Goal: Task Accomplishment & Management: Manage account settings

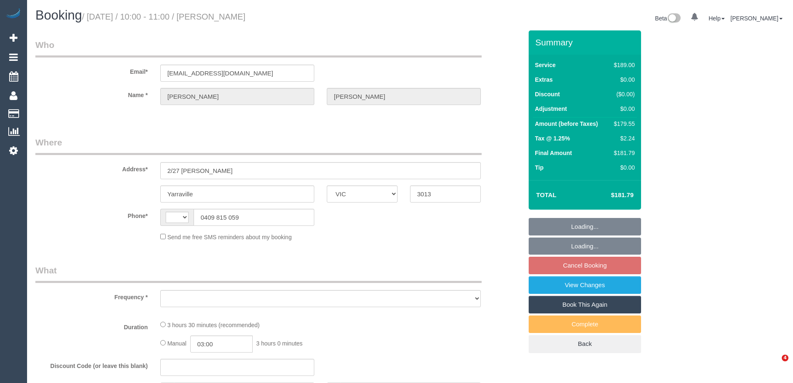
select select "VIC"
select select "string:AU"
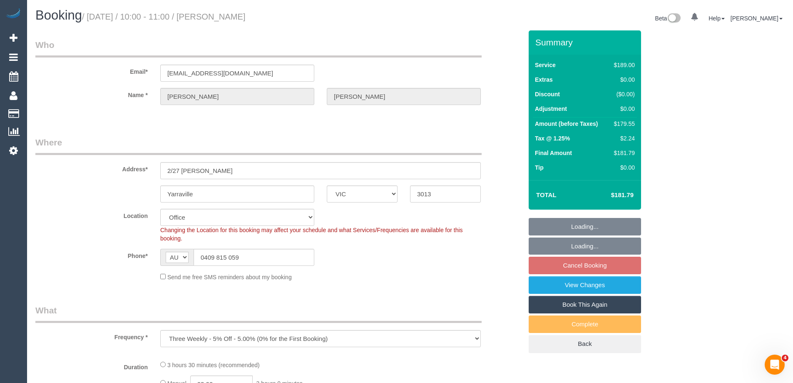
select select "object:613"
select select "number:28"
select select "number:14"
select select "number:19"
select select "number:25"
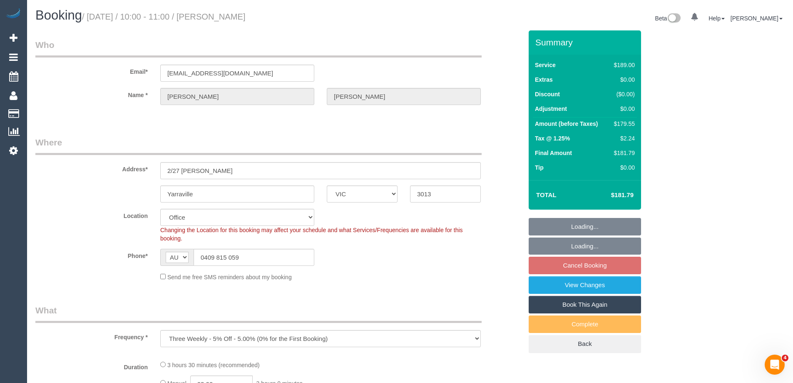
select select "number:33"
select select "number:13"
select select "object:2134"
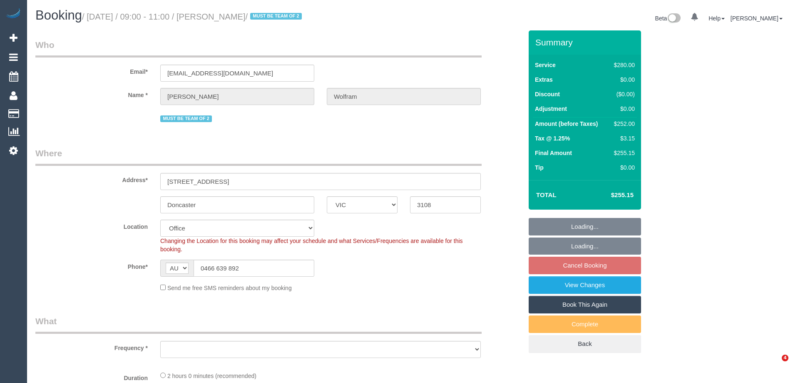
select select "VIC"
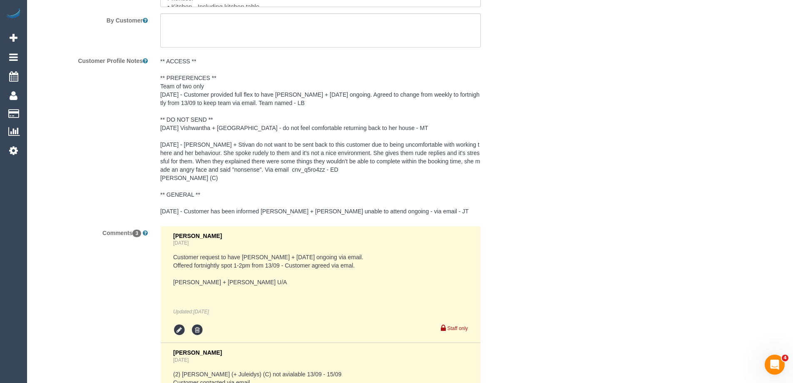
select select "string:stripe-pm_1QyhYY2GScqysDRVoCbMWQdV"
select select "2"
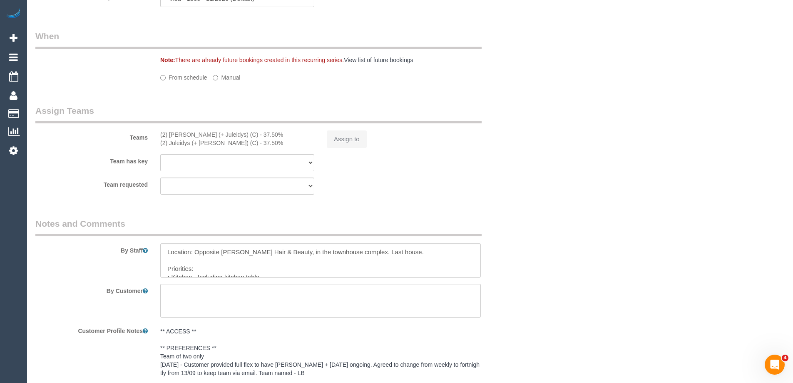
scroll to position [875, 0]
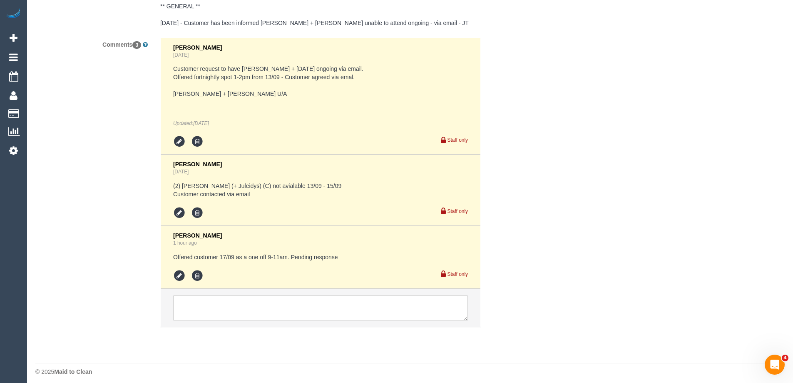
select select "object:935"
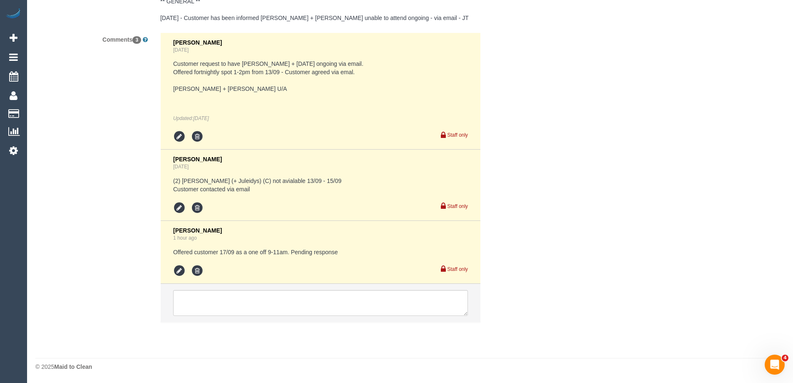
select select "number:27"
select select "number:14"
select select "number:18"
select select "number:22"
select select "number:35"
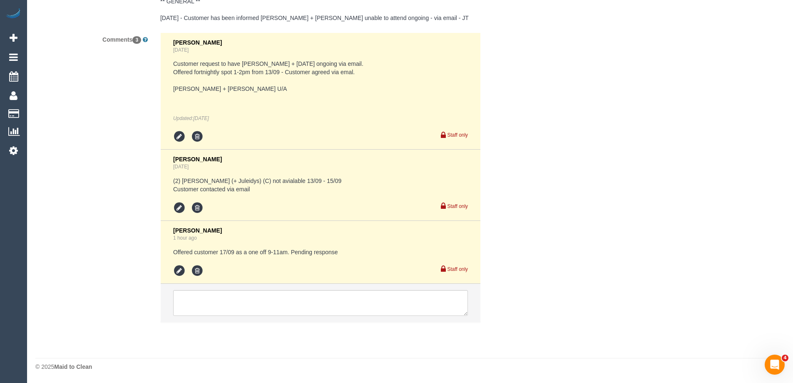
select select "number:12"
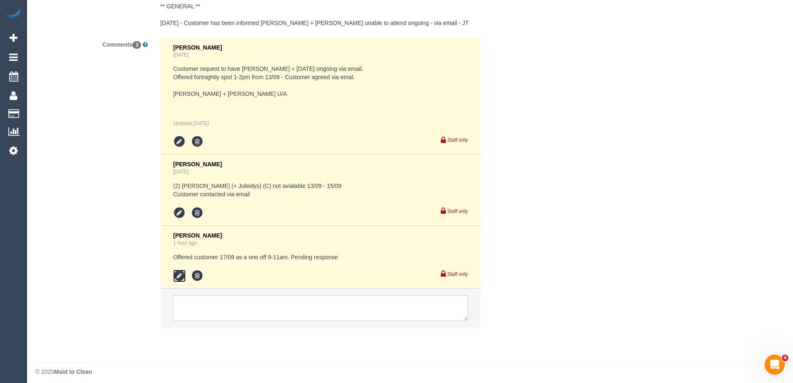
click at [180, 275] on icon at bounding box center [179, 275] width 12 height 12
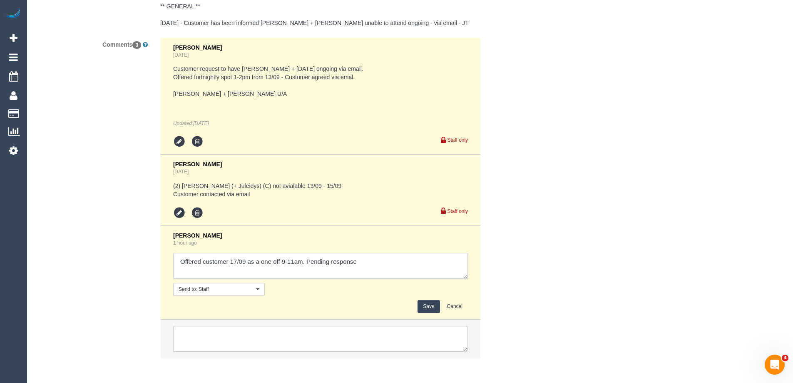
click at [387, 266] on textarea at bounding box center [320, 266] width 295 height 26
type textarea "Offered customer 17/09 as a one off 9-11am. Pending response. Customer confirme…"
click at [428, 303] on button "Save" at bounding box center [429, 306] width 22 height 13
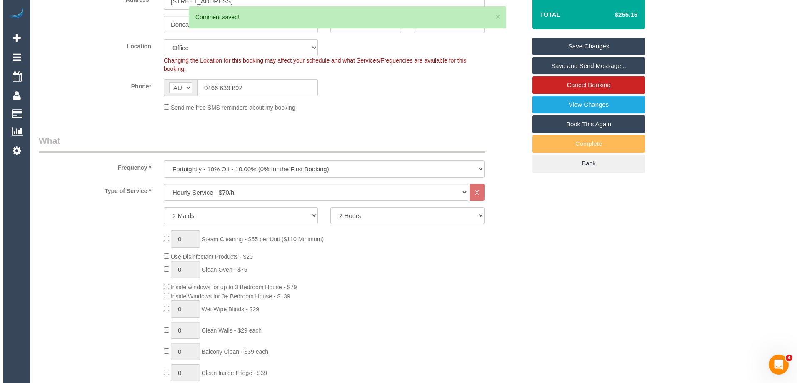
scroll to position [83, 0]
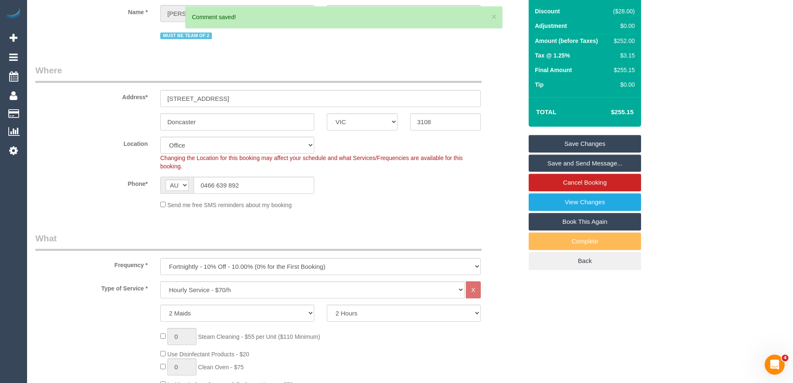
click at [578, 164] on link "Save and Send Message..." at bounding box center [585, 163] width 112 height 17
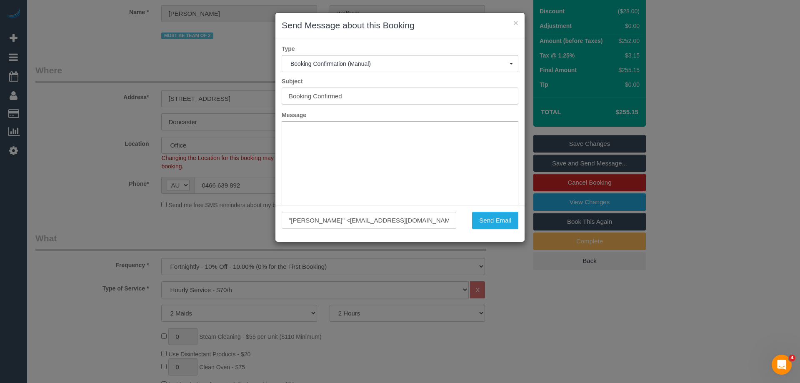
scroll to position [0, 0]
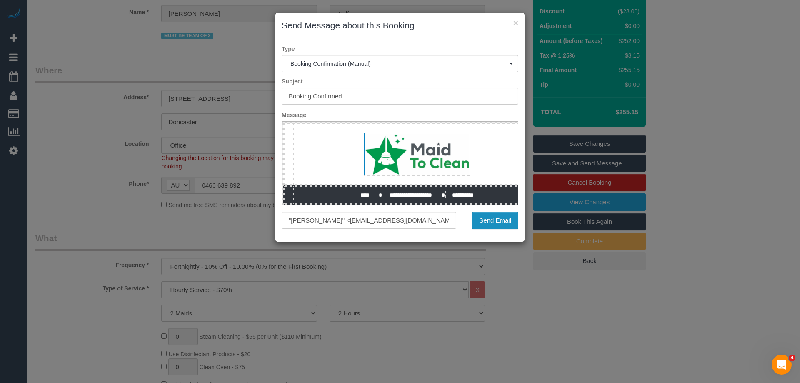
click at [495, 229] on div ""Josie Wolfram" <josiewolfram@outlook.com> Send Email" at bounding box center [399, 223] width 249 height 37
click at [498, 222] on button "Send Email" at bounding box center [495, 220] width 46 height 17
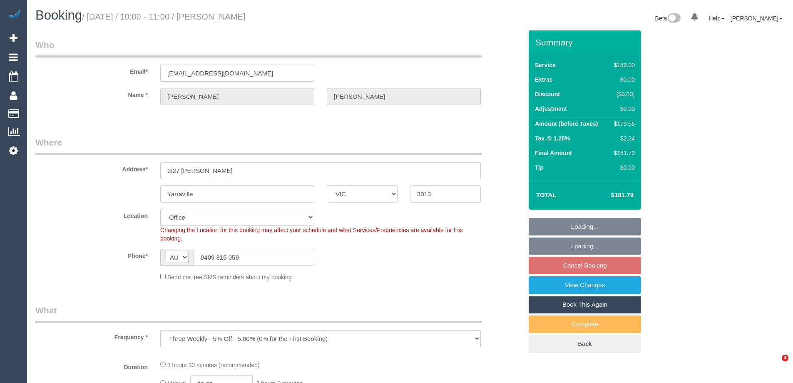
select select "VIC"
select select "number:28"
select select "number:14"
select select "number:19"
select select "number:25"
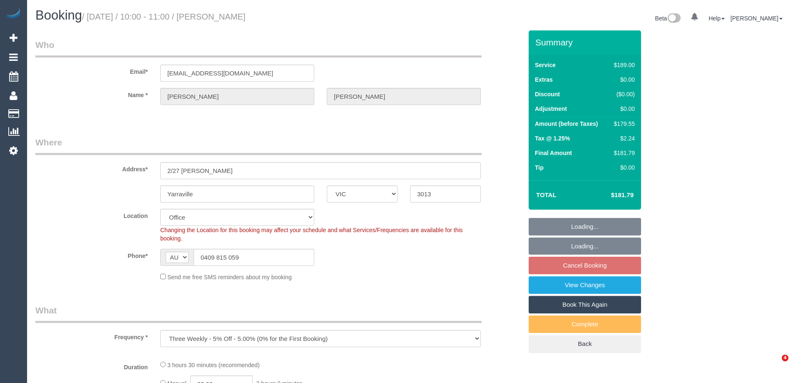
select select "number:33"
select select "number:13"
select select "object:2121"
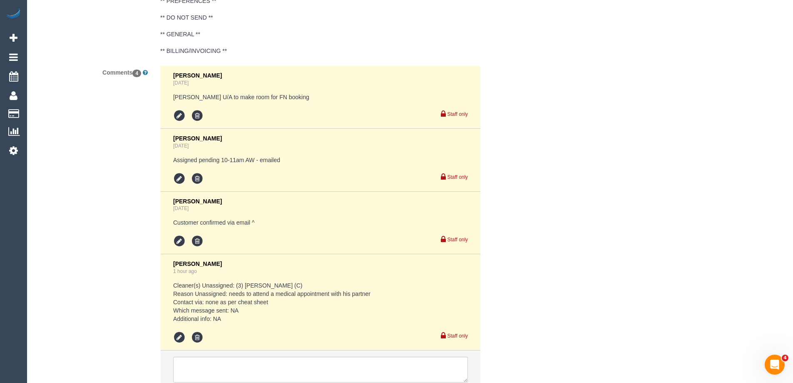
scroll to position [1632, 0]
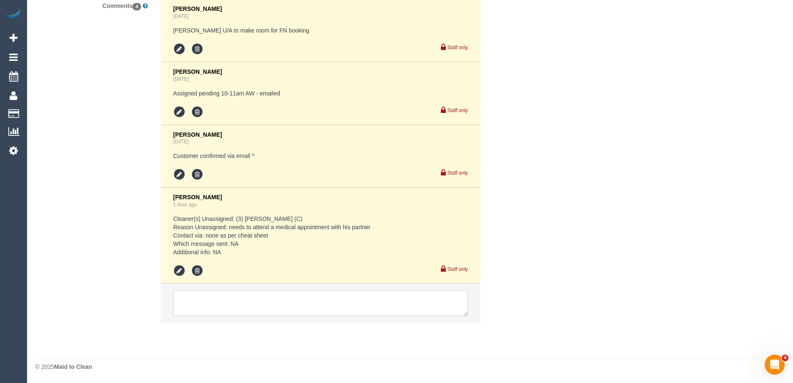
click at [231, 306] on textarea at bounding box center [320, 303] width 295 height 26
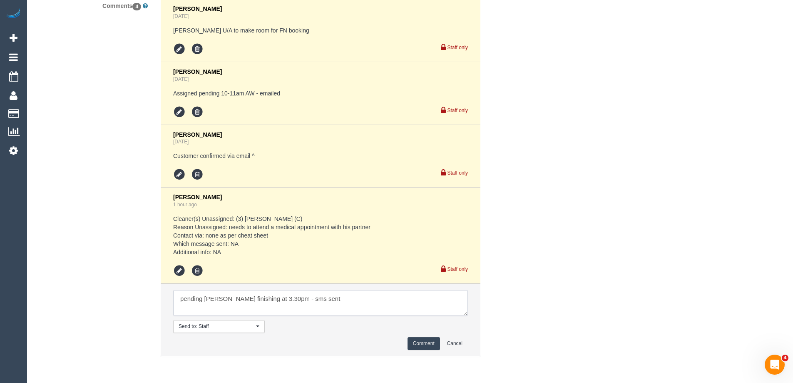
click at [394, 305] on textarea at bounding box center [320, 303] width 295 height 26
type textarea "pending Gurpreet finishing at 3.30pm - sms sent"
click at [421, 346] on button "Comment" at bounding box center [424, 343] width 32 height 13
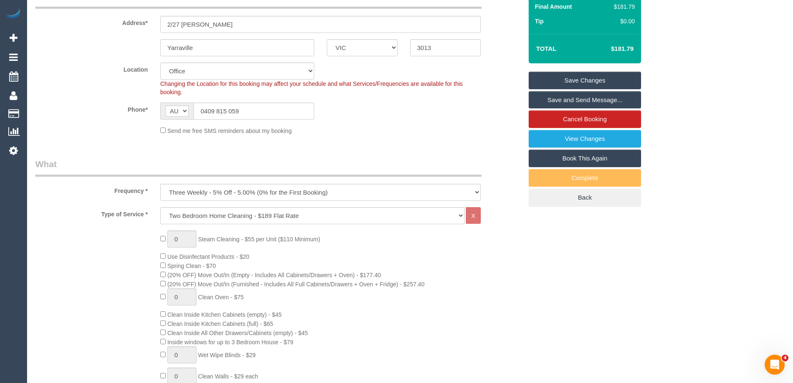
scroll to position [50, 0]
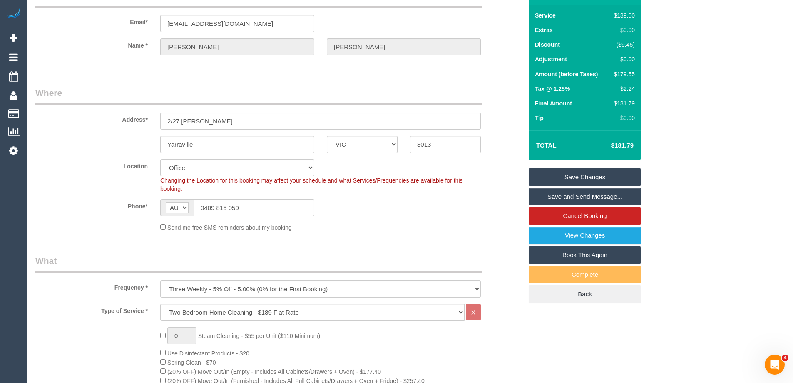
click at [478, 214] on div "Phone* AF AL DZ AD AO AI AQ AG AR AM AW AU AT AZ BS BH BD BB BY BE BZ BJ BM BT …" at bounding box center [279, 207] width 500 height 17
click at [572, 177] on link "Save Changes" at bounding box center [585, 176] width 112 height 17
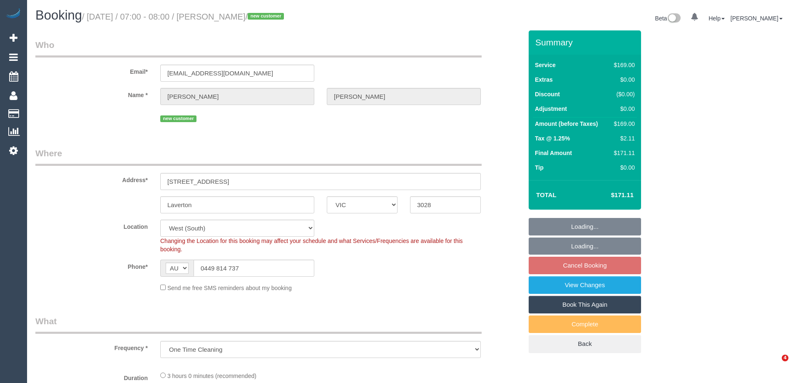
select select "VIC"
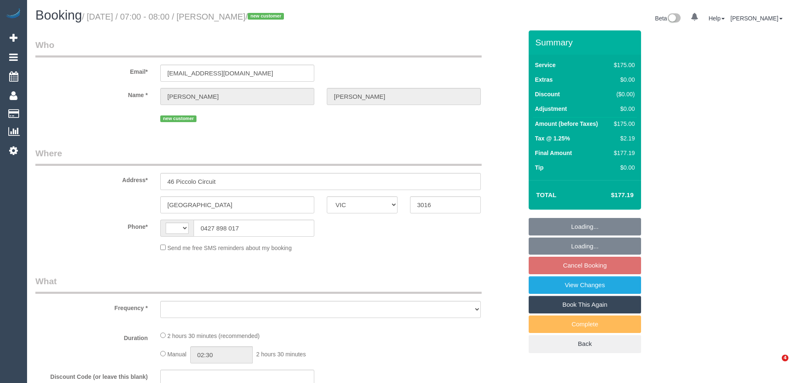
select select "VIC"
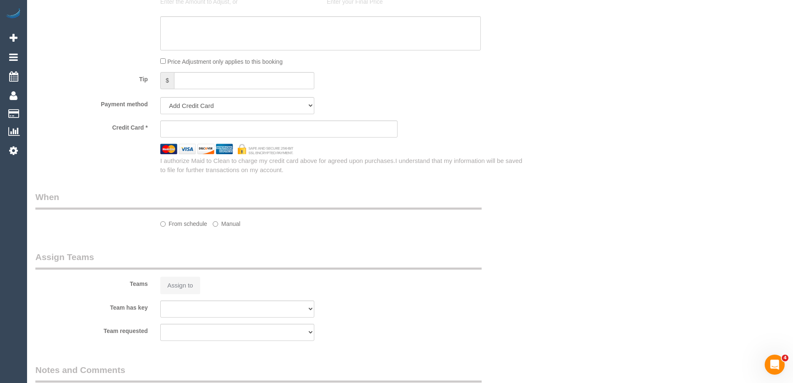
scroll to position [865, 0]
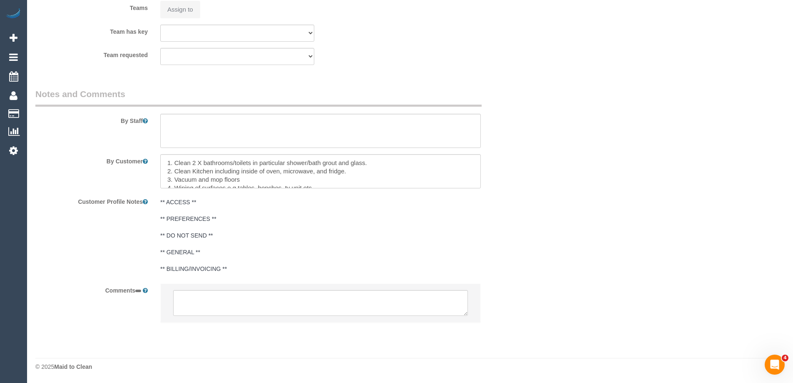
select select "string:AU"
select select "object:531"
select select "150"
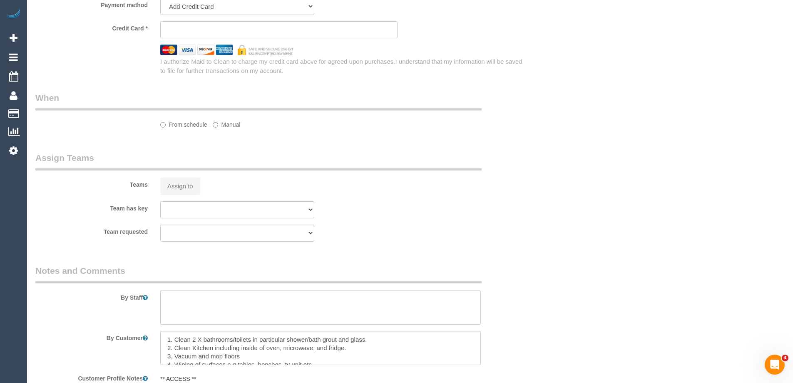
select select "object:869"
select select "string:stripe-pm_1RwZgj2GScqysDRVXQlqWzQv"
select select "number:28"
select select "number:14"
select select "number:18"
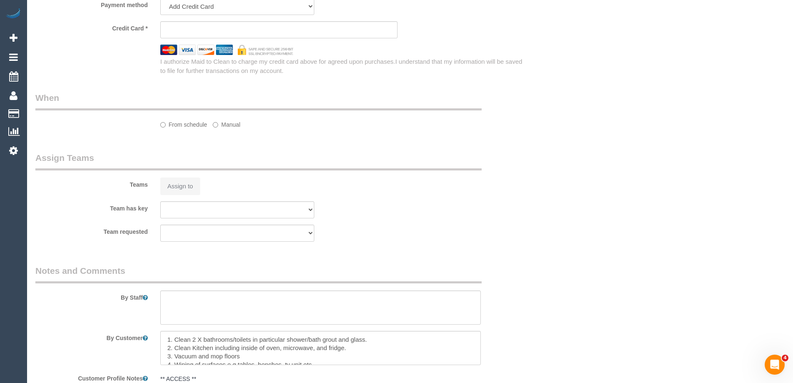
select select "number:25"
select select "number:11"
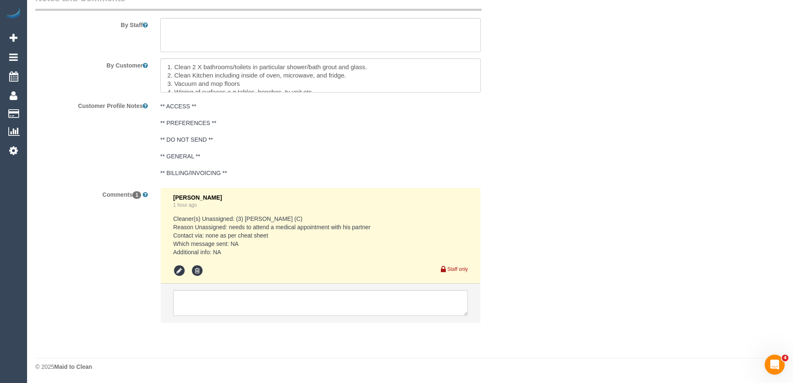
scroll to position [1168, 0]
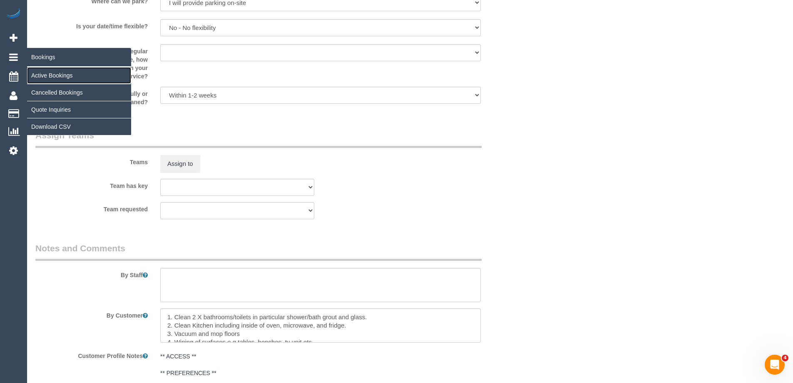
drag, startPoint x: 51, startPoint y: 75, endPoint x: 57, endPoint y: 72, distance: 6.9
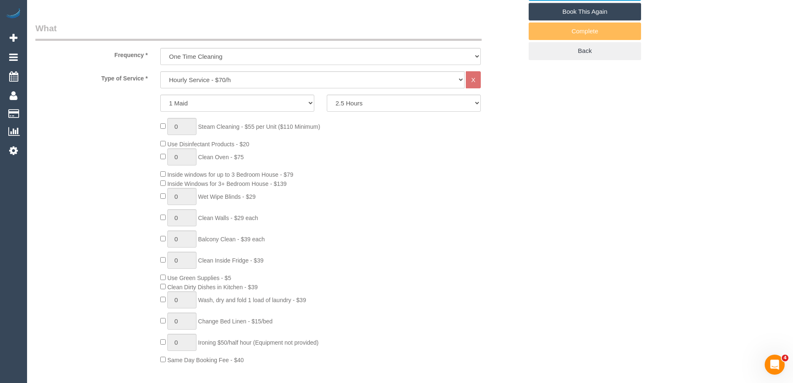
scroll to position [0, 0]
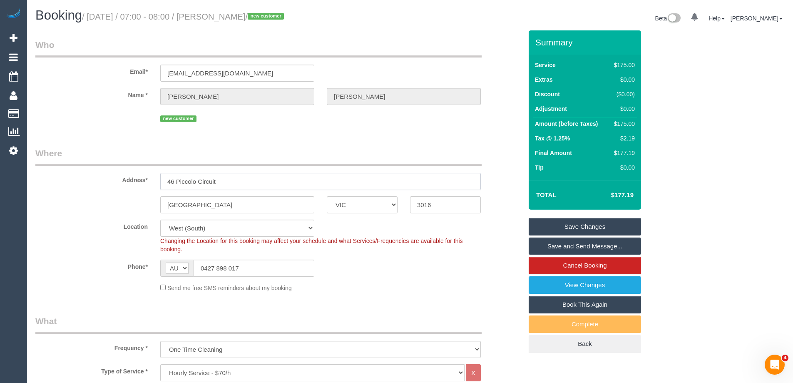
drag, startPoint x: 232, startPoint y: 181, endPoint x: 106, endPoint y: 182, distance: 126.2
click at [106, 182] on div "Address* 46 Piccolo Circuit" at bounding box center [279, 168] width 500 height 43
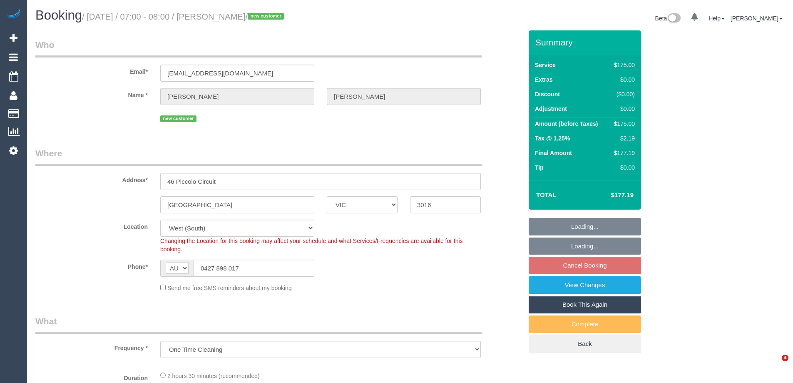
select select "VIC"
select select "number:28"
select select "number:14"
select select "number:18"
select select "number:25"
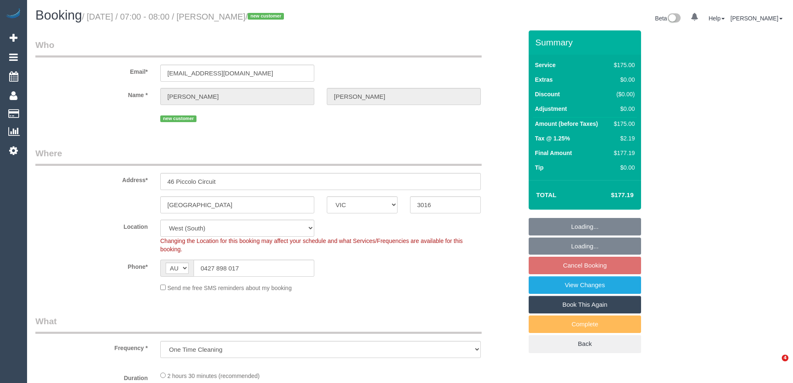
select select "number:11"
select select "object:883"
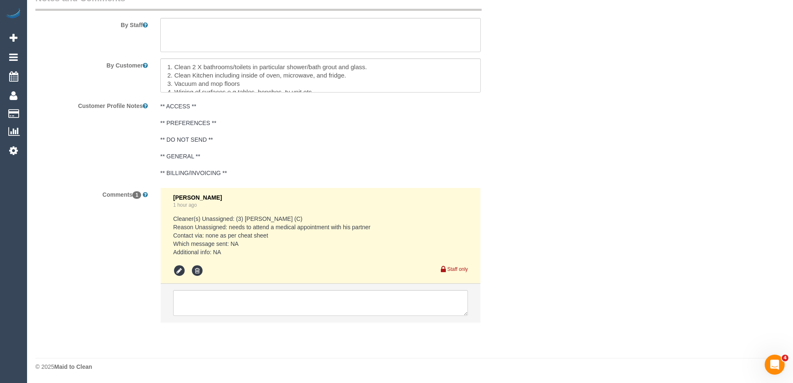
scroll to position [1108, 0]
select select "150"
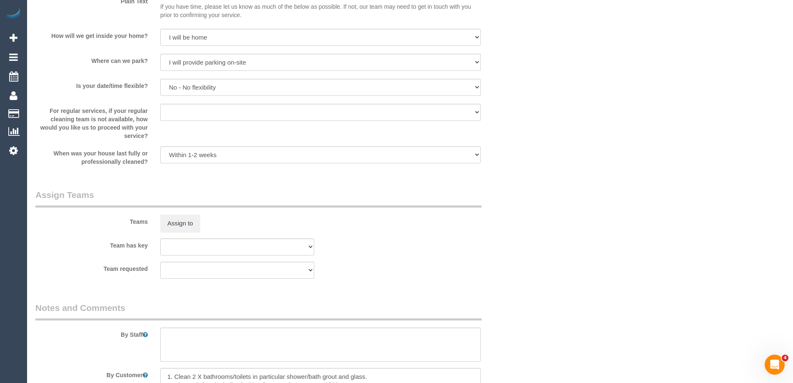
click at [242, 315] on legend "Notes and Comments" at bounding box center [258, 311] width 446 height 19
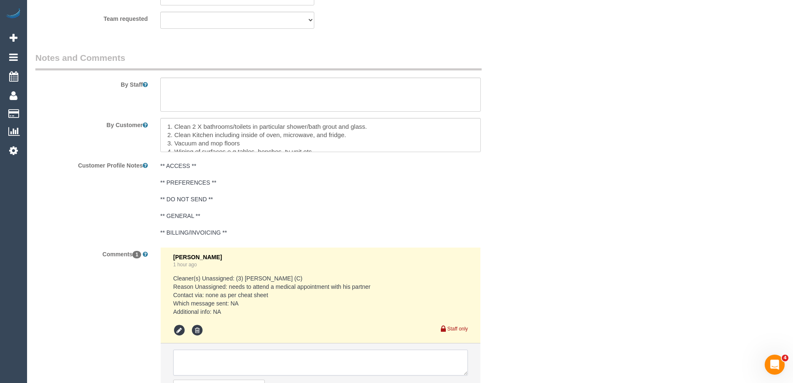
click at [205, 358] on textarea at bounding box center [320, 362] width 295 height 26
click at [182, 362] on textarea at bounding box center [320, 362] width 295 height 26
click at [241, 358] on textarea at bounding box center [320, 362] width 295 height 26
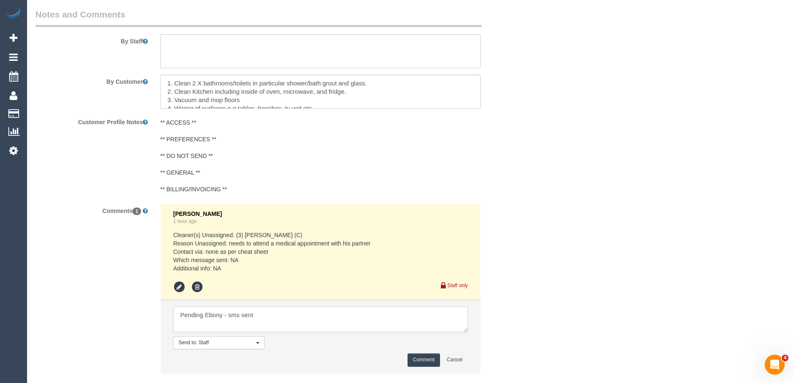
scroll to position [1452, 0]
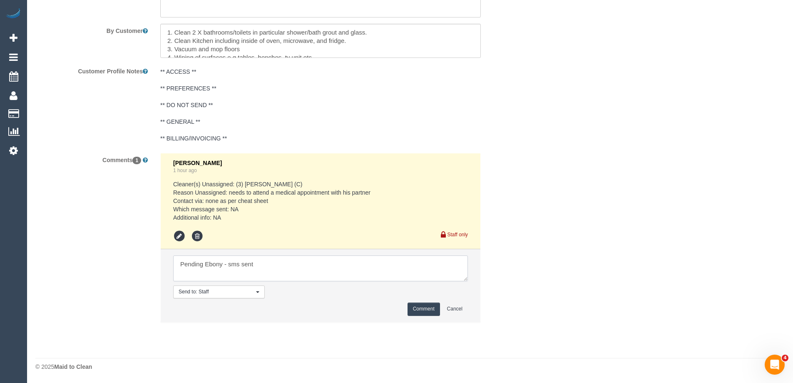
type textarea "Pending Ebony - sms sent"
click at [429, 309] on button "Comment" at bounding box center [424, 308] width 32 height 13
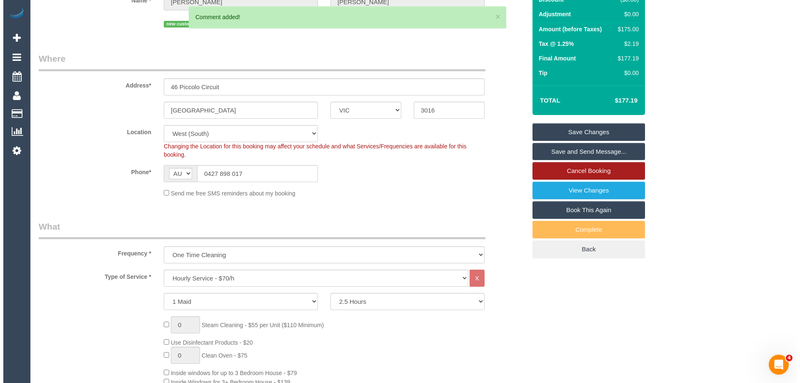
scroll to position [0, 0]
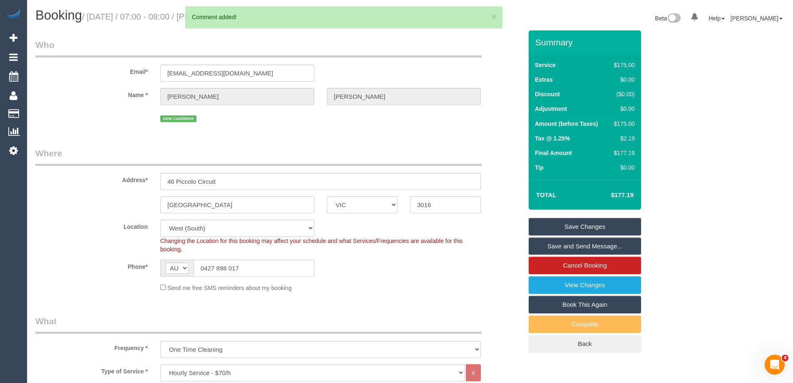
click at [608, 229] on link "Save Changes" at bounding box center [585, 226] width 112 height 17
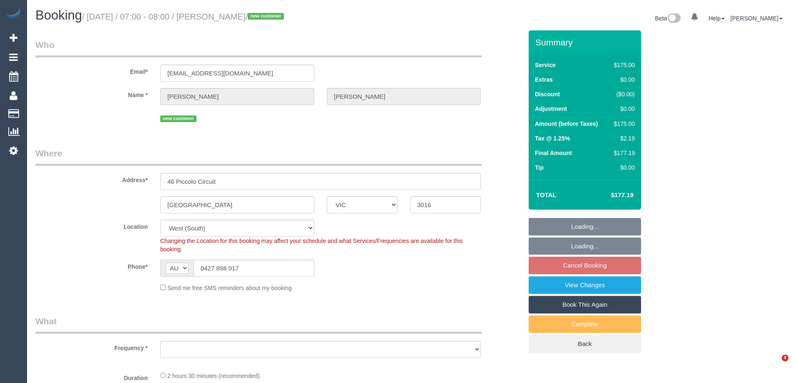
select select "VIC"
select select "number:28"
select select "number:14"
select select "number:18"
select select "number:25"
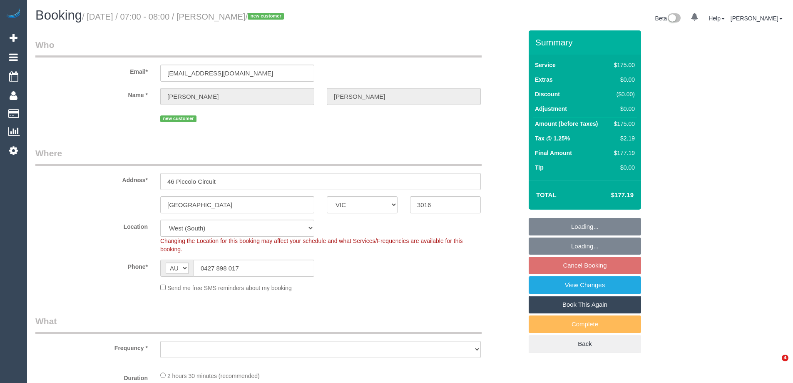
select select "number:11"
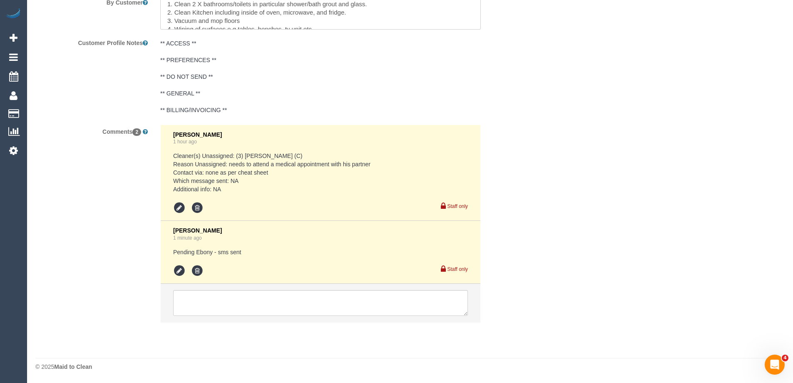
select select "object:887"
select select "string:stripe-pm_1RwZgj2GScqysDRVXQlqWzQv"
select select "150"
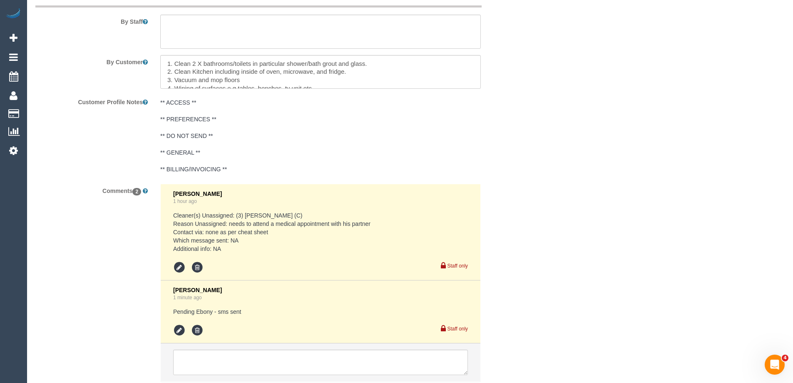
scroll to position [1480, 0]
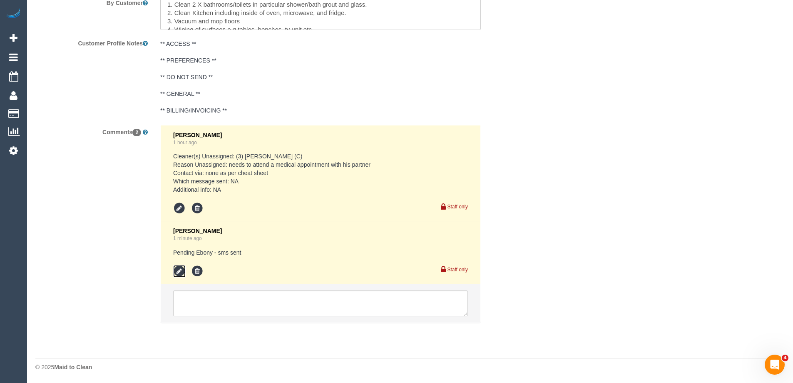
click at [180, 272] on icon at bounding box center [179, 271] width 12 height 12
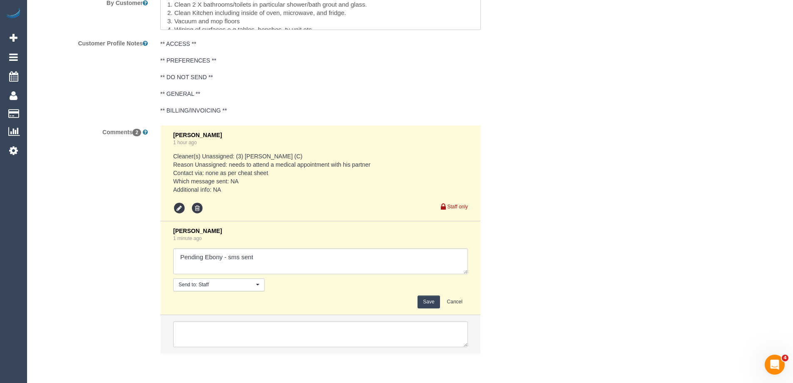
click at [273, 263] on textarea at bounding box center [320, 261] width 295 height 26
type textarea "Pending Ebony - sms sent Pending Andrew - sms sent"
click at [427, 301] on button "Save" at bounding box center [429, 301] width 22 height 13
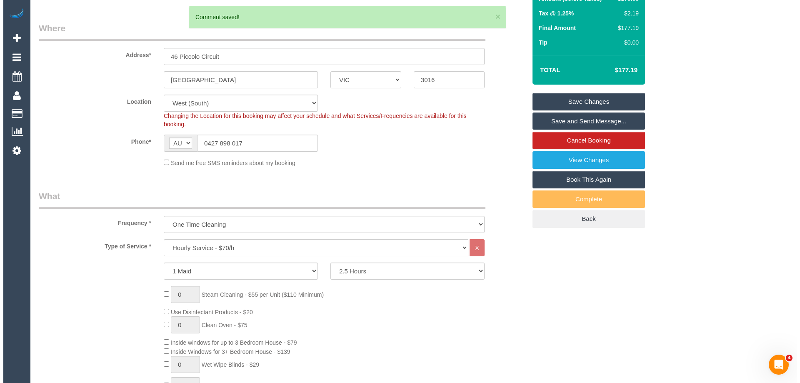
scroll to position [0, 0]
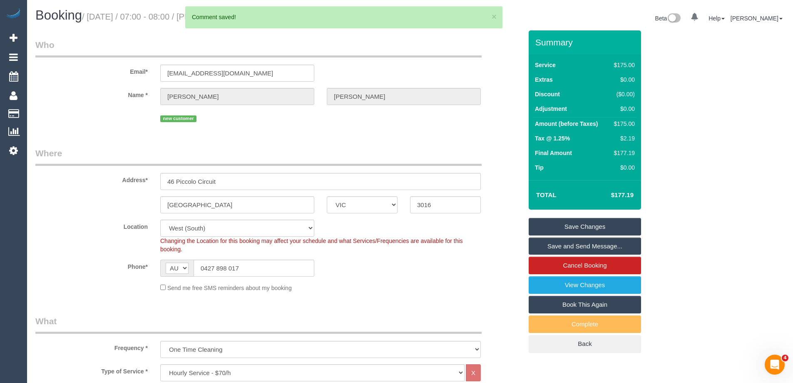
click at [596, 220] on link "Save Changes" at bounding box center [585, 226] width 112 height 17
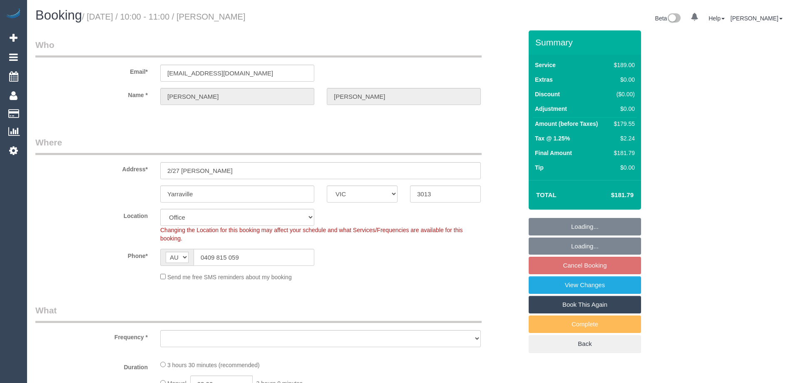
select select "VIC"
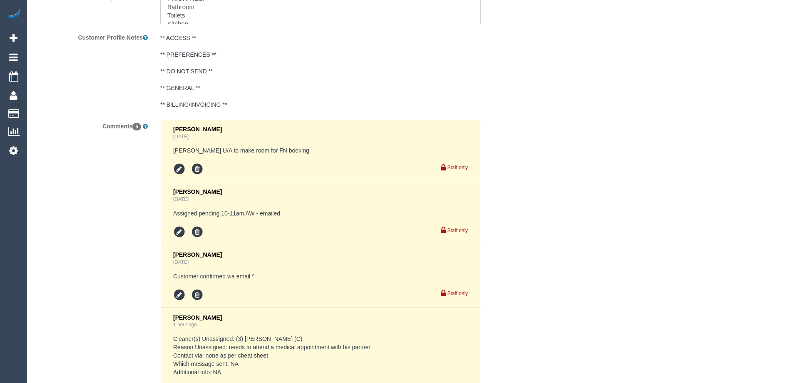
select select "object:617"
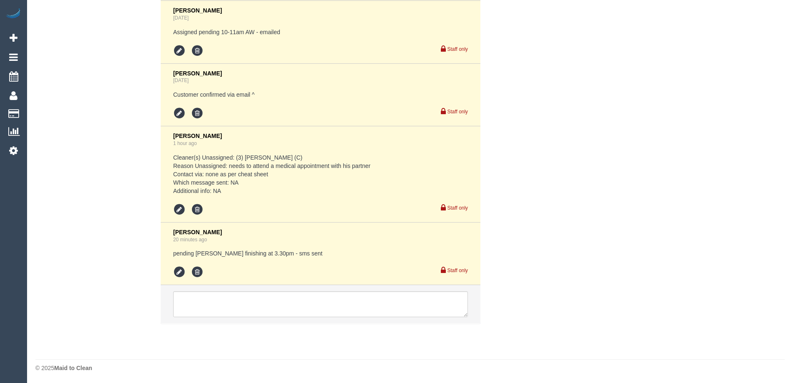
select select "number:28"
select select "number:14"
select select "number:19"
select select "number:25"
select select "number:33"
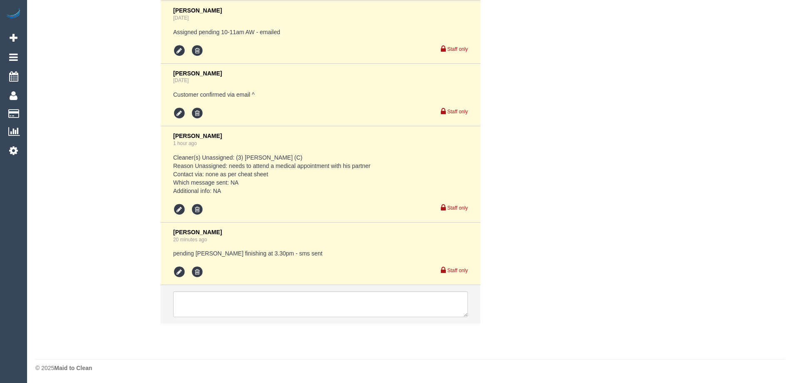
select select "number:13"
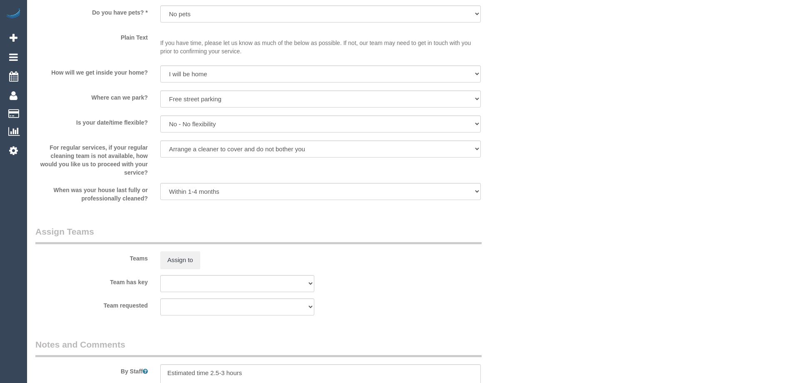
select select "object:2056"
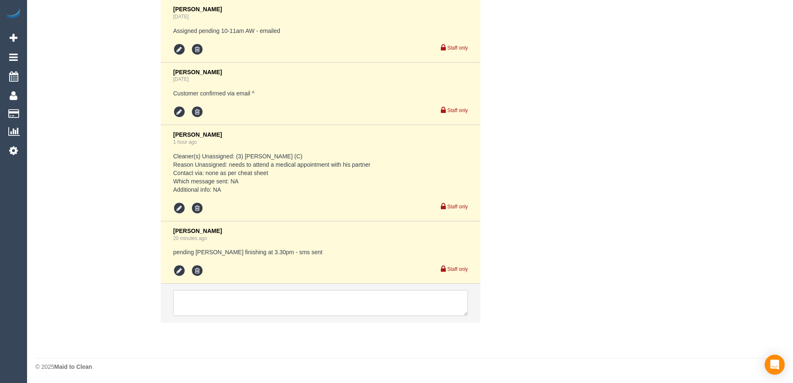
click at [199, 300] on textarea at bounding box center [320, 303] width 295 height 26
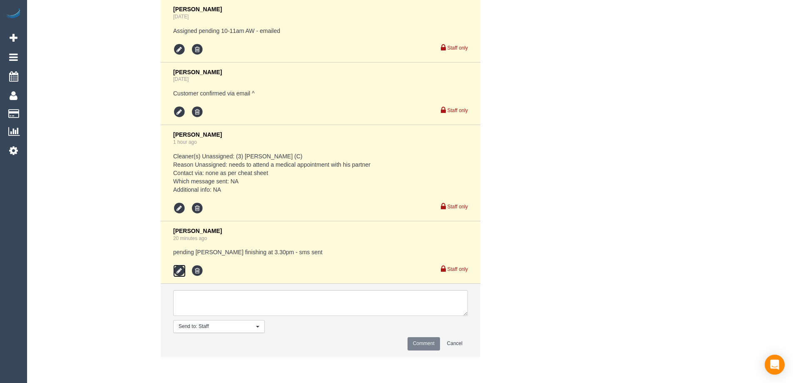
click at [178, 270] on icon at bounding box center [179, 270] width 12 height 12
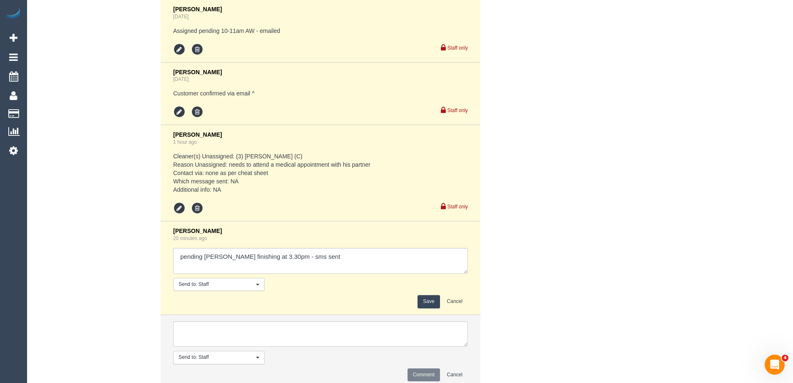
scroll to position [0, 0]
click at [298, 261] on textarea at bounding box center [320, 261] width 295 height 26
click at [328, 254] on textarea at bounding box center [320, 261] width 295 height 26
type textarea "pending Gurpreet finishing at 3.30pm - sms sent - N/A pending Ebony + Andrew co…"
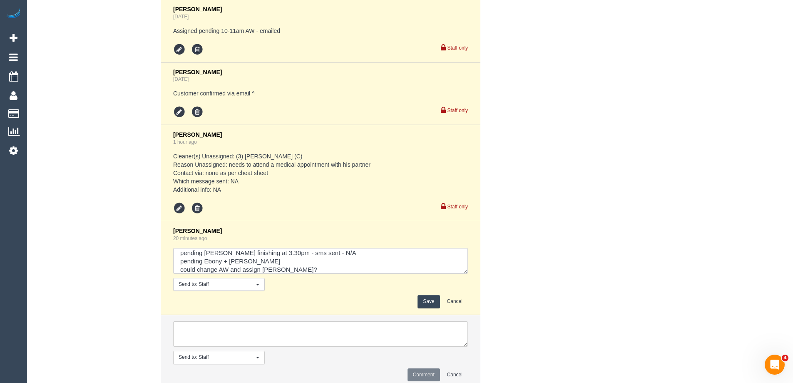
click at [421, 305] on button "Save" at bounding box center [429, 301] width 22 height 13
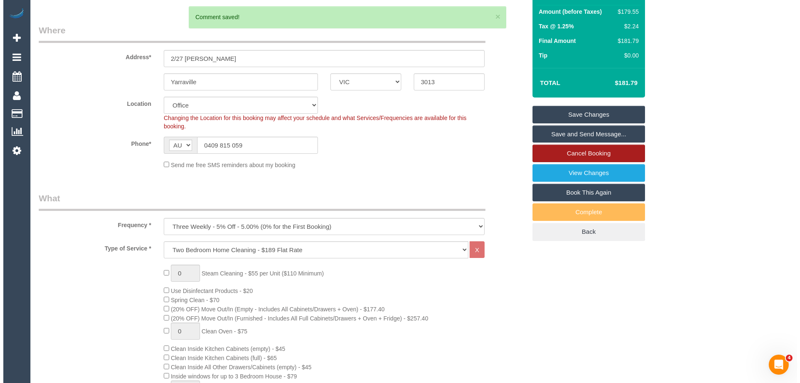
scroll to position [0, 0]
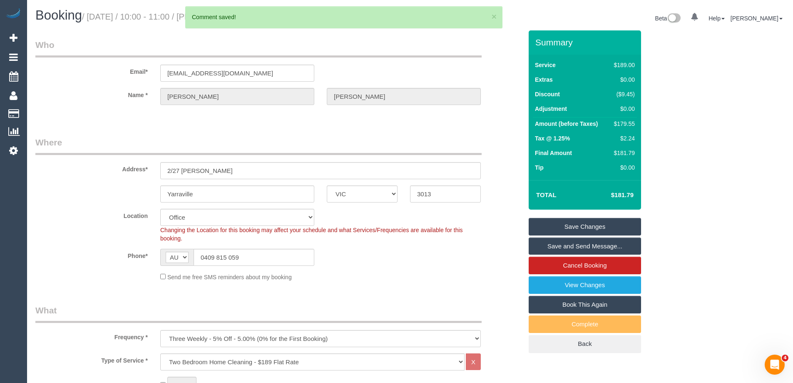
click at [608, 226] on link "Save Changes" at bounding box center [585, 226] width 112 height 17
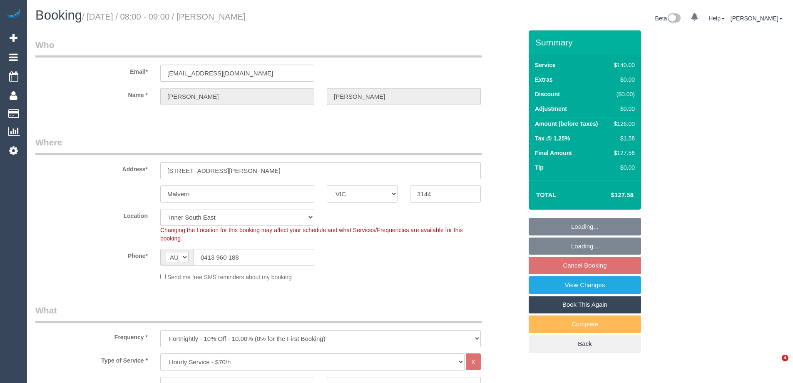
select select "VIC"
select select "number:28"
select select "number:14"
select select "number:19"
select select "number:25"
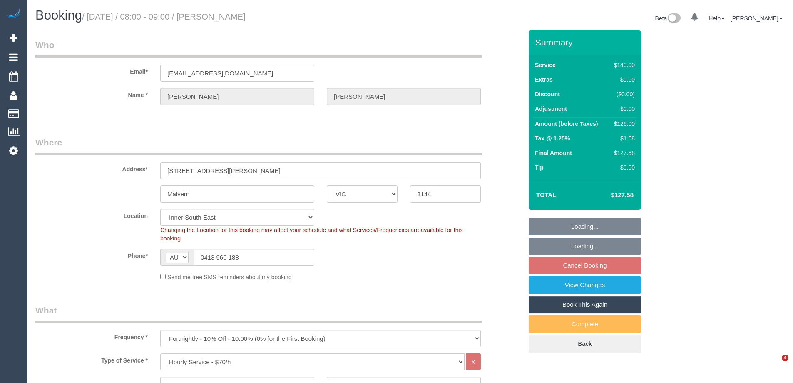
select select "number:34"
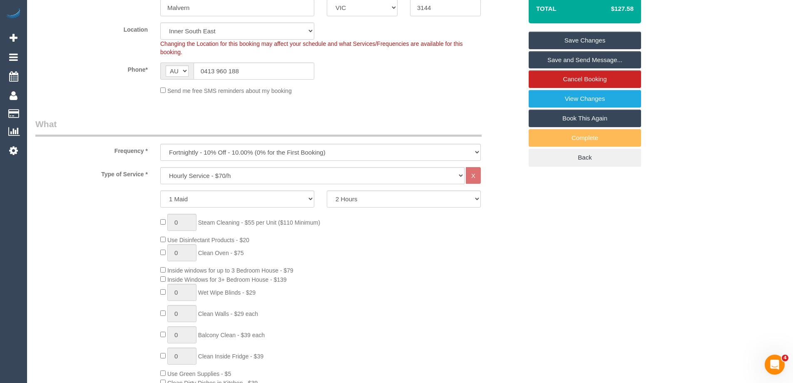
scroll to position [91, 0]
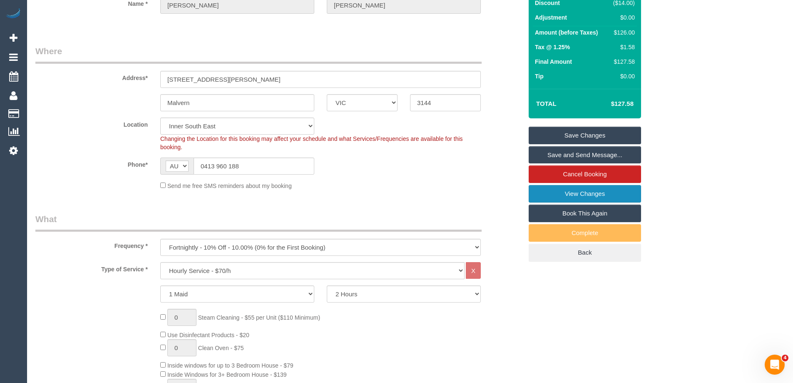
click at [587, 193] on link "View Changes" at bounding box center [585, 193] width 112 height 17
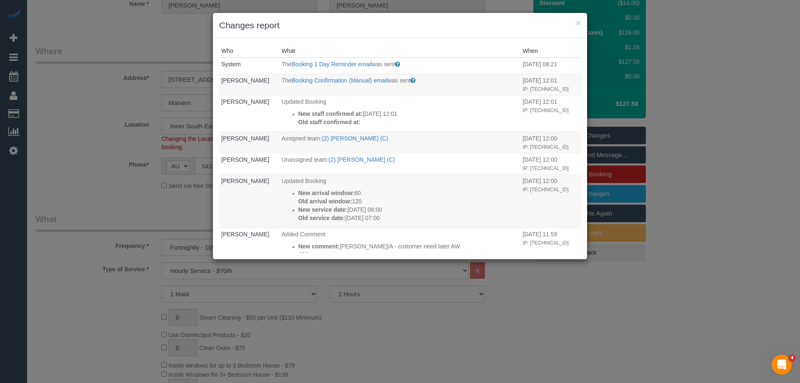
click at [458, 34] on div "× Changes report" at bounding box center [400, 25] width 374 height 25
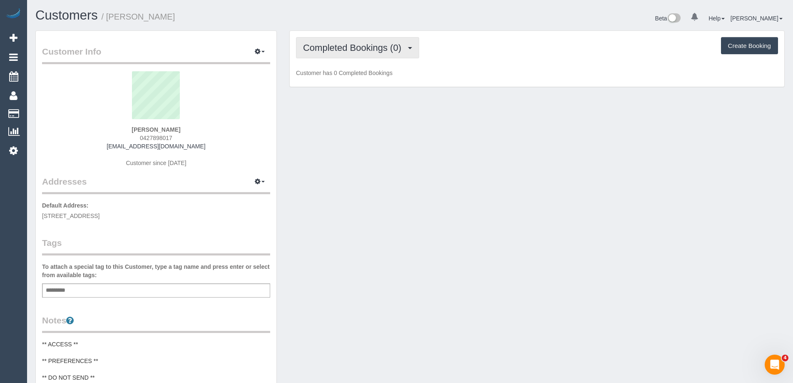
click at [370, 45] on span "Completed Bookings (0)" at bounding box center [354, 47] width 102 height 10
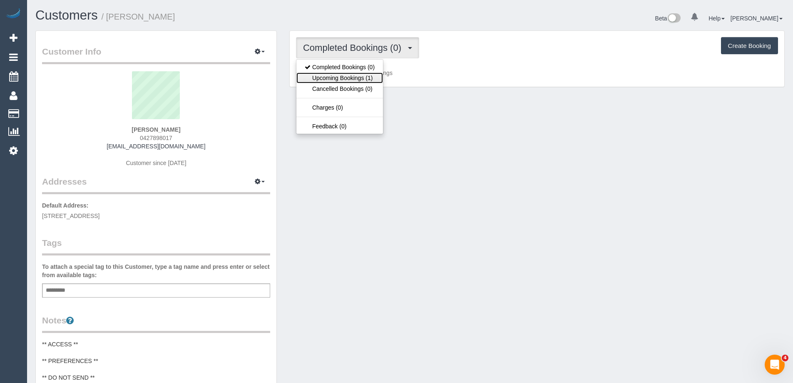
click at [360, 78] on link "Upcoming Bookings (1)" at bounding box center [340, 77] width 87 height 11
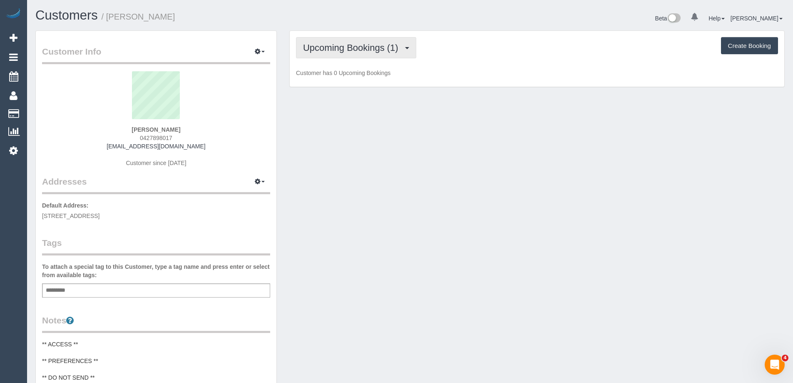
click at [359, 45] on span "Upcoming Bookings (1)" at bounding box center [353, 47] width 100 height 10
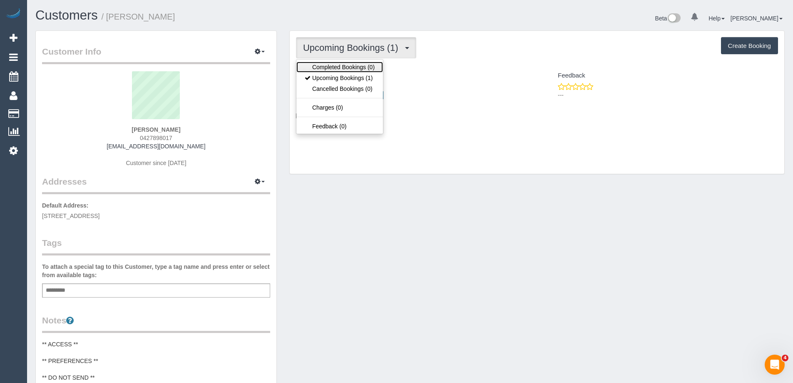
click at [348, 67] on link "Completed Bookings (0)" at bounding box center [340, 67] width 87 height 11
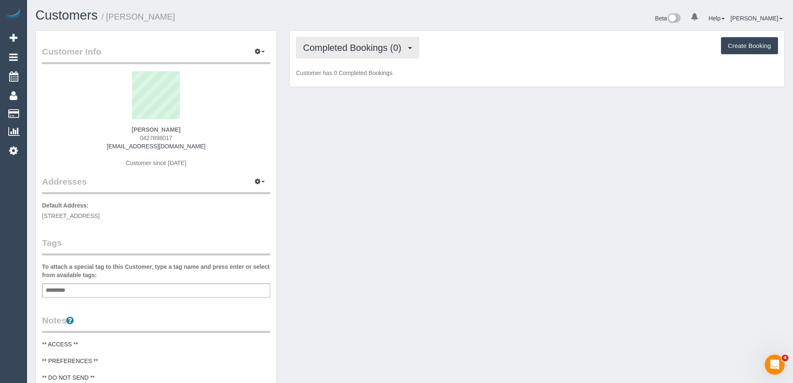
click at [344, 45] on span "Completed Bookings (0)" at bounding box center [354, 47] width 102 height 10
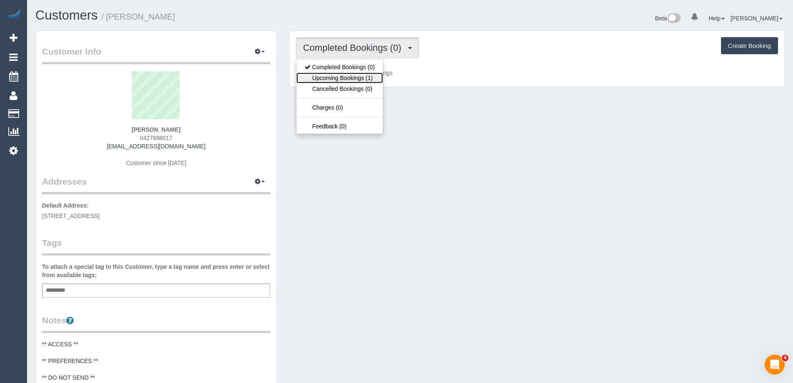
click at [331, 76] on link "Upcoming Bookings (1)" at bounding box center [340, 77] width 87 height 11
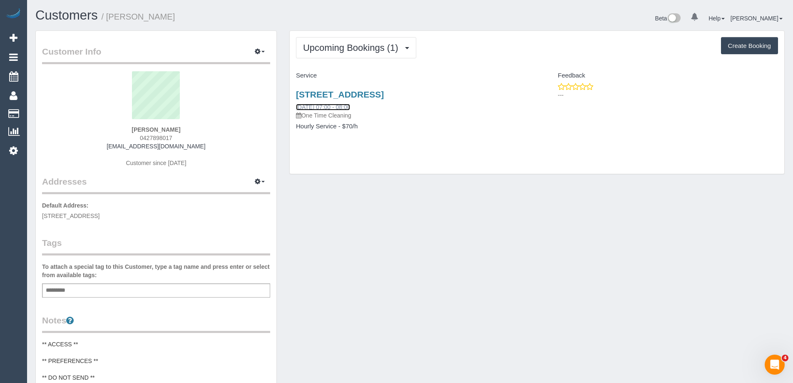
click at [327, 107] on link "06/09/2025 07:00 - 08:00" at bounding box center [323, 107] width 54 height 7
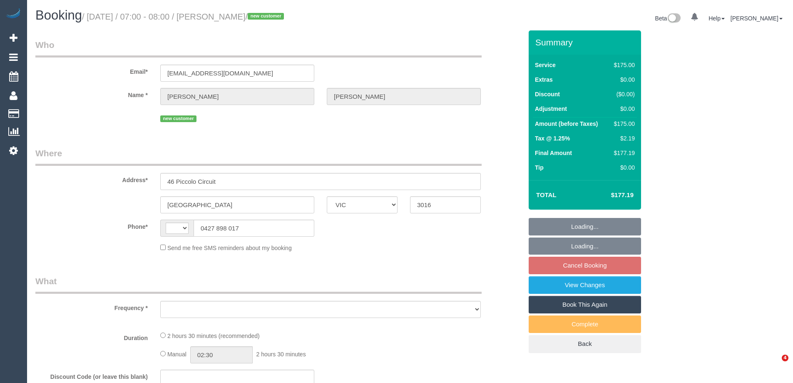
select select "VIC"
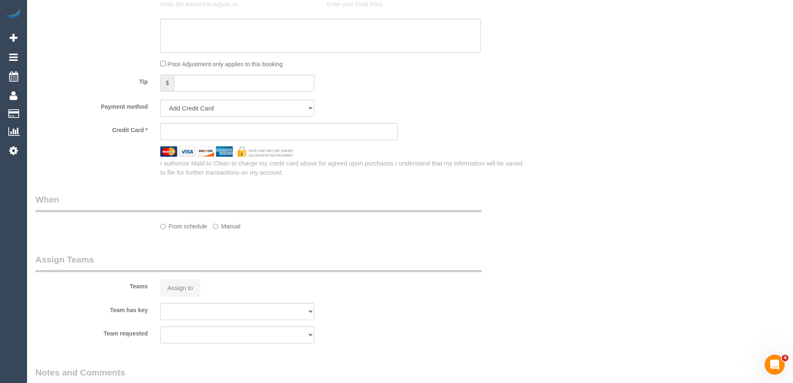
select select "string:AU"
select select "object:573"
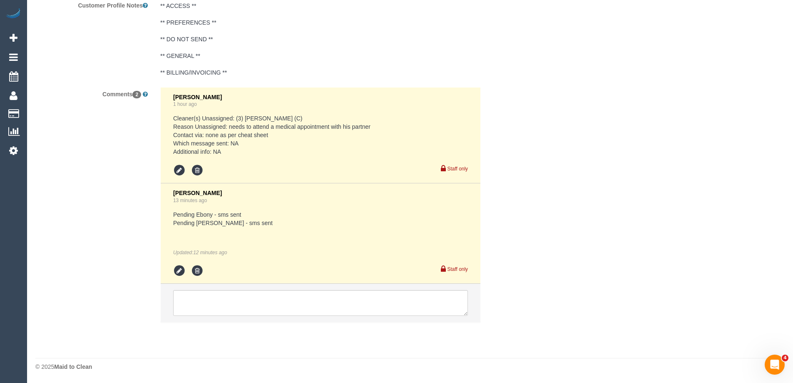
select select "string:stripe-pm_1RwZgj2GScqysDRVXQlqWzQv"
select select "150"
select select "number:28"
select select "number:14"
select select "number:18"
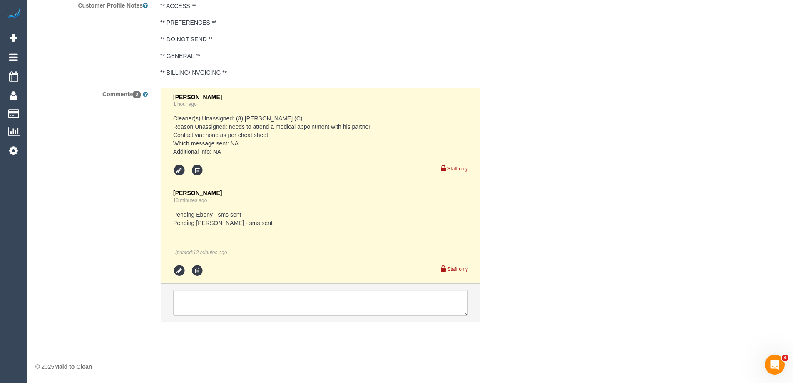
select select "number:25"
select select "number:11"
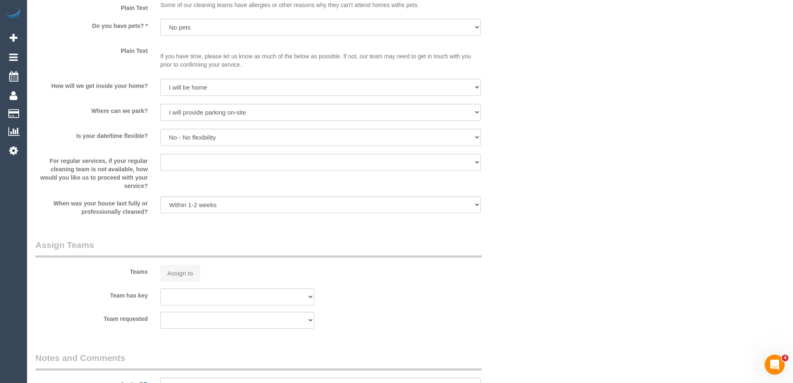
select select "object:1351"
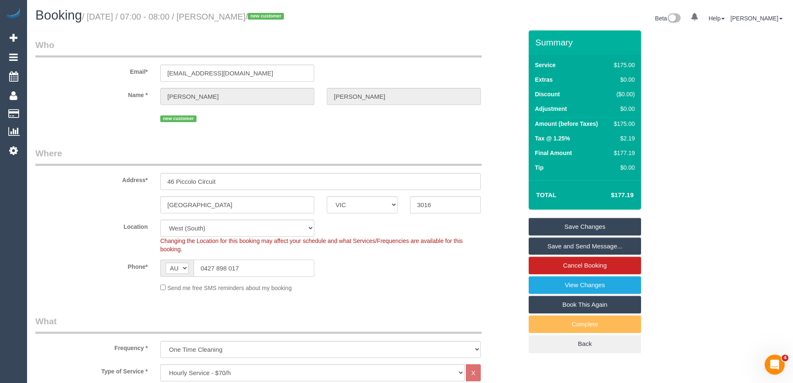
click at [225, 270] on input "0427 898 017" at bounding box center [254, 267] width 121 height 17
click at [113, 82] on sui-booking-customer "Email* ojlawson@gmail.com Name * Olivia Whitfield new customer" at bounding box center [278, 81] width 487 height 85
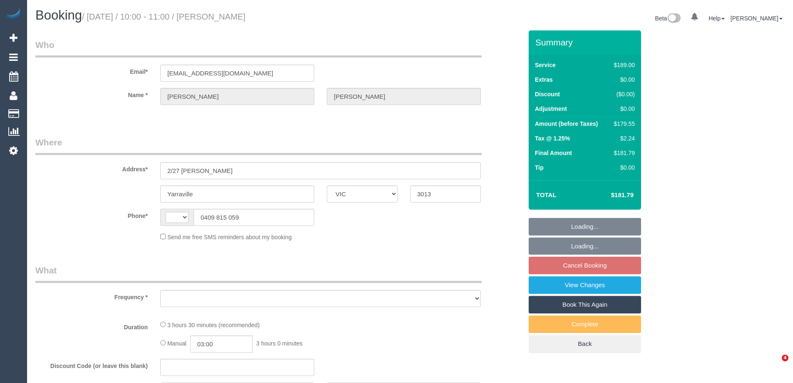
select select "VIC"
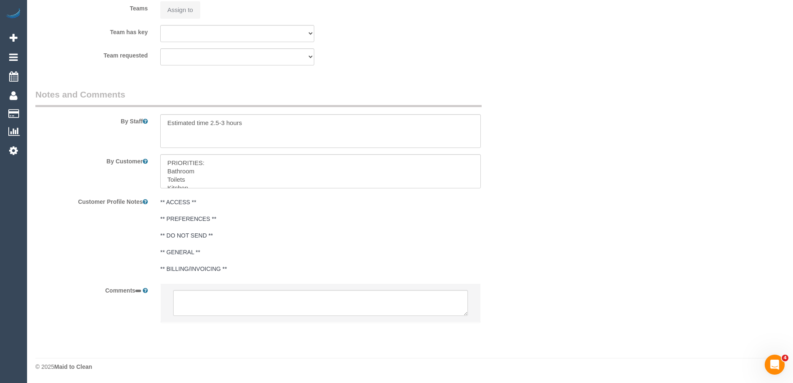
select select "string:AU"
select select "object:371"
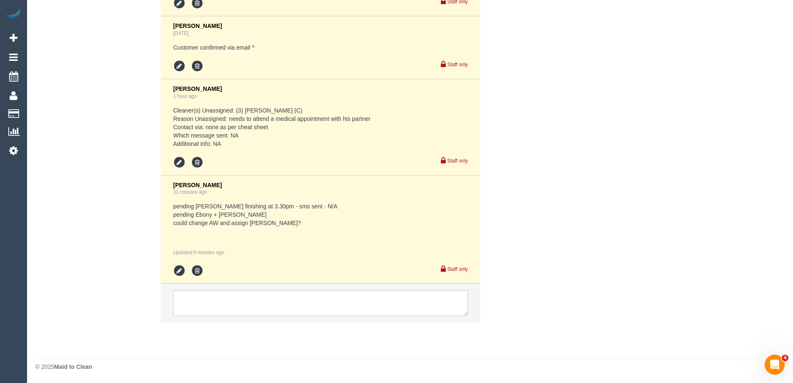
select select "string:stripe-pm_1RRiuZ2GScqysDRVfRE9dCx4"
select select "number:28"
select select "number:14"
select select "number:19"
select select "number:25"
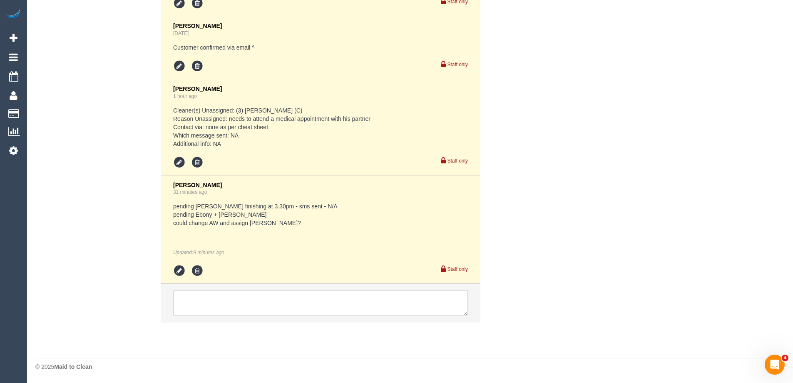
select select "number:33"
select select "number:13"
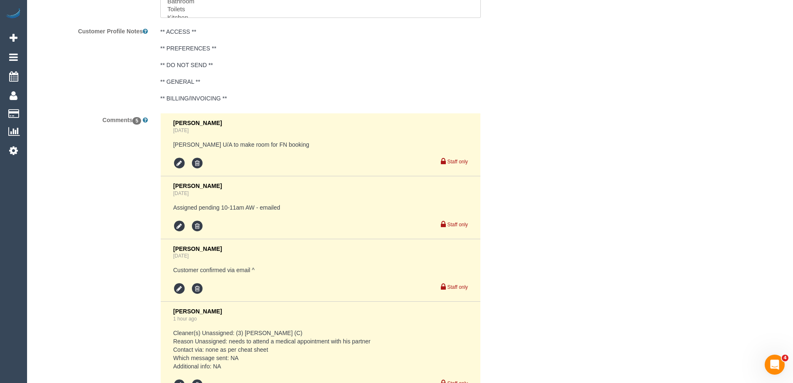
select select "object:2155"
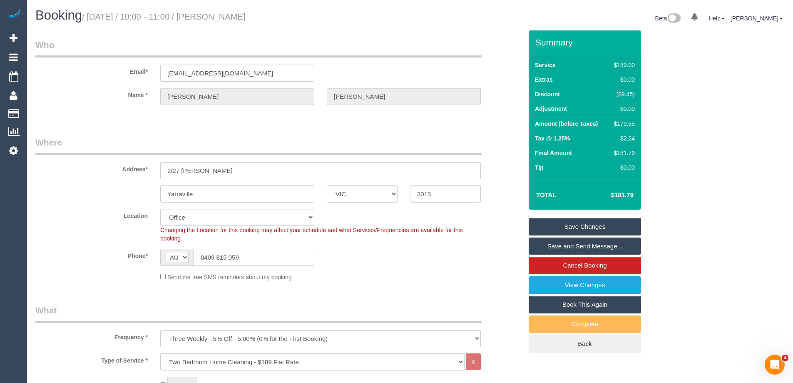
click at [229, 255] on input "0409 815 059" at bounding box center [254, 257] width 121 height 17
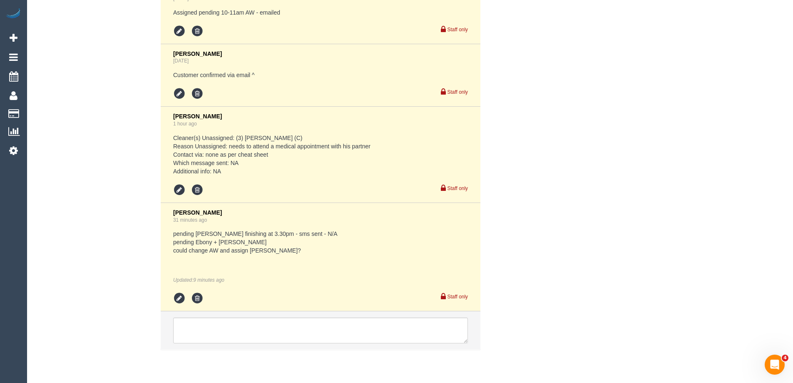
scroll to position [1740, 0]
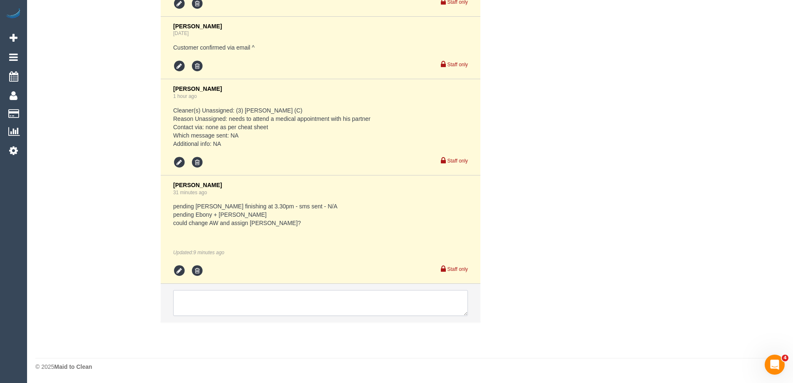
click at [240, 305] on textarea at bounding box center [320, 303] width 295 height 26
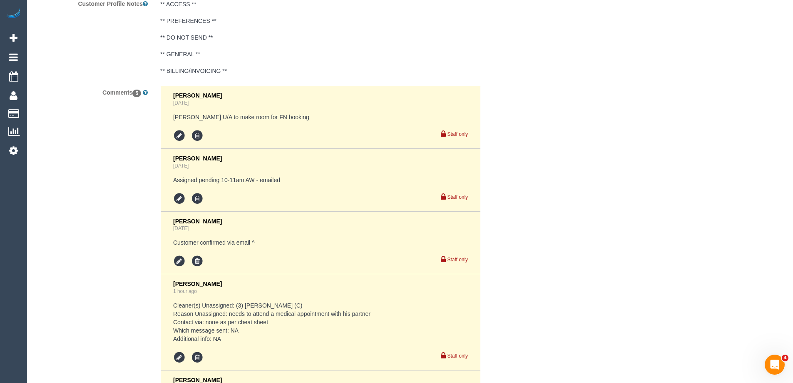
scroll to position [1749, 0]
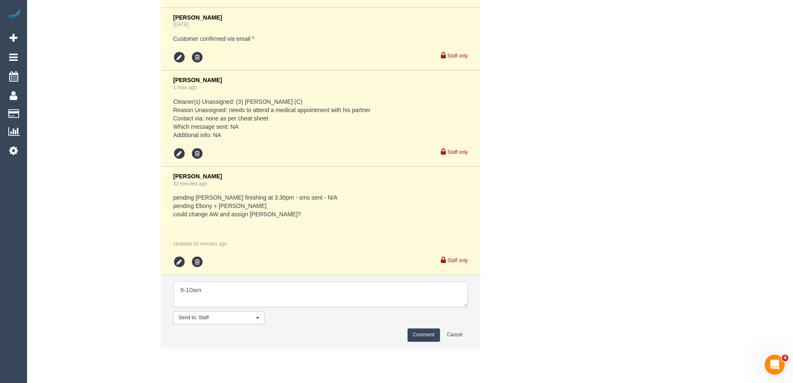
click at [289, 290] on textarea at bounding box center [320, 294] width 295 height 26
click at [239, 297] on textarea at bounding box center [320, 294] width 295 height 26
click at [219, 289] on textarea at bounding box center [320, 294] width 295 height 26
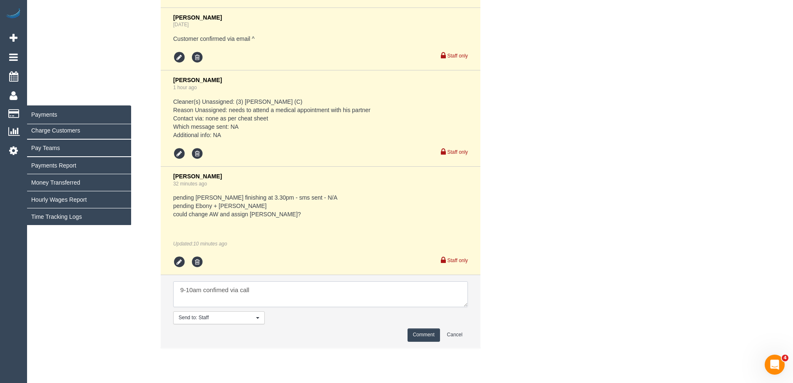
type textarea "9-10am confimed via call"
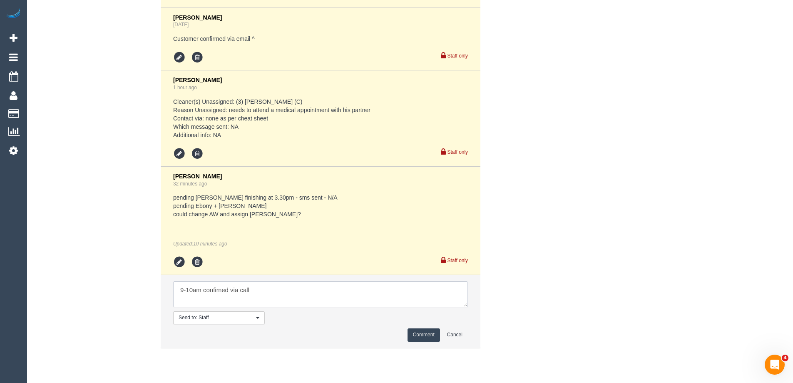
click at [363, 291] on textarea at bounding box center [320, 294] width 295 height 26
drag, startPoint x: 426, startPoint y: 333, endPoint x: 661, endPoint y: 249, distance: 249.8
click at [426, 333] on button "Comment" at bounding box center [424, 334] width 32 height 13
drag, startPoint x: 661, startPoint y: 249, endPoint x: 660, endPoint y: 242, distance: 7.6
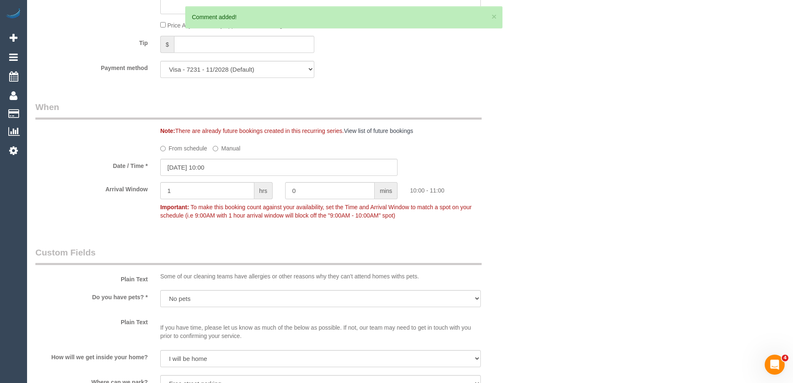
scroll to position [791, 0]
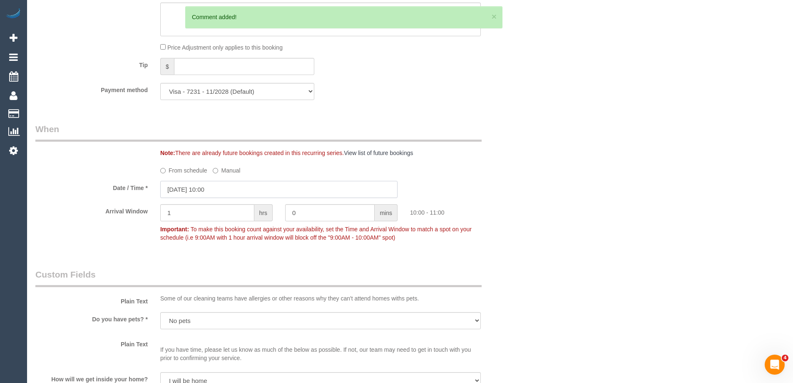
click at [244, 188] on input "[DATE] 10:00" at bounding box center [278, 189] width 237 height 17
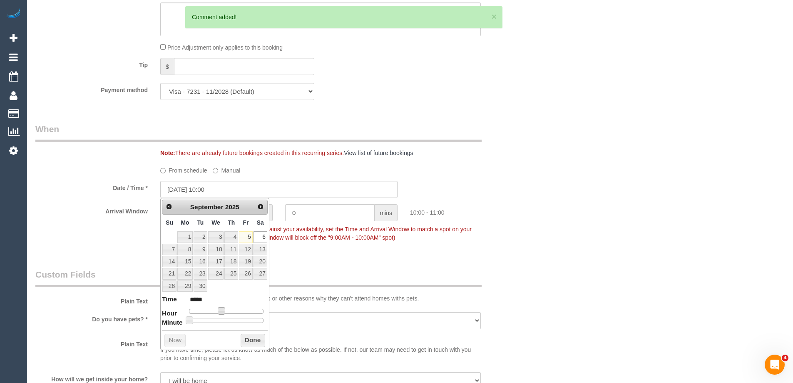
type input "06/09/2025 09:00"
type input "*****"
type input "06/09/2025 08:00"
type input "*****"
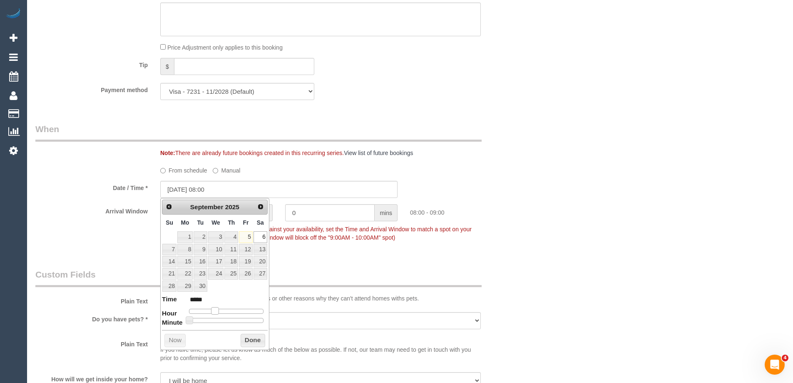
drag, startPoint x: 221, startPoint y: 310, endPoint x: 217, endPoint y: 310, distance: 4.6
click at [217, 310] on span at bounding box center [214, 310] width 7 height 7
type input "06/09/2025 09:00"
type input "*****"
click at [220, 312] on span at bounding box center [217, 310] width 7 height 7
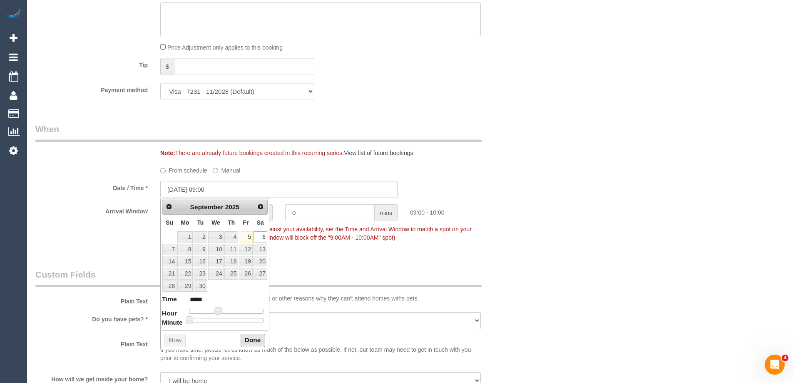
click at [247, 337] on button "Done" at bounding box center [253, 340] width 25 height 13
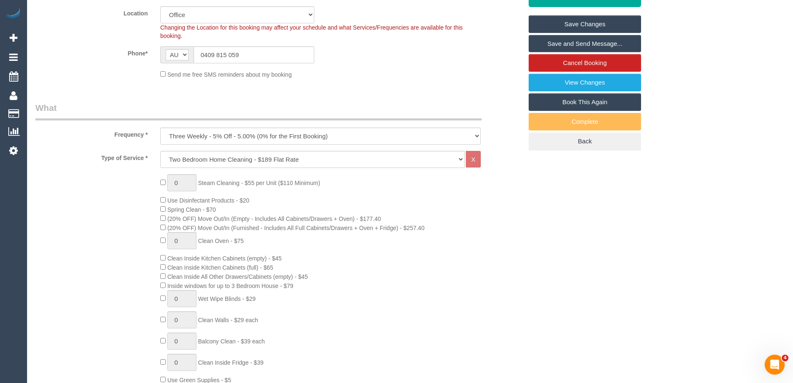
scroll to position [0, 0]
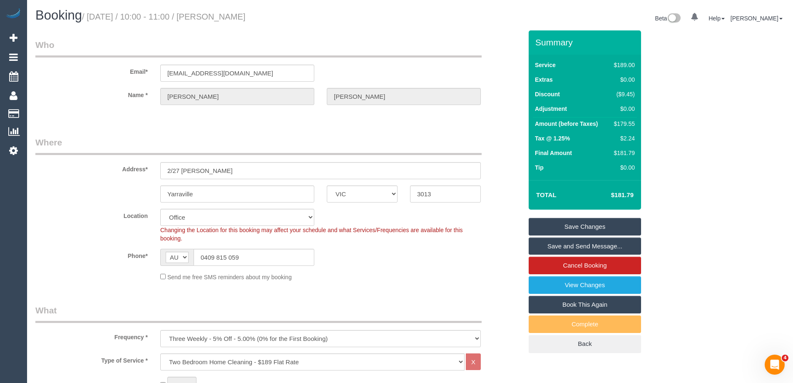
click at [246, 20] on small "/ September 06, 2025 / 10:00 - 11:00 / Kate Medved" at bounding box center [164, 16] width 164 height 9
copy small "Medved"
click at [404, 263] on div "Phone* AF AL DZ AD AO AI AQ AG AR AM AW AU AT AZ BS BH BD BB BY BE BZ BJ BM BT …" at bounding box center [279, 257] width 500 height 17
click at [625, 118] on td "$179.55" at bounding box center [623, 124] width 28 height 15
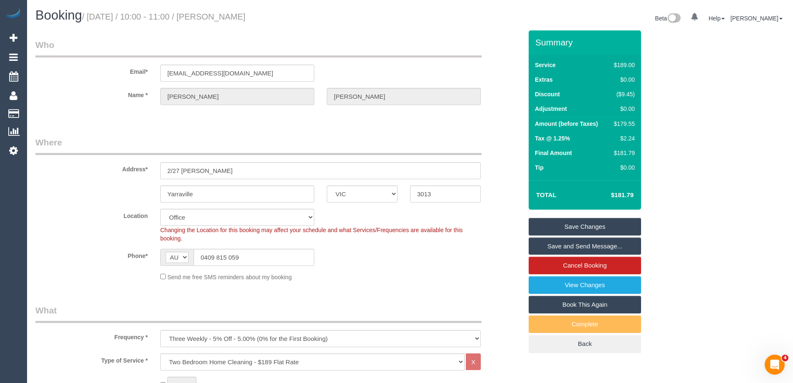
click at [625, 124] on div "$179.55" at bounding box center [623, 124] width 24 height 8
copy div "179.55"
click at [700, 129] on div "Summary Service $189.00 Extras $0.00 Discount ($9.45) Adjustment $0.00 Amount (…" at bounding box center [616, 199] width 187 height 339
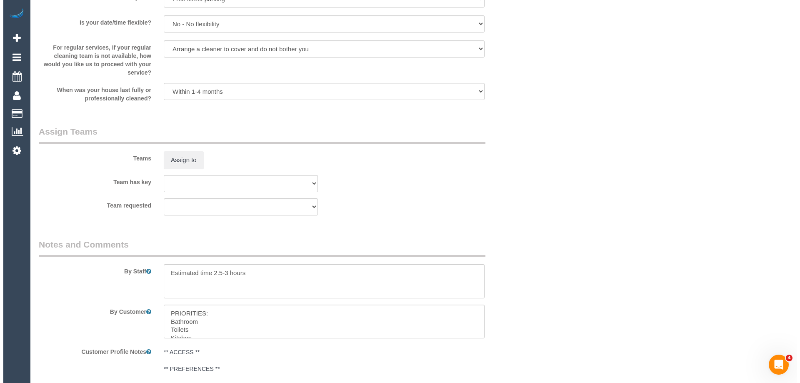
scroll to position [1291, 0]
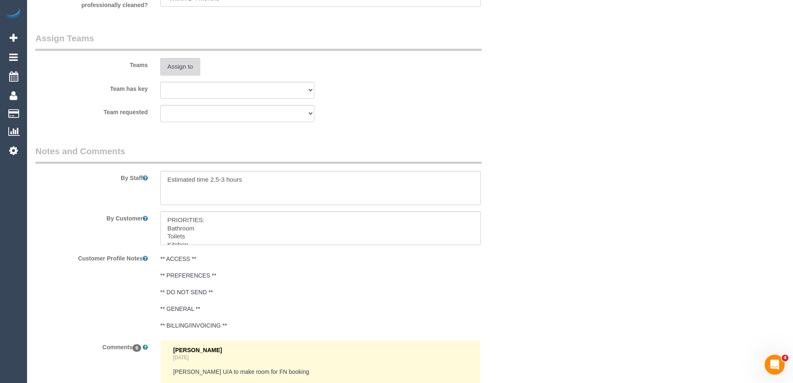
click at [177, 67] on button "Assign to" at bounding box center [180, 66] width 40 height 17
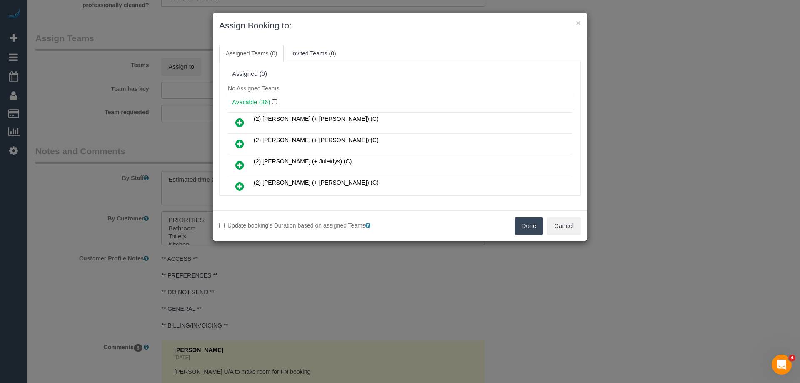
click at [356, 80] on div "Assigned (0)" at bounding box center [400, 74] width 348 height 16
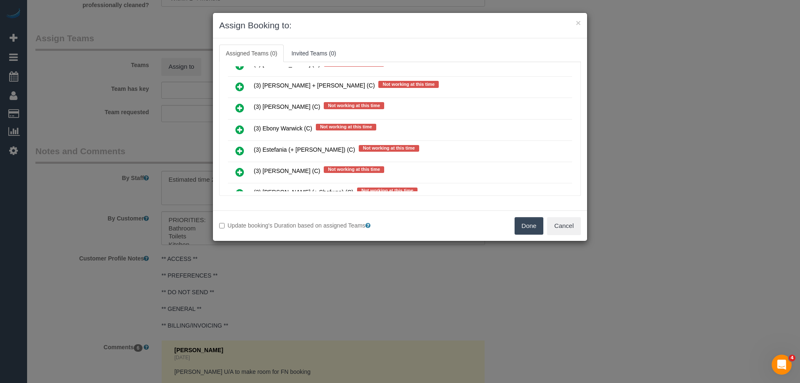
click at [237, 130] on icon at bounding box center [239, 130] width 9 height 10
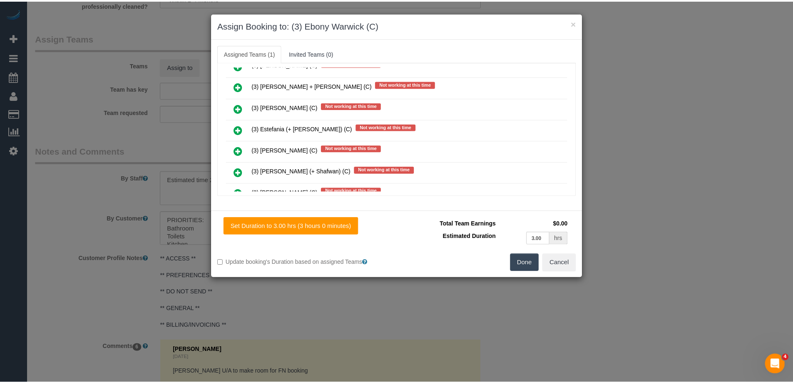
scroll to position [0, 0]
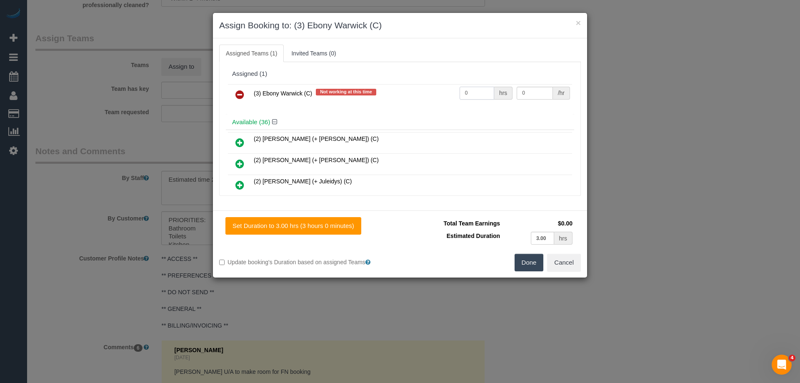
click at [470, 89] on input "0" at bounding box center [476, 93] width 35 height 13
type input "1"
click at [534, 93] on input "0" at bounding box center [534, 93] width 36 height 13
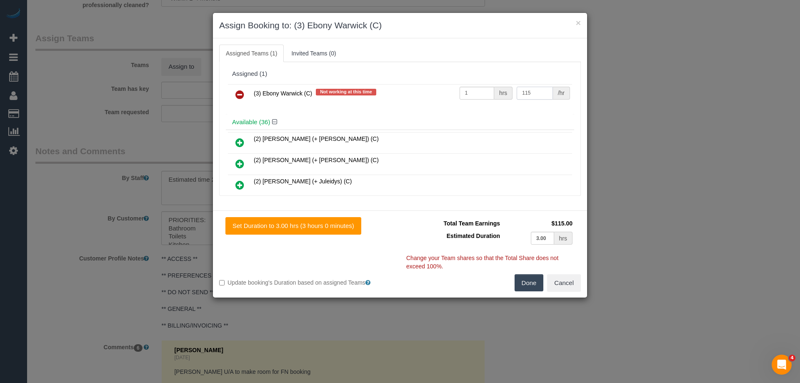
type input "115"
click at [520, 281] on button "Done" at bounding box center [528, 282] width 29 height 17
click at [520, 281] on div "× Assign Booking to: (3) Ebony Warwick (C) Assigned Teams (1) Invited Teams (0)…" at bounding box center [400, 191] width 800 height 383
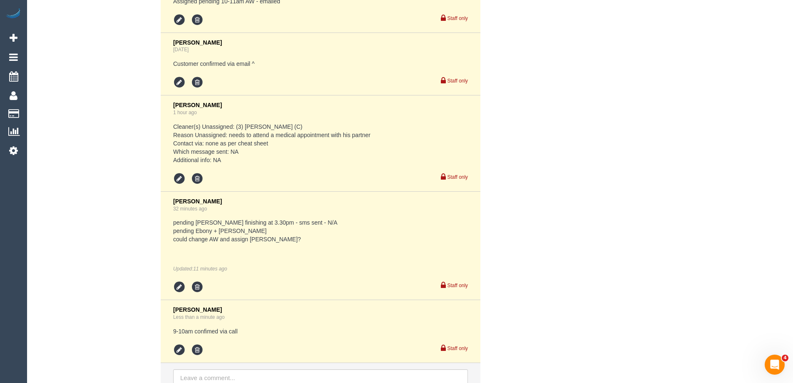
scroll to position [1803, 0]
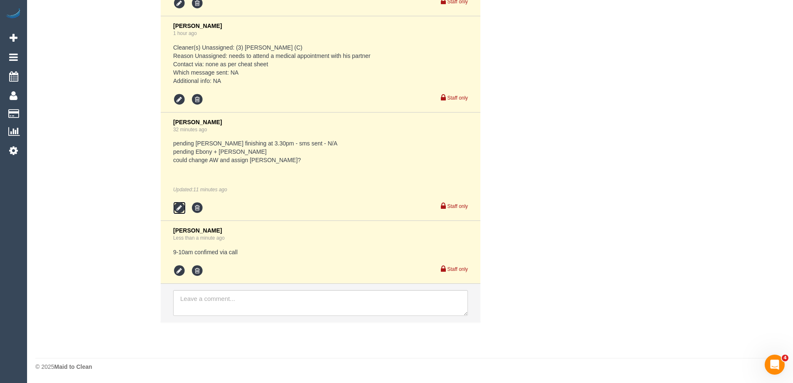
click at [180, 204] on icon at bounding box center [179, 208] width 12 height 12
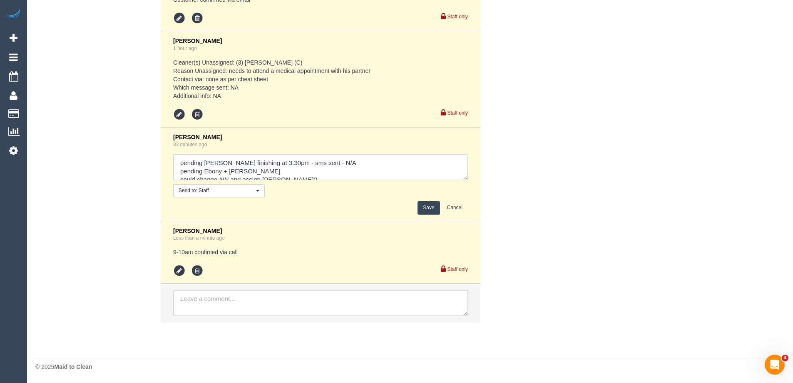
drag, startPoint x: 219, startPoint y: 169, endPoint x: 246, endPoint y: 169, distance: 27.5
click at [219, 169] on textarea at bounding box center [320, 167] width 295 height 26
click at [176, 149] on div "Laura Butera 33 minutes ago Send to: Staff Nothing selected Send to: Staff Send…" at bounding box center [320, 174] width 295 height 81
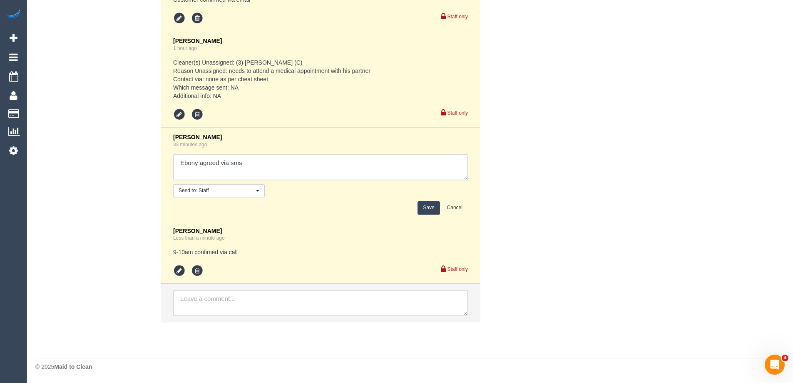
type textarea "Ebony agreed via sms"
click at [425, 205] on button "Save" at bounding box center [429, 207] width 22 height 13
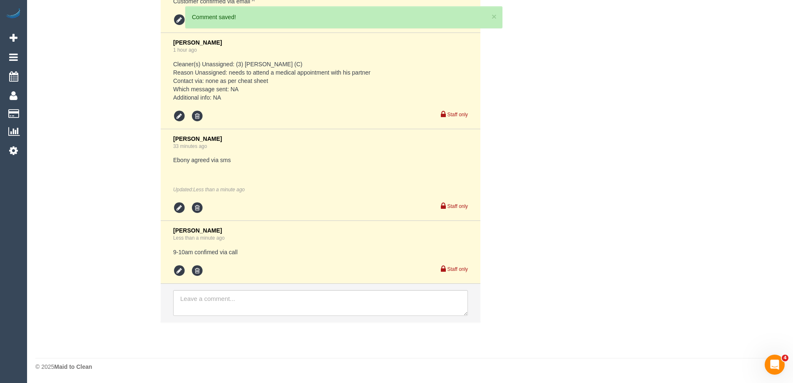
scroll to position [1787, 0]
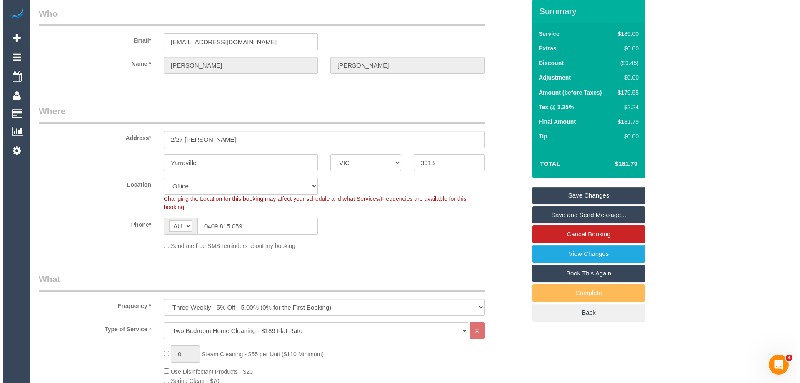
scroll to position [0, 0]
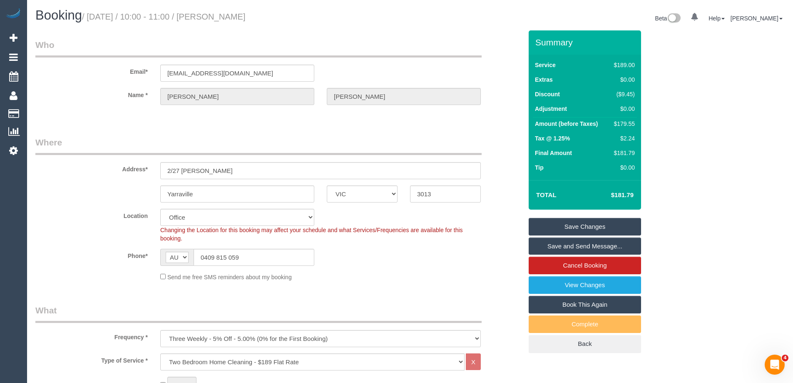
click at [582, 244] on link "Save and Send Message..." at bounding box center [585, 245] width 112 height 17
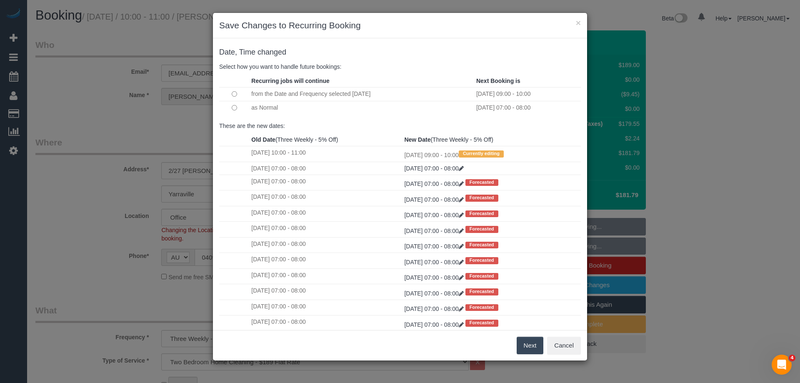
click at [531, 343] on button "Next" at bounding box center [529, 345] width 27 height 17
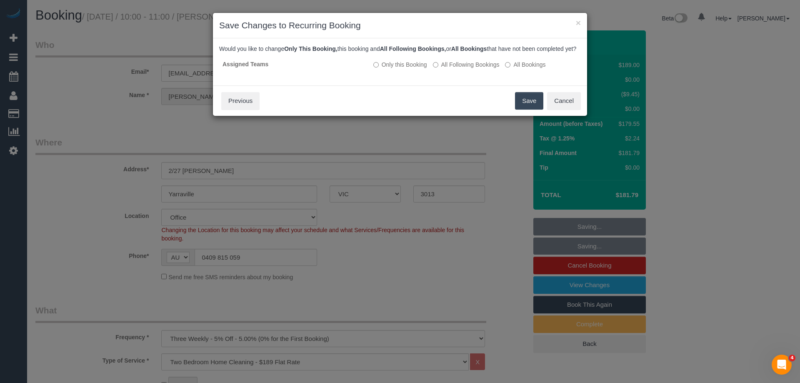
click at [529, 110] on button "Save" at bounding box center [529, 100] width 28 height 17
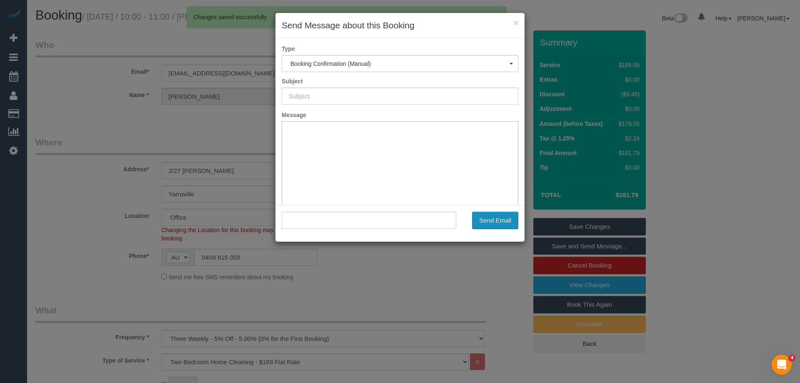
type input "Booking Confirmed"
type input ""Kate Medved" <medvedkate@gmail.com>"
click at [501, 222] on button "Send Email" at bounding box center [495, 220] width 46 height 17
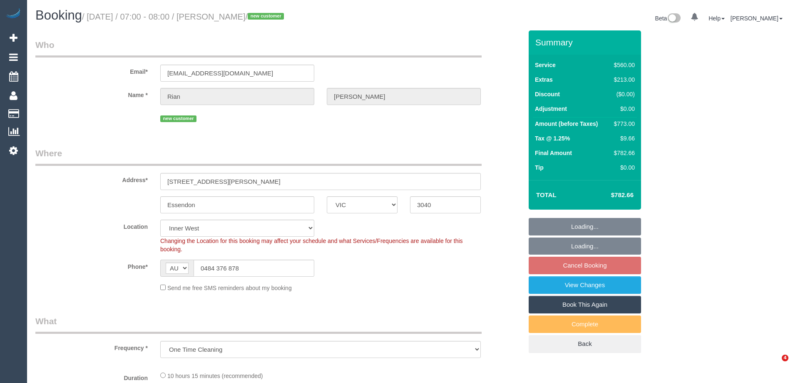
select select "VIC"
select select "number:28"
select select "number:14"
select select "number:19"
select select "number:24"
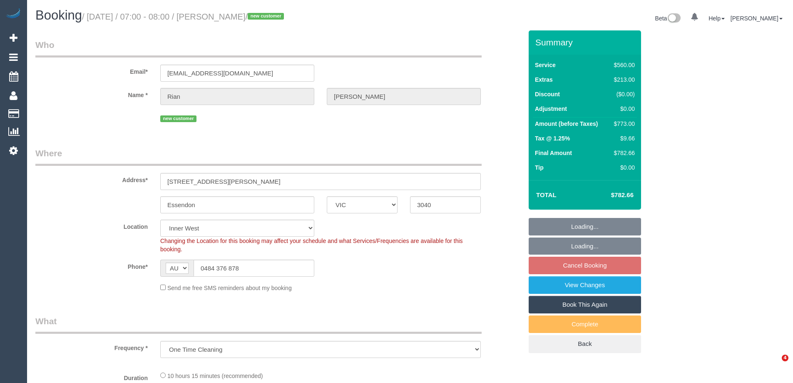
select select "number:34"
select select "number:12"
select select "480"
select select "spot1"
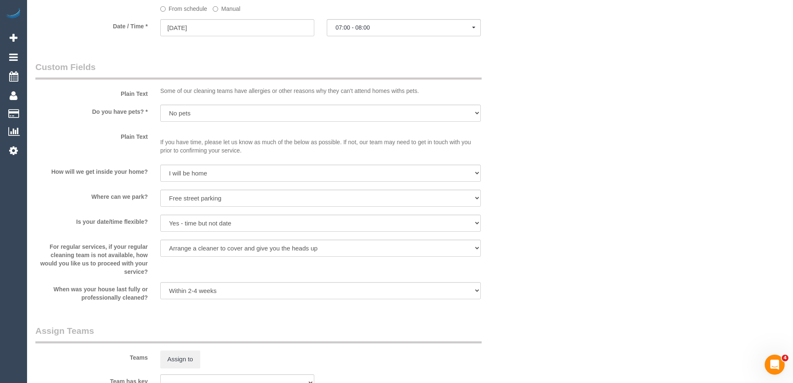
scroll to position [1166, 0]
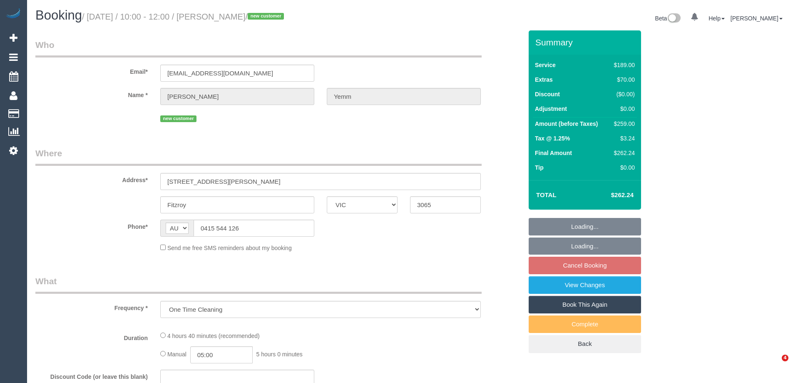
select select "VIC"
select select "number:28"
select select "number:14"
select select "number:18"
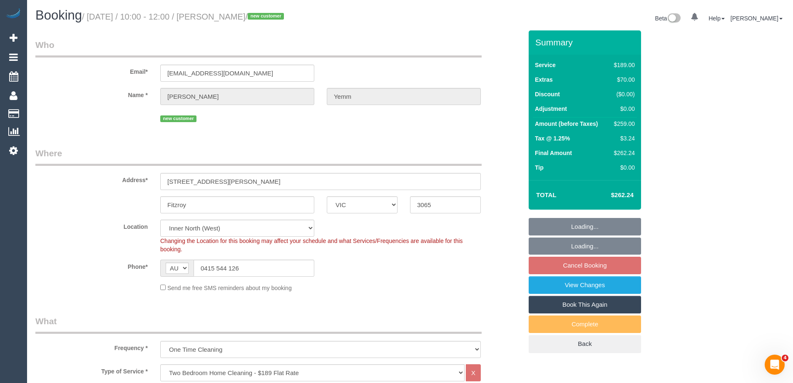
select select "object:1649"
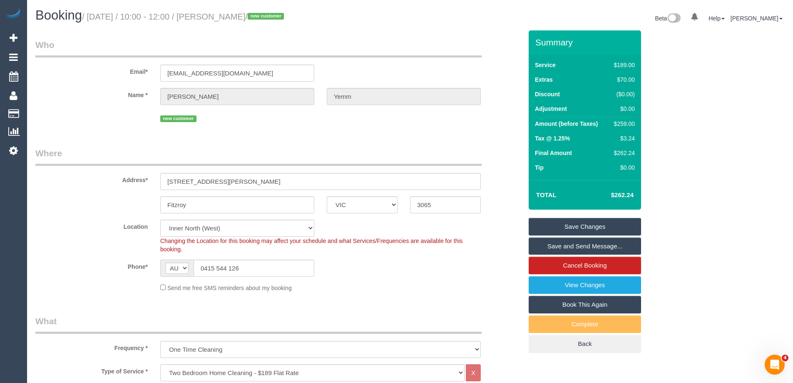
drag, startPoint x: 274, startPoint y: 15, endPoint x: 232, endPoint y: 17, distance: 41.7
click at [232, 17] on small "/ [DATE] / 10:00 - 12:00 / [PERSON_NAME] / new customer" at bounding box center [184, 16] width 204 height 9
click at [430, 291] on div "Send me free SMS reminders about my booking" at bounding box center [320, 287] width 333 height 9
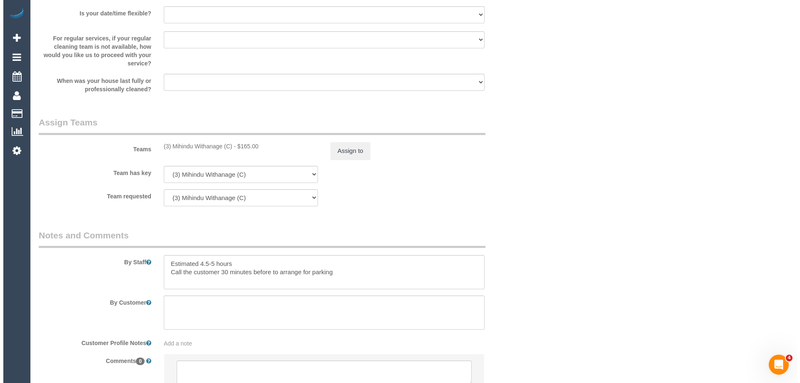
scroll to position [1274, 0]
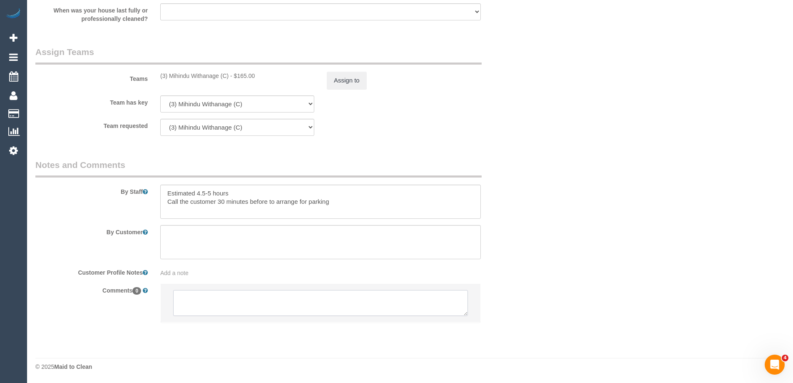
click at [231, 299] on textarea at bounding box center [320, 303] width 295 height 26
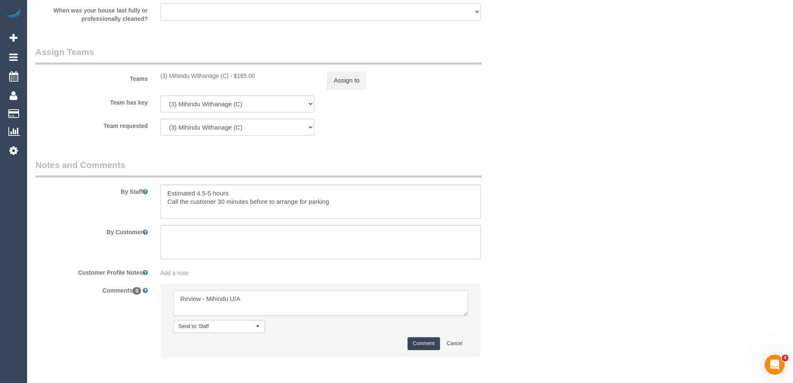
type textarea "Review - Mihindu U/A"
click at [429, 338] on button "Comment" at bounding box center [424, 343] width 32 height 13
click at [354, 83] on button "Assign to" at bounding box center [347, 80] width 40 height 17
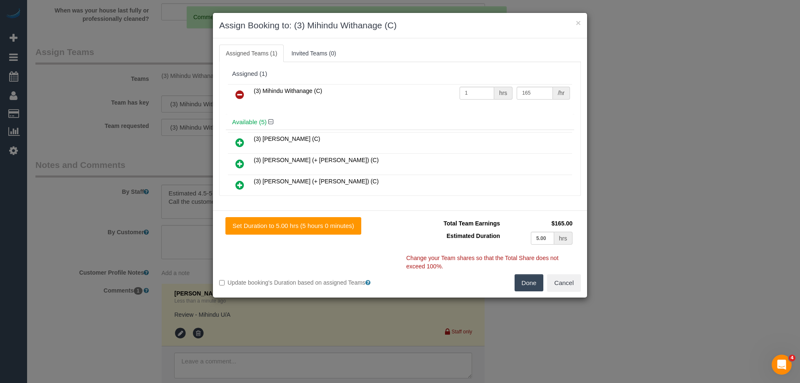
click at [236, 92] on icon at bounding box center [239, 95] width 9 height 10
click at [311, 91] on div "(3) Mihindu Withanage (C) 1 hrs 165 /hr" at bounding box center [400, 98] width 348 height 32
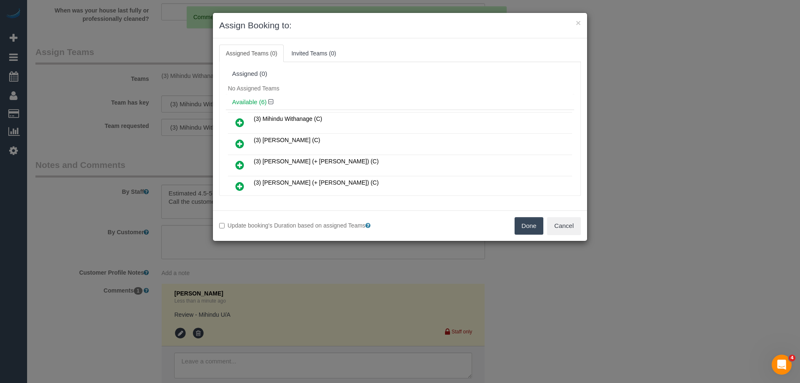
scroll to position [3537, 0]
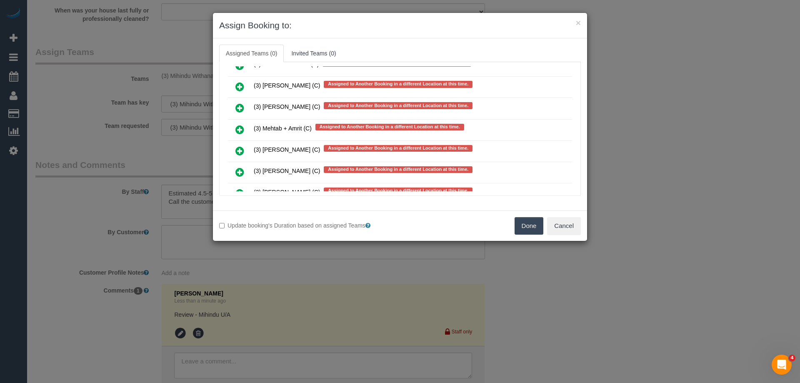
click at [239, 131] on icon at bounding box center [239, 130] width 9 height 10
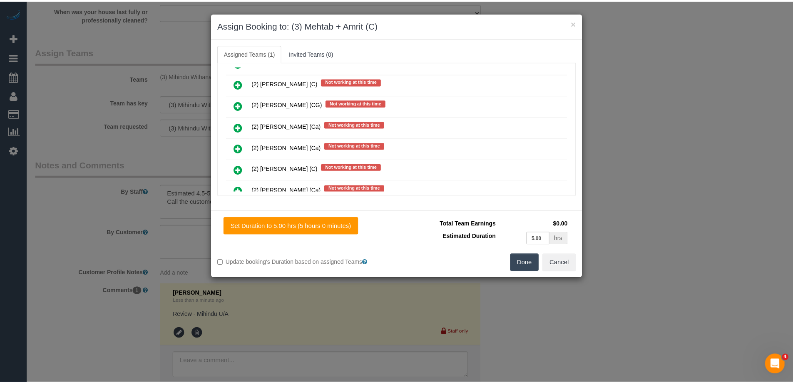
scroll to position [0, 0]
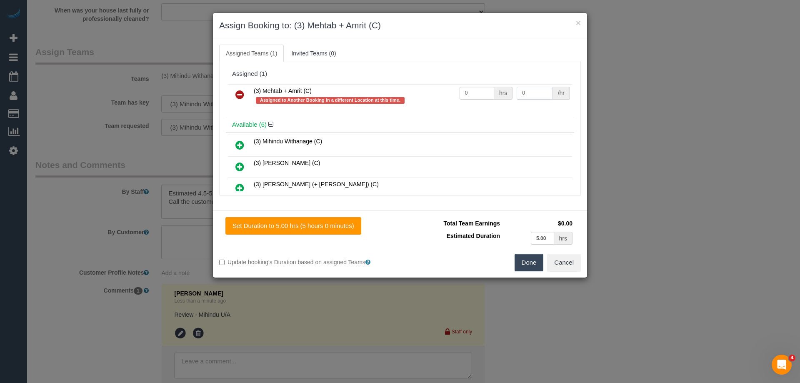
click at [539, 93] on input "0" at bounding box center [534, 93] width 36 height 13
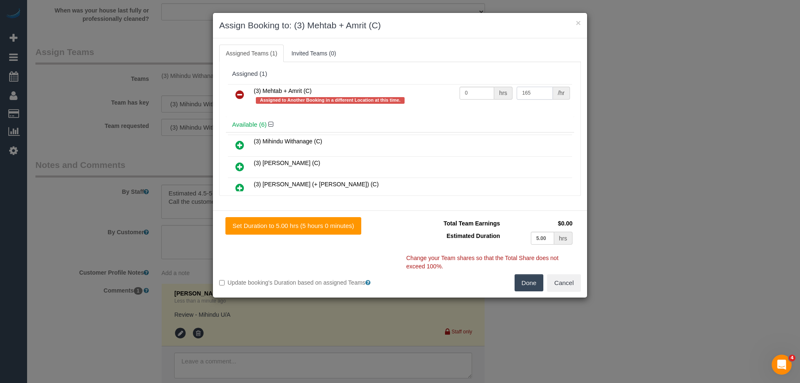
type input "165"
click at [479, 91] on input "0" at bounding box center [476, 93] width 35 height 13
type input "1"
click at [533, 283] on button "Done" at bounding box center [528, 282] width 29 height 17
click at [533, 283] on div "× Assign Booking to: (3) Mehtab + Amrit (C) Assigned Teams (1) Invited Teams (0…" at bounding box center [400, 191] width 800 height 383
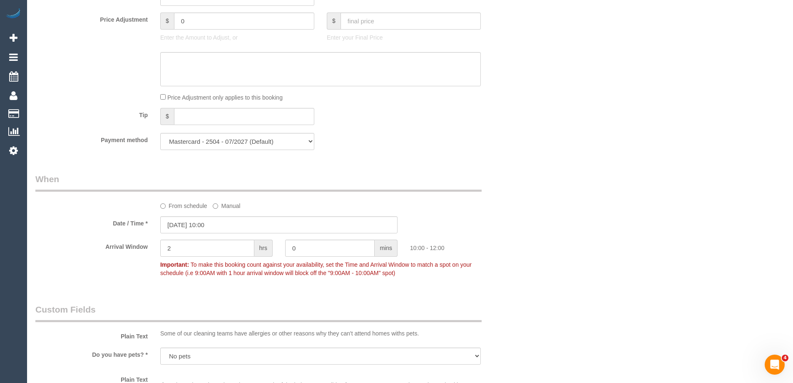
scroll to position [607, 0]
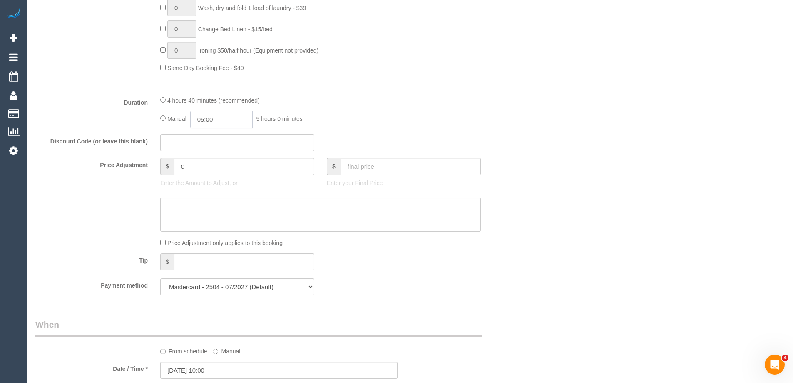
click at [237, 120] on input "05:00" at bounding box center [221, 119] width 62 height 17
type input "02:30"
click at [215, 142] on li "02:30" at bounding box center [212, 140] width 37 height 11
drag, startPoint x: 590, startPoint y: 117, endPoint x: 628, endPoint y: 144, distance: 46.6
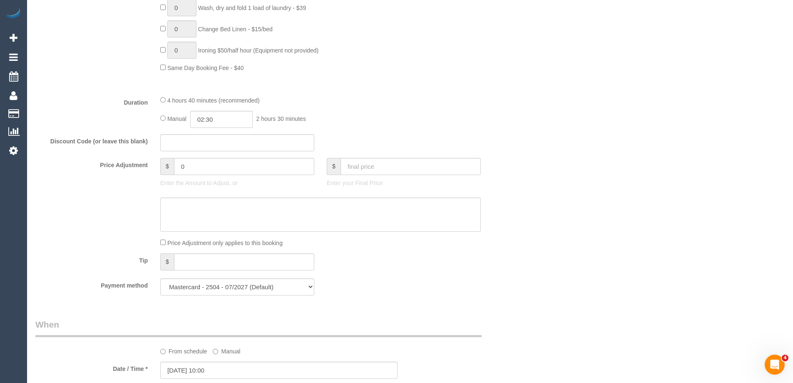
click at [590, 117] on div "Who Email* chrisyemm@gmail.com Name * Chris Yemm new customer Where Address* 20…" at bounding box center [410, 253] width 750 height 1660
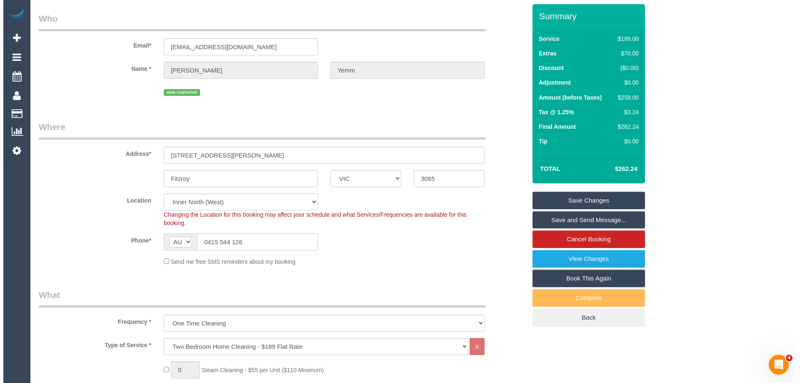
scroll to position [0, 0]
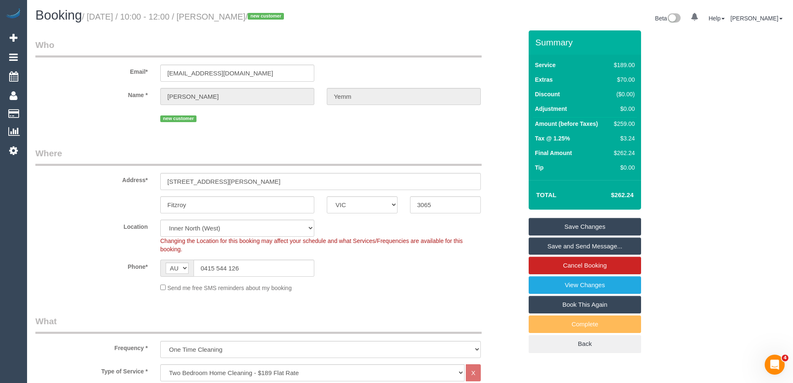
click at [592, 227] on link "Save Changes" at bounding box center [585, 226] width 112 height 17
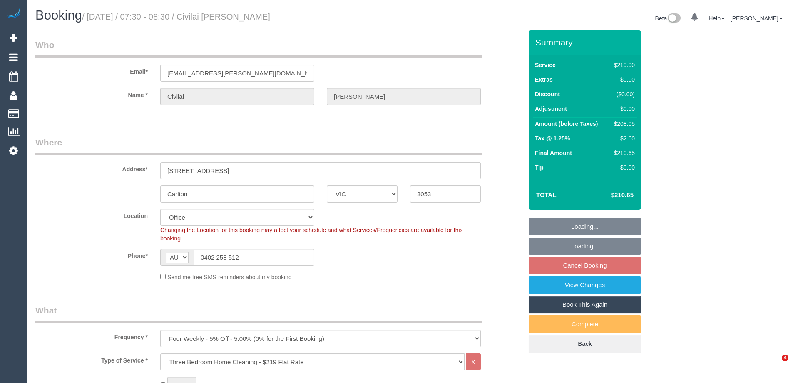
select select "VIC"
select select "string:stripe-pm_1HhNUL2GScqysDRVUDZbm8hR"
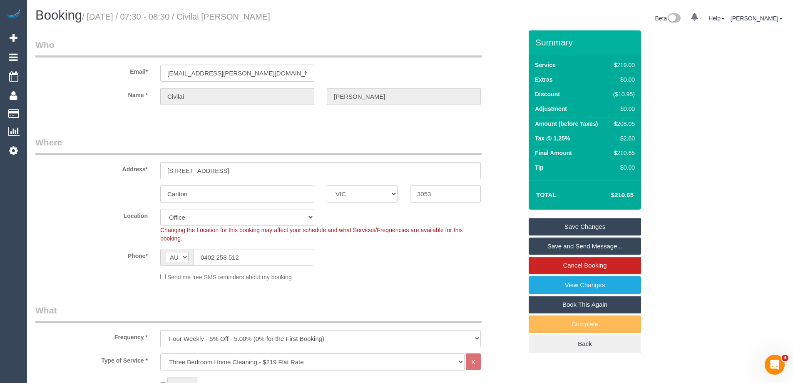
drag, startPoint x: 279, startPoint y: 14, endPoint x: 231, endPoint y: 16, distance: 48.8
click at [231, 16] on h1 "Booking / [DATE] / 07:30 - 08:30 / Civilai [PERSON_NAME]" at bounding box center [219, 15] width 369 height 14
copy small "Civilai [PERSON_NAME]"
click at [439, 259] on div "Phone* AF AL DZ AD AO AI AQ AG AR AM AW AU AT AZ BS BH BD BB BY BE BZ BJ BM BT …" at bounding box center [279, 257] width 500 height 17
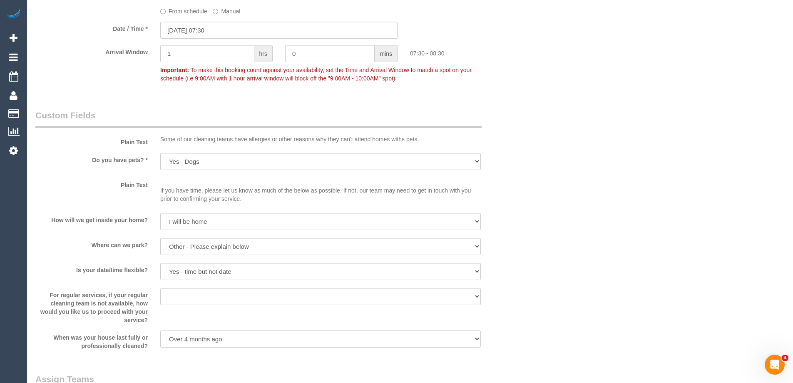
scroll to position [1041, 0]
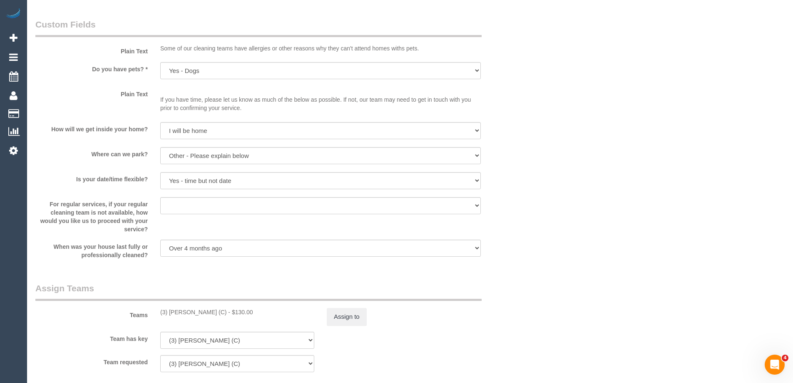
click at [177, 310] on div "(3) [PERSON_NAME] (C) - $130.00" at bounding box center [237, 312] width 154 height 8
copy div "[PERSON_NAME]"
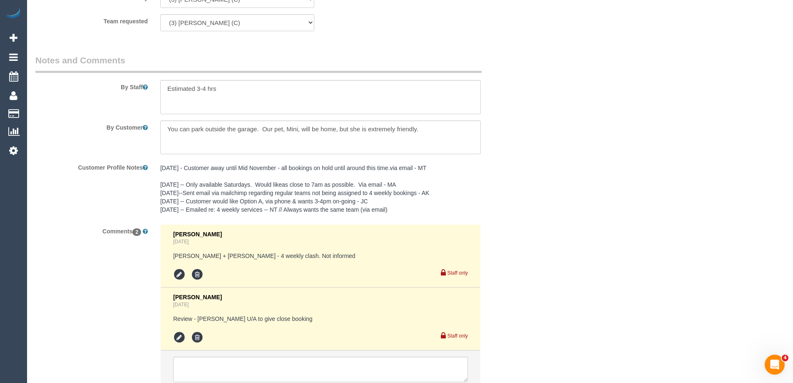
scroll to position [1448, 0]
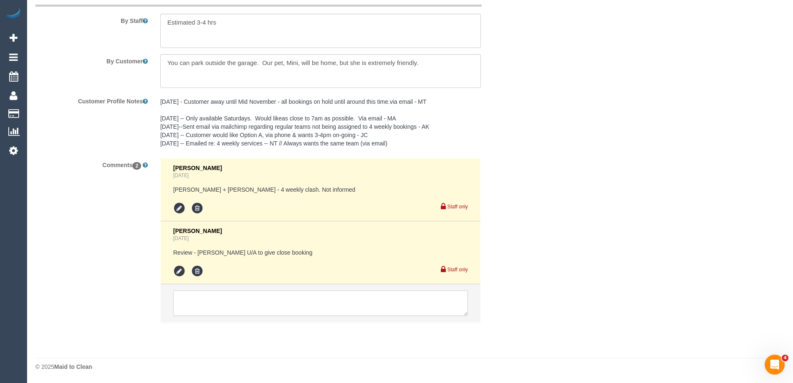
click at [236, 300] on textarea at bounding box center [320, 303] width 295 height 26
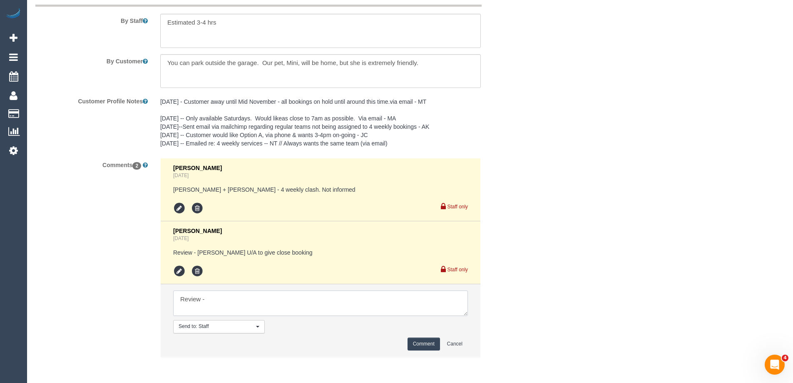
paste textarea "Juan"
type textarea "Review - Juan U/A"
click at [422, 344] on button "Comment" at bounding box center [424, 343] width 32 height 13
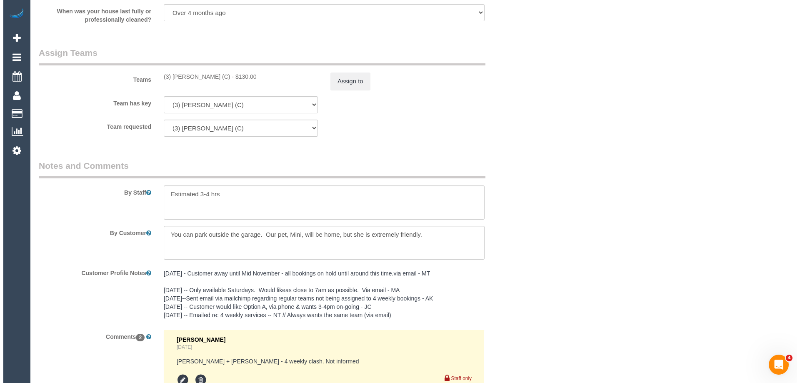
scroll to position [1157, 0]
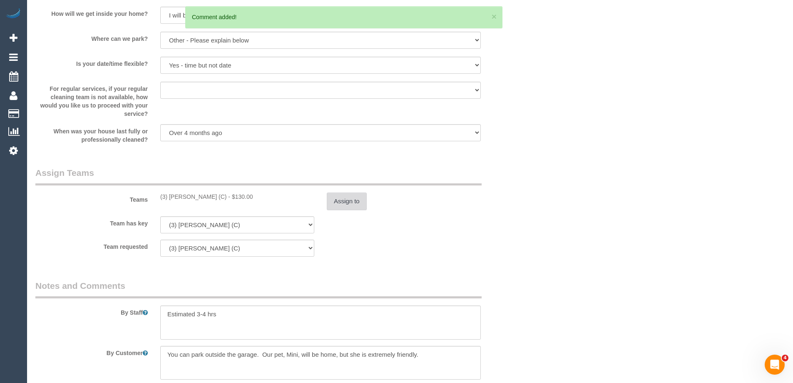
click at [357, 207] on button "Assign to" at bounding box center [347, 200] width 40 height 17
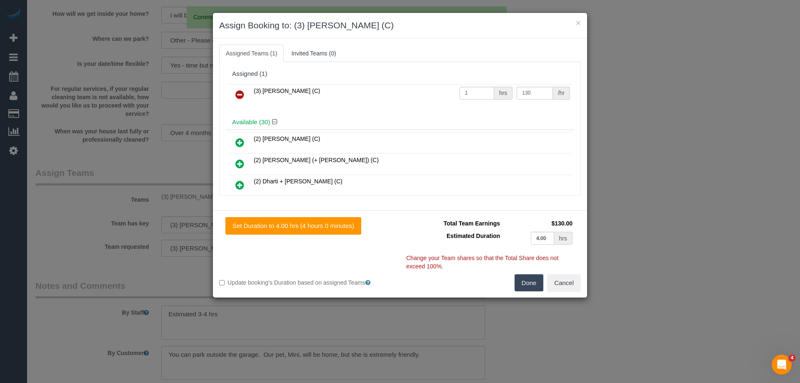
click at [240, 95] on icon at bounding box center [239, 95] width 9 height 10
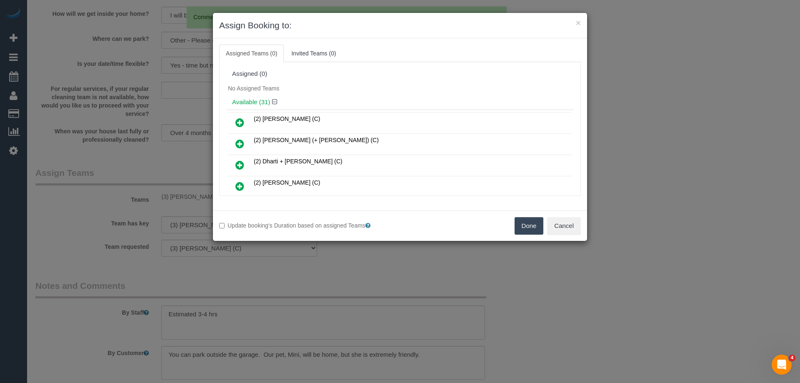
click at [322, 91] on div "No Assigned Teams" at bounding box center [400, 88] width 348 height 12
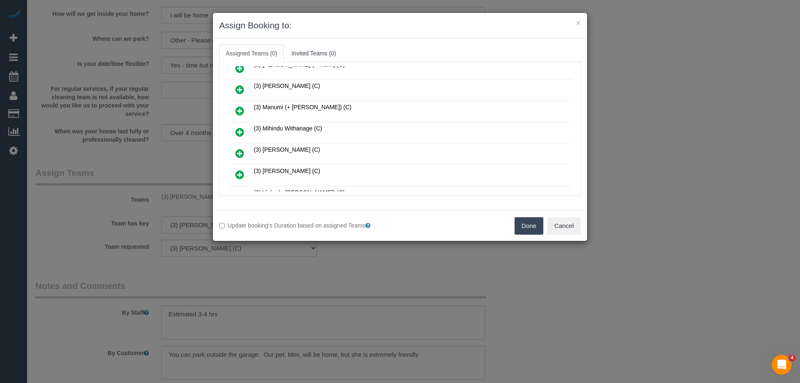
click at [240, 131] on icon at bounding box center [239, 132] width 9 height 10
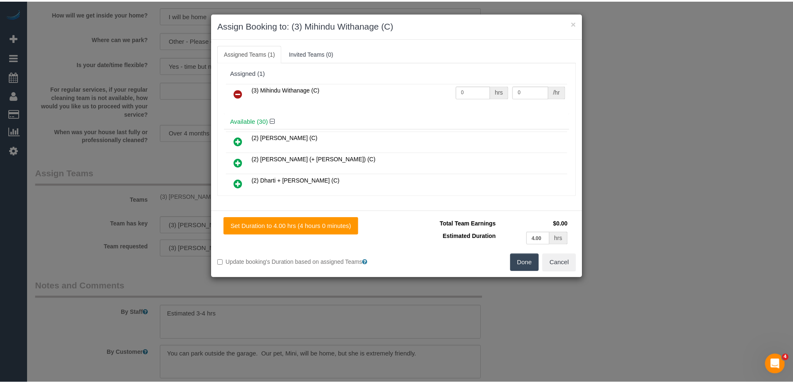
scroll to position [0, 0]
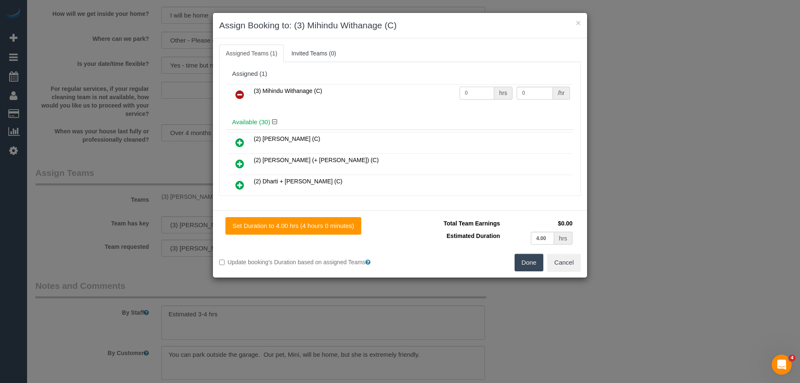
click at [483, 92] on input "0" at bounding box center [476, 93] width 35 height 13
type input "1"
click at [532, 92] on input "0" at bounding box center [534, 93] width 36 height 13
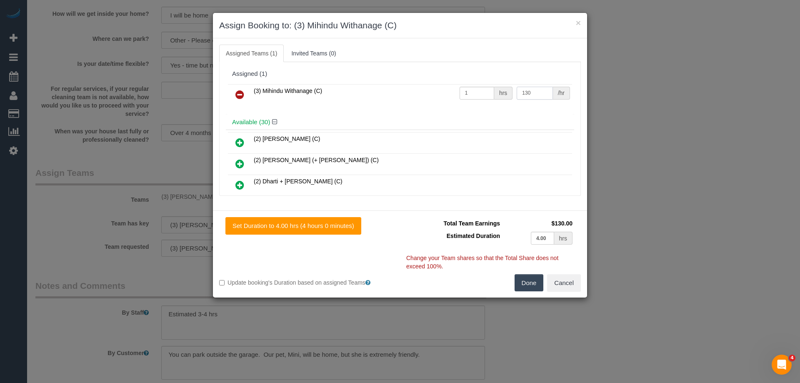
type input "130"
click at [524, 286] on button "Done" at bounding box center [528, 282] width 29 height 17
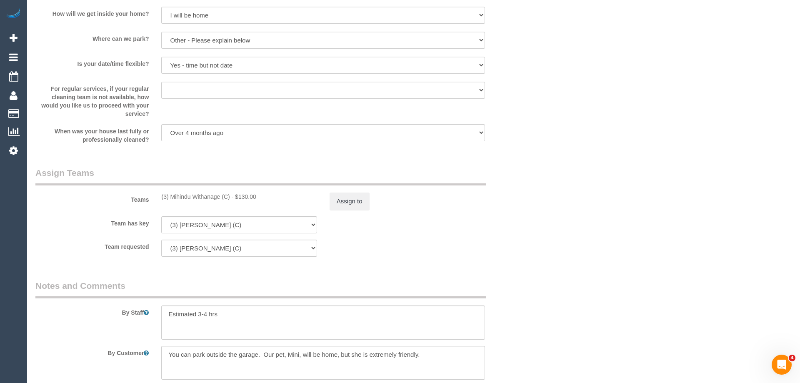
click at [524, 286] on div "× Assign Booking to: (3) Mihindu Withanage (C) Assigned Teams (1) Invited Teams…" at bounding box center [400, 191] width 800 height 383
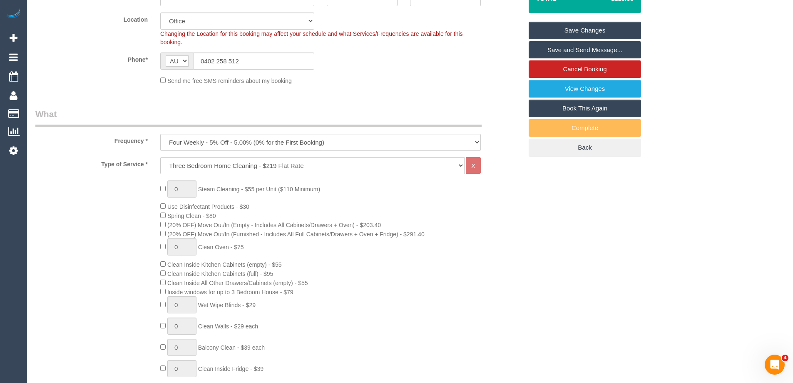
scroll to position [32, 0]
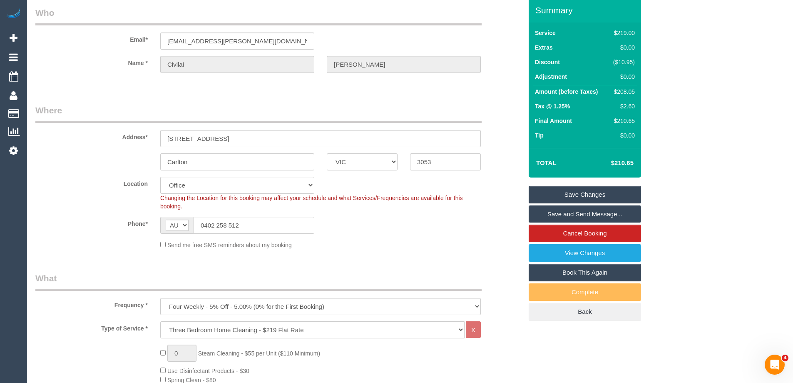
click at [582, 192] on link "Save Changes" at bounding box center [585, 194] width 112 height 17
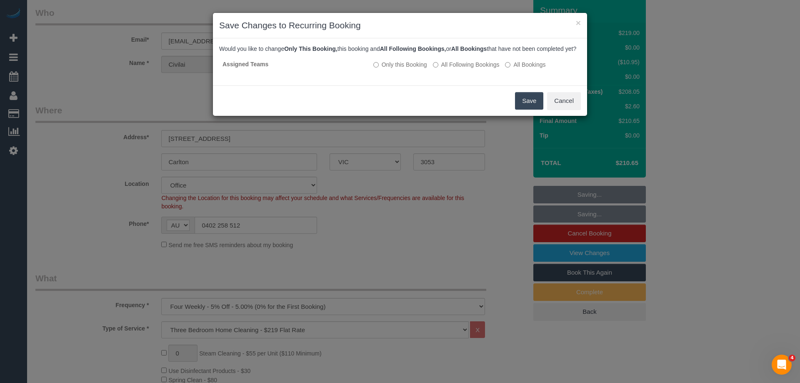
click at [525, 110] on button "Save" at bounding box center [529, 100] width 28 height 17
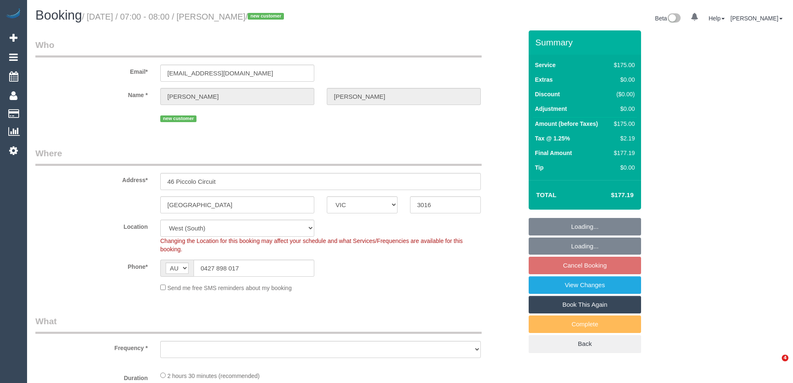
select select "VIC"
select select "string:stripe-pm_1RwZgj2GScqysDRVXQlqWzQv"
select select "150"
select select "number:28"
select select "number:14"
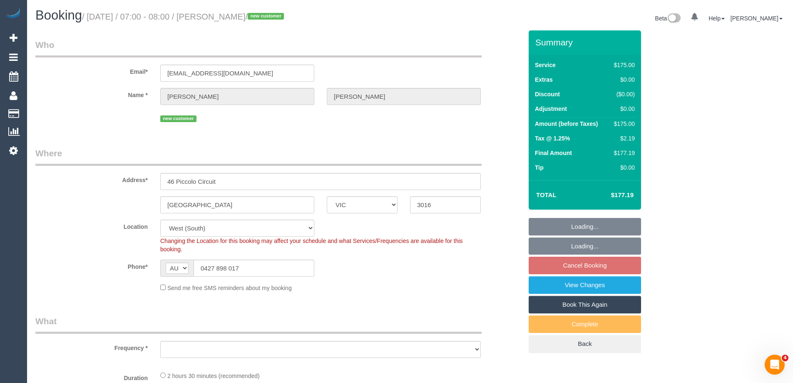
select select "number:18"
select select "number:25"
select select "number:11"
select select "object:1351"
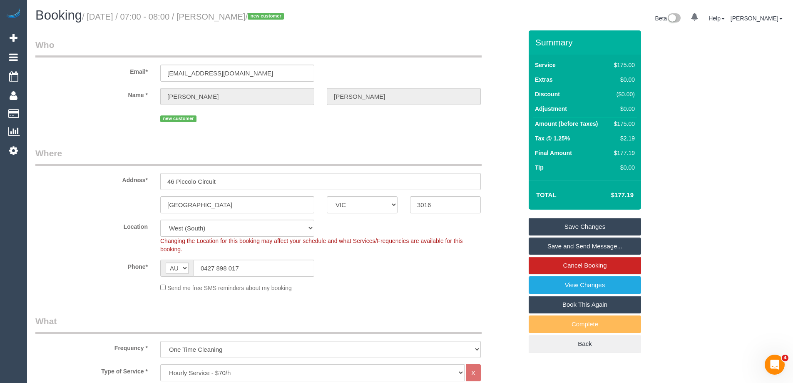
drag, startPoint x: 374, startPoint y: 271, endPoint x: 404, endPoint y: 288, distance: 34.7
click at [374, 271] on div "Phone* AF AL DZ AD AO AI AQ AG AR AM AW AU AT AZ BS BH BD BB BY BE BZ BJ BM BT …" at bounding box center [279, 267] width 500 height 17
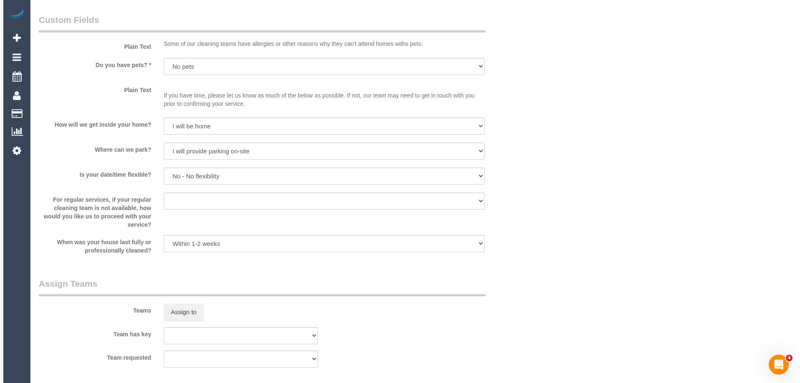
scroll to position [1041, 0]
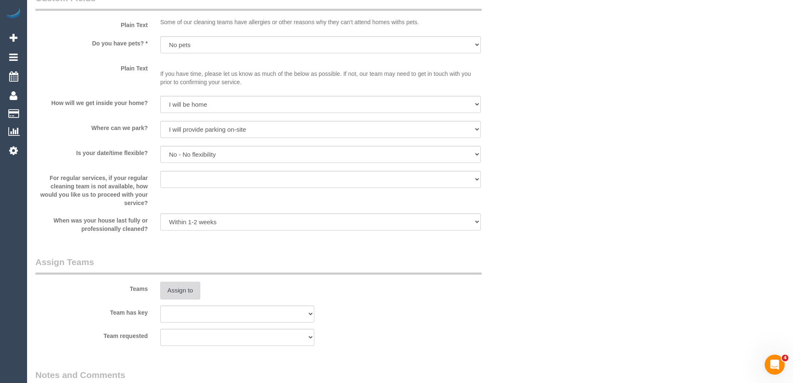
click at [182, 291] on button "Assign to" at bounding box center [180, 290] width 40 height 17
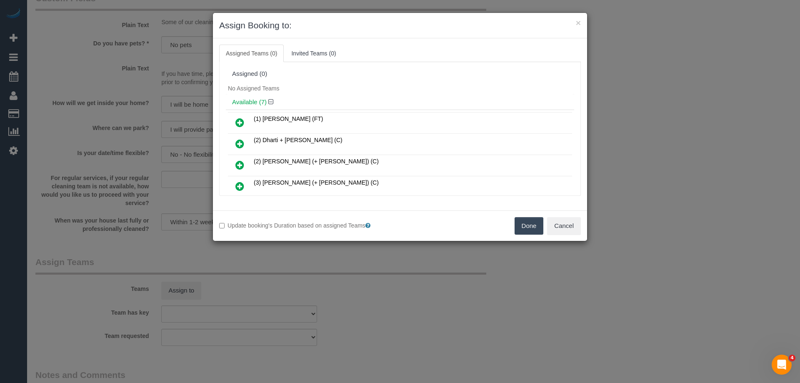
click at [382, 72] on div "Assigned (0)" at bounding box center [400, 73] width 336 height 7
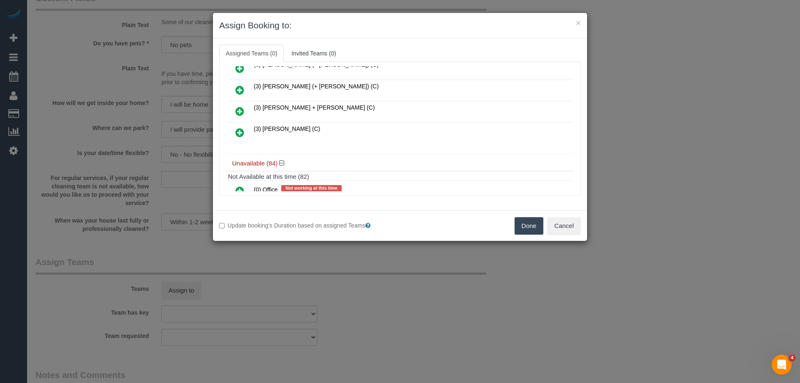
click at [237, 132] on icon at bounding box center [239, 132] width 9 height 10
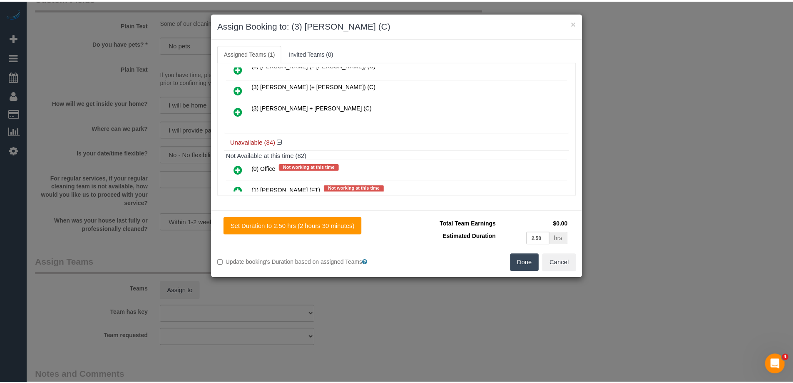
scroll to position [0, 0]
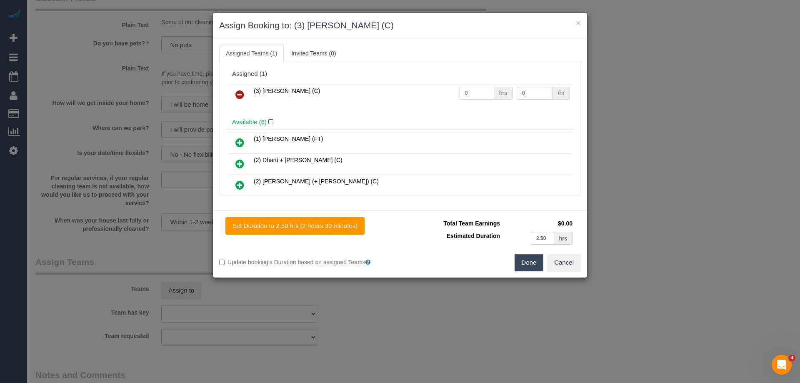
click at [479, 93] on input "0" at bounding box center [476, 93] width 35 height 13
type input "02.5"
drag, startPoint x: 479, startPoint y: 93, endPoint x: 405, endPoint y: 98, distance: 73.5
click at [413, 97] on tr "(3) [PERSON_NAME] (C) 02.5 hrs 0 /hr" at bounding box center [400, 94] width 344 height 21
type input "2.5"
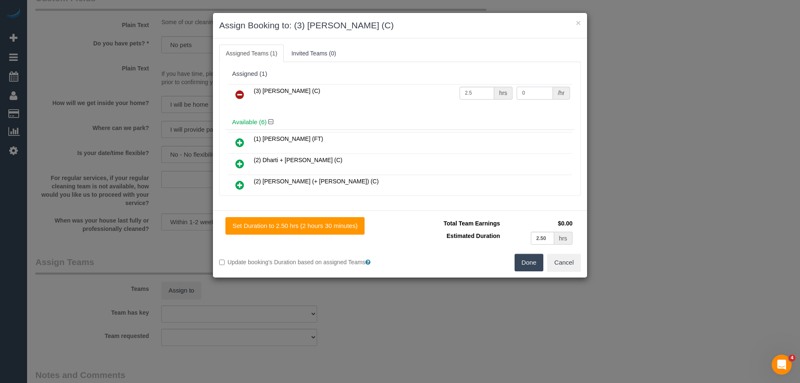
click at [529, 88] on input "0" at bounding box center [534, 93] width 36 height 13
type input "35"
click at [530, 264] on button "Done" at bounding box center [528, 262] width 29 height 17
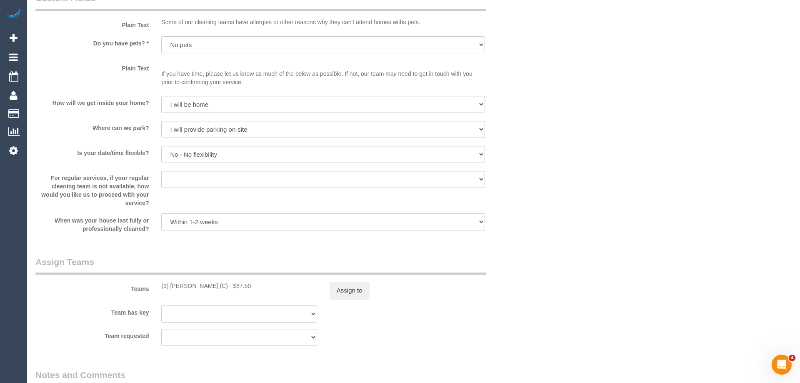
click at [530, 263] on div "× Assign Booking to: (3) [PERSON_NAME] (C) Assigned Teams (1) Invited Teams (0)…" at bounding box center [400, 191] width 800 height 383
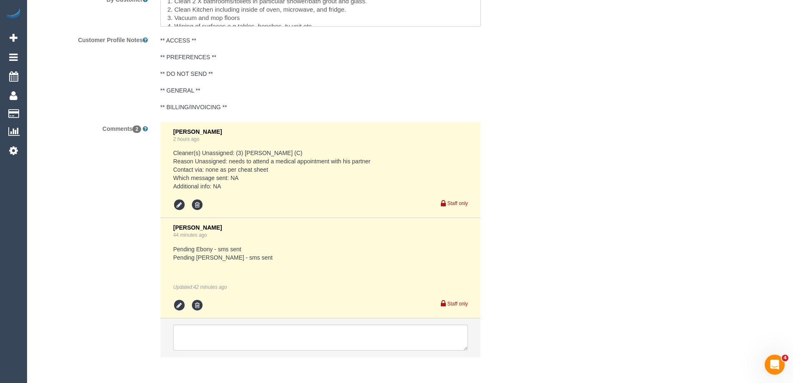
scroll to position [1518, 0]
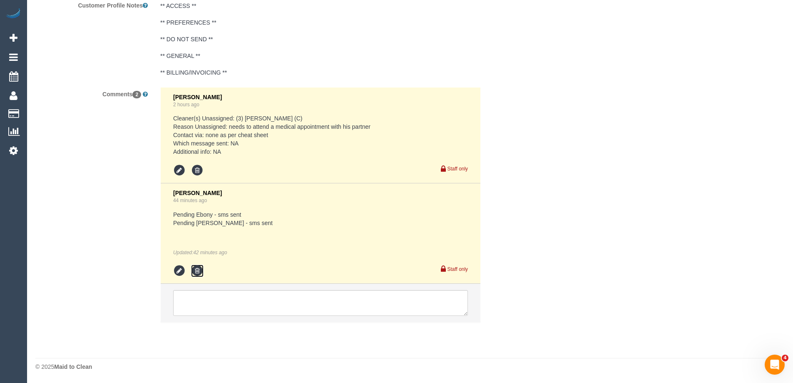
click at [201, 271] on icon at bounding box center [197, 270] width 12 height 12
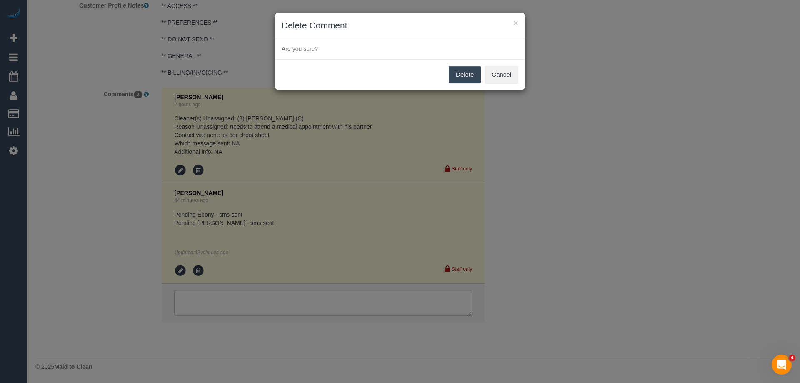
click at [474, 75] on button "Delete" at bounding box center [465, 74] width 32 height 17
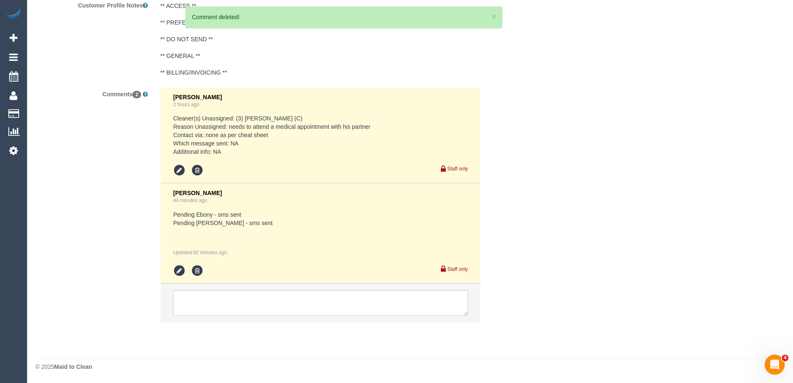
click at [570, 121] on div "× Delete Comment Are you sure? Delete Cancel" at bounding box center [396, 191] width 793 height 383
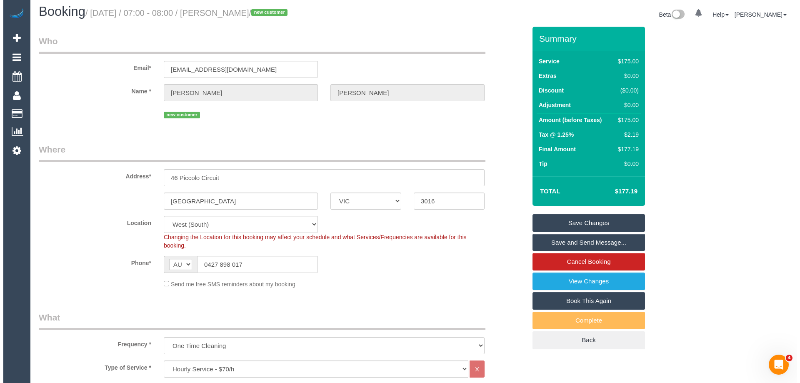
scroll to position [0, 0]
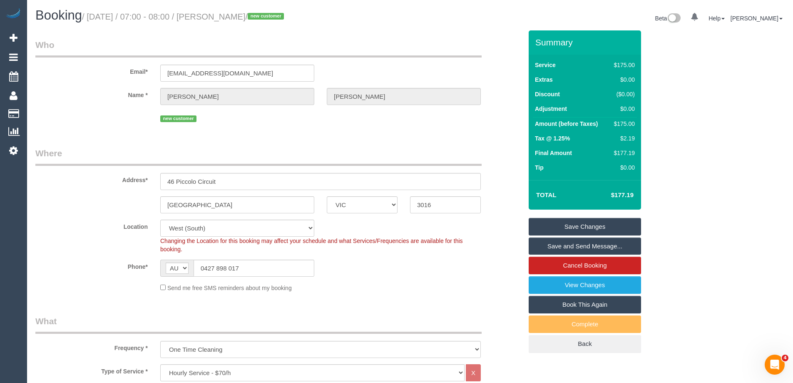
click at [566, 244] on link "Save and Send Message..." at bounding box center [585, 245] width 112 height 17
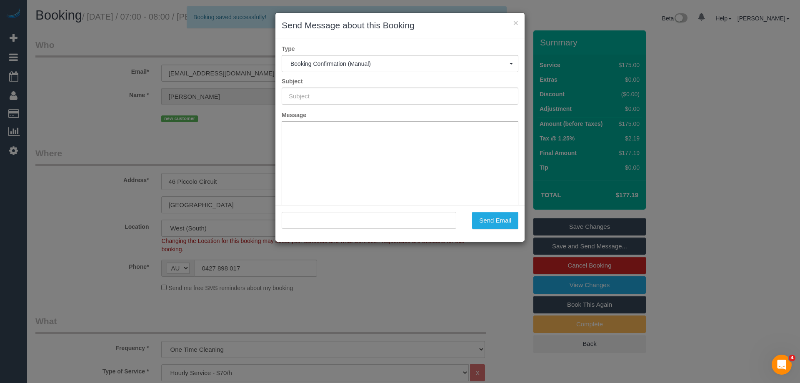
type input "Booking Confirmed"
type input ""Olivia Whitfield" <ojlawson@gmail.com>"
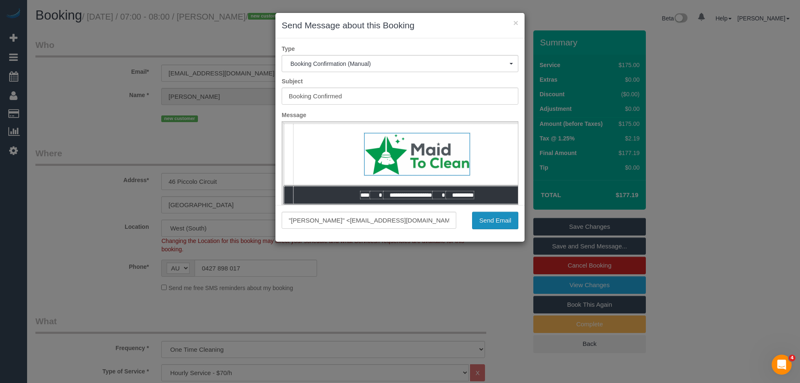
click at [504, 223] on button "Send Email" at bounding box center [495, 220] width 46 height 17
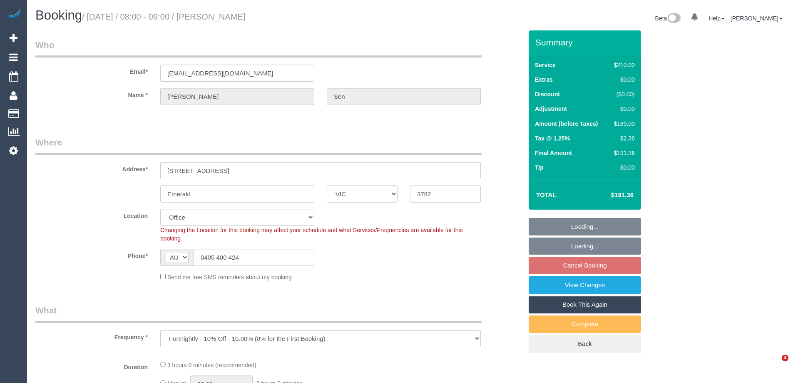
select select "VIC"
select select "number:29"
select select "object:716"
select select "180"
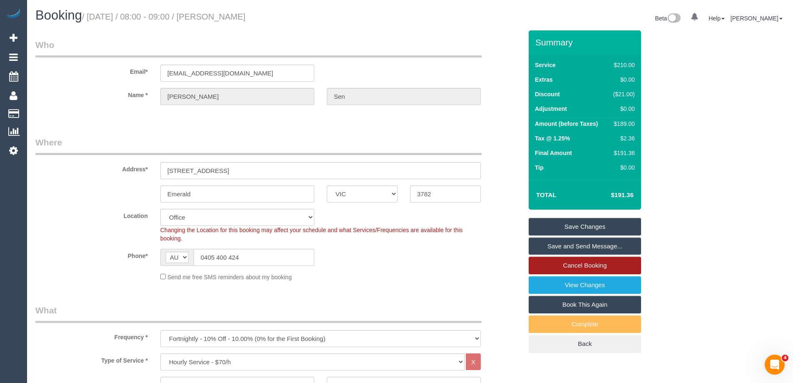
click at [583, 263] on link "Cancel Booking" at bounding box center [585, 265] width 112 height 17
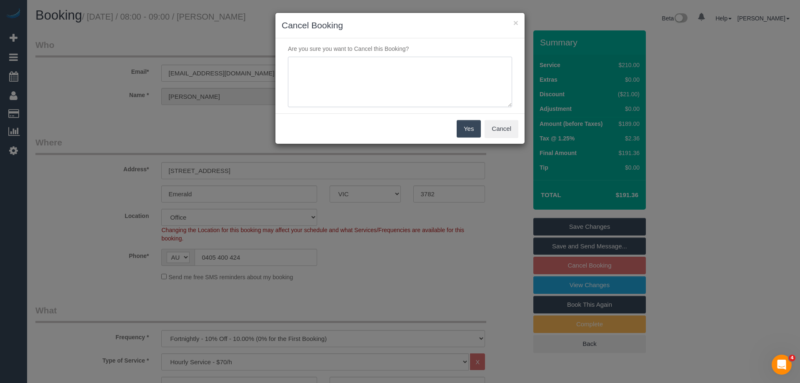
click at [374, 67] on textarea at bounding box center [400, 82] width 224 height 51
type textarea "requested to skip 123 sms - LB"
click at [469, 125] on button "Yes" at bounding box center [468, 128] width 24 height 17
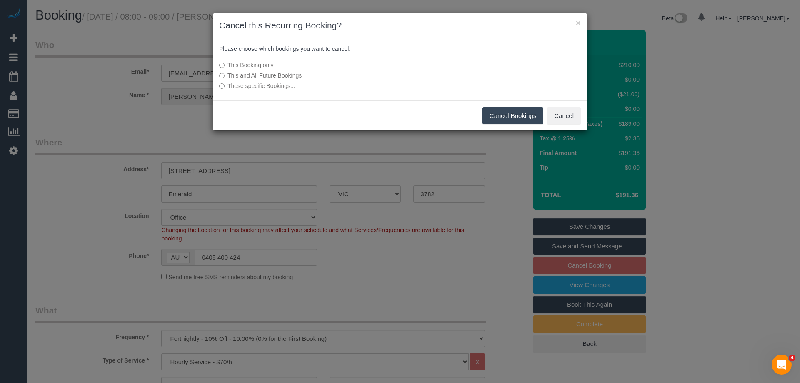
click at [501, 116] on button "Cancel Bookings" at bounding box center [512, 115] width 61 height 17
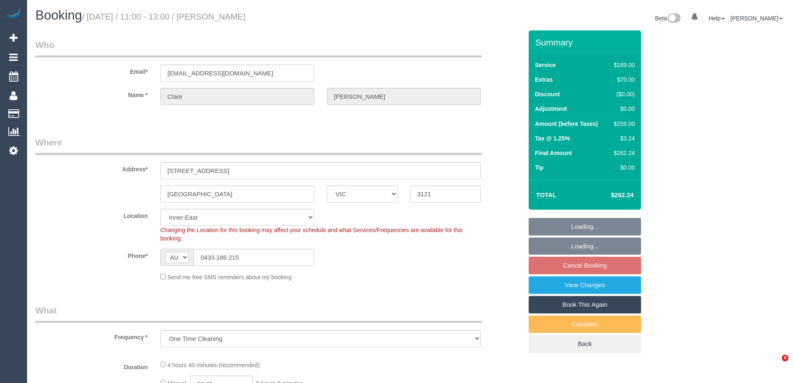
select select "VIC"
select select "number:29"
select select "number:14"
select select "number:19"
select select "number:24"
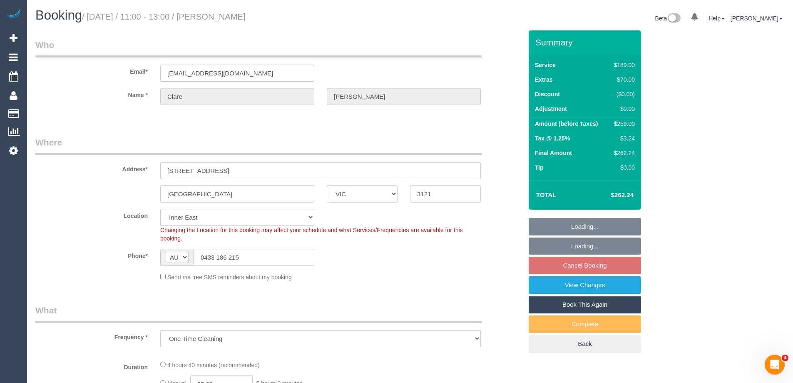
select select "number:34"
select select "number:12"
select select "object:1356"
select select "string:stripe-pm_1RtgVf2GScqysDRV2AOPebzR"
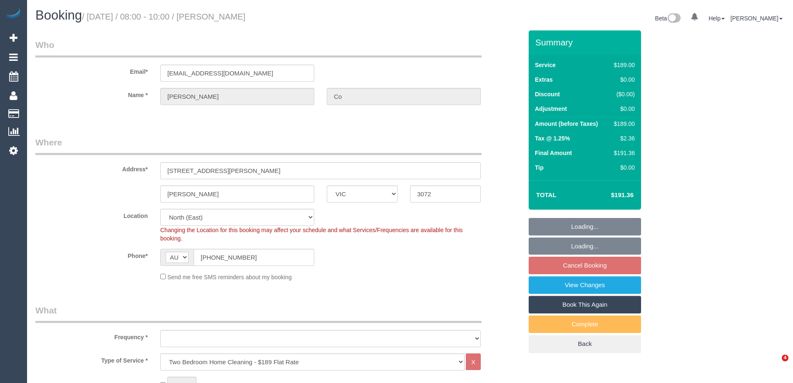
select select "VIC"
select select "number:28"
select select "number:14"
select select "number:19"
select select "number:25"
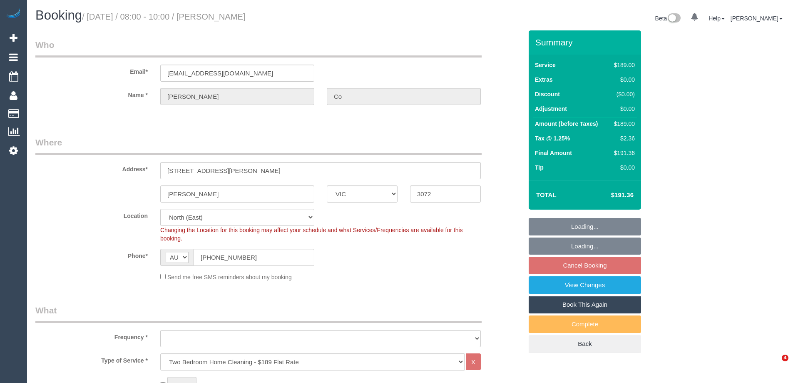
select select "number:34"
select select "number:26"
select select "object:1397"
select select "spot2"
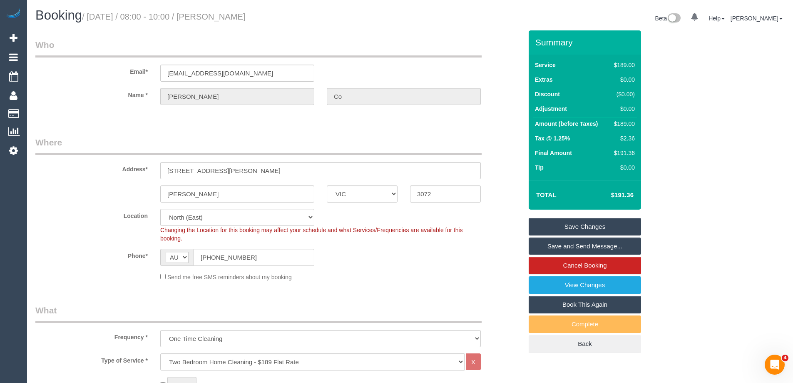
click at [628, 123] on div "$189.00" at bounding box center [623, 124] width 24 height 8
copy div "189.00"
click at [683, 125] on div "Summary Service $189.00 Extras $0.00 Discount ($0.00) Adjustment $0.00 Amount (…" at bounding box center [616, 199] width 187 height 339
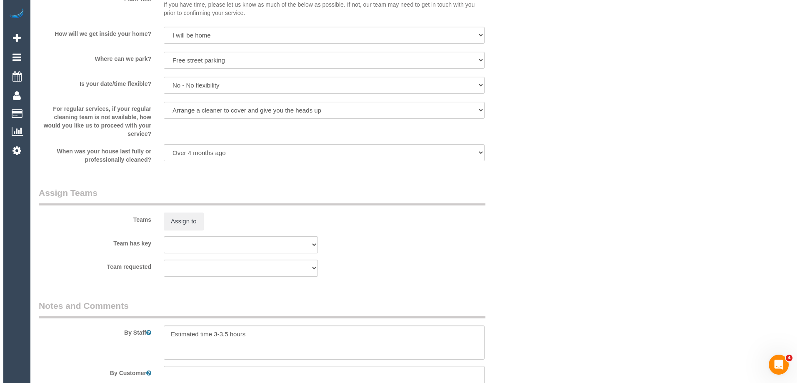
scroll to position [1124, 0]
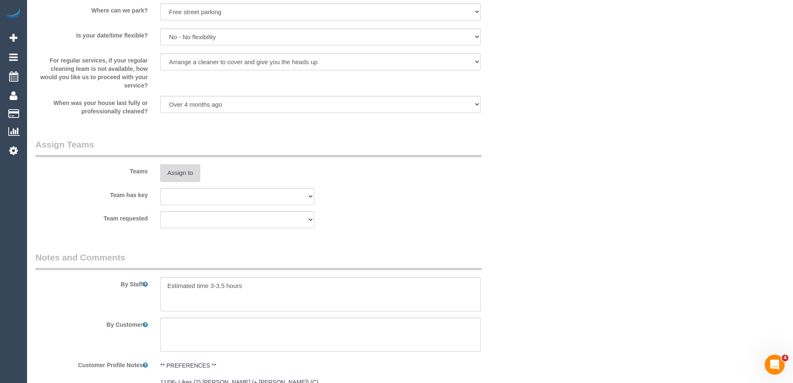
click at [171, 169] on button "Assign to" at bounding box center [180, 172] width 40 height 17
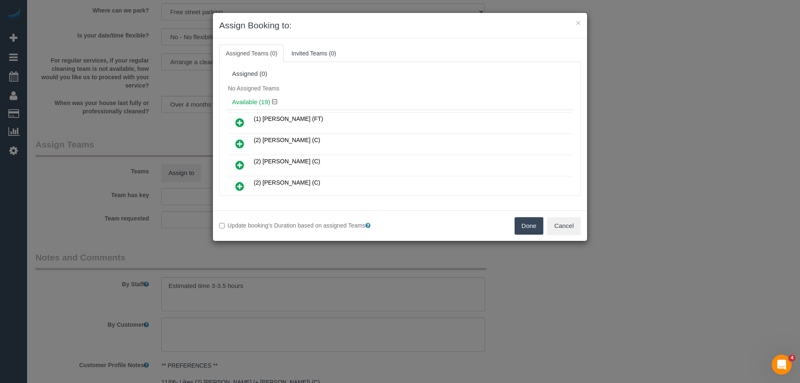
click at [402, 91] on div "No Assigned Teams" at bounding box center [400, 88] width 348 height 12
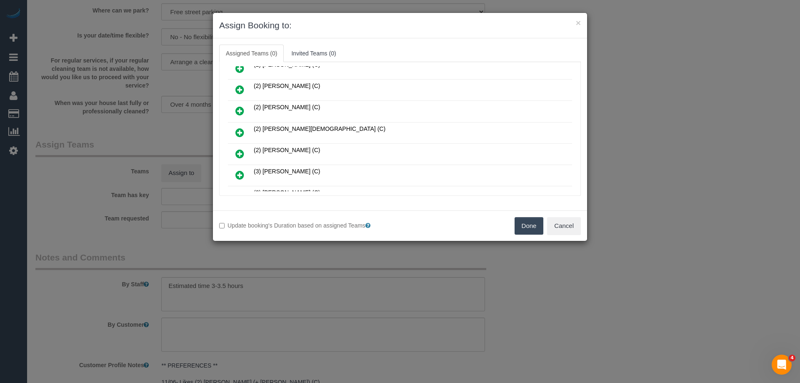
click at [241, 152] on icon at bounding box center [239, 154] width 9 height 10
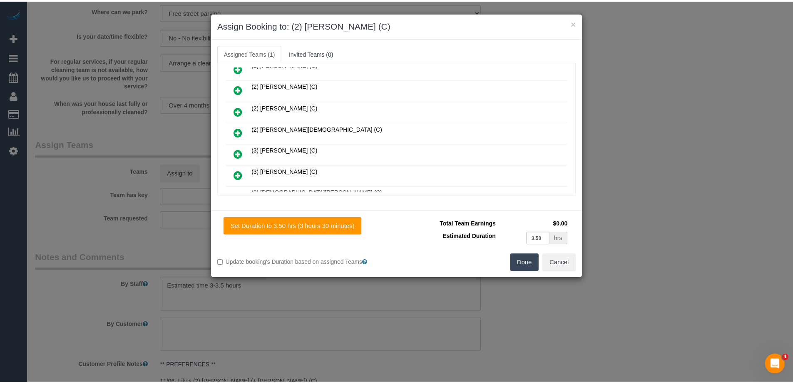
scroll to position [0, 0]
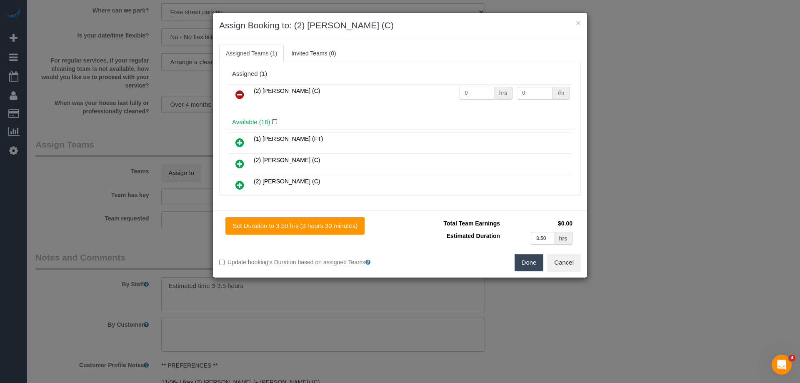
click at [477, 97] on input "0" at bounding box center [476, 93] width 35 height 13
type input "1"
click at [533, 91] on input "0" at bounding box center [534, 93] width 36 height 13
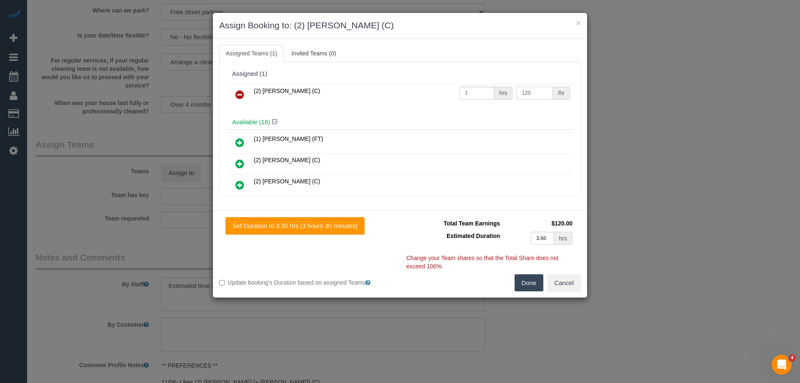
type input "120"
click at [526, 292] on div "Set Duration to 3.50 hrs (3 hours 30 minutes) Total Team Earnings $120.00 Estim…" at bounding box center [400, 253] width 374 height 87
click at [526, 291] on button "Done" at bounding box center [528, 282] width 29 height 17
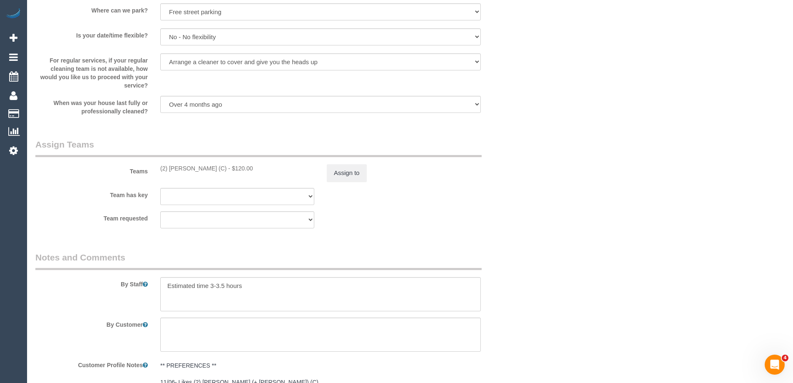
click at [526, 289] on div "× Assign Booking to: (2) Sewmina De Silva (C) Assigned Teams (1) Invited Teams …" at bounding box center [396, 191] width 793 height 383
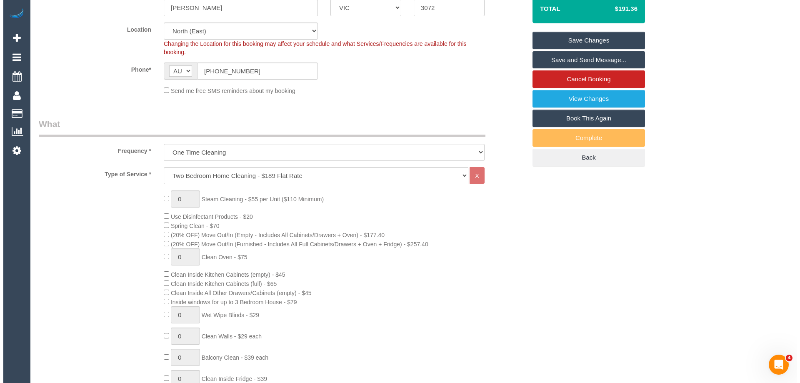
scroll to position [80, 0]
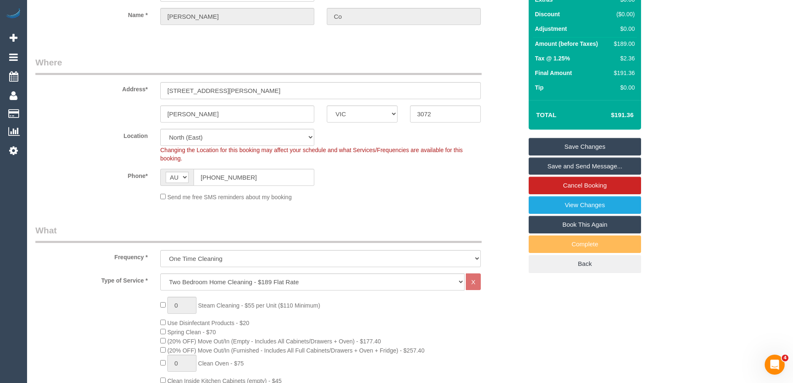
drag, startPoint x: 562, startPoint y: 167, endPoint x: 554, endPoint y: 168, distance: 7.9
click at [561, 167] on link "Save and Send Message..." at bounding box center [585, 165] width 112 height 17
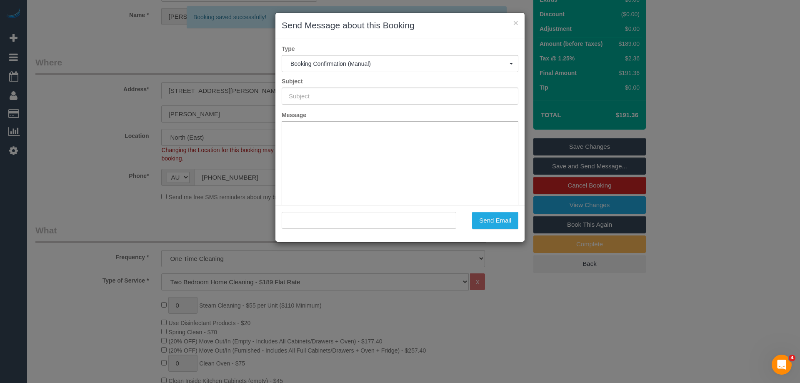
type input "Booking Confirmed"
type input ""Patrick Co" <ptrckco@yahoo.com>"
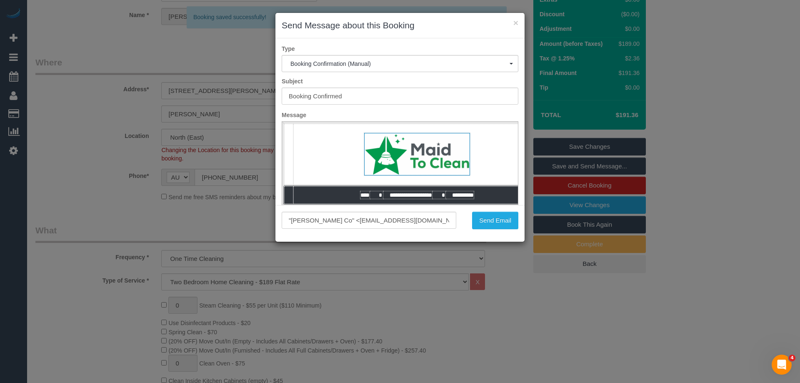
scroll to position [0, 0]
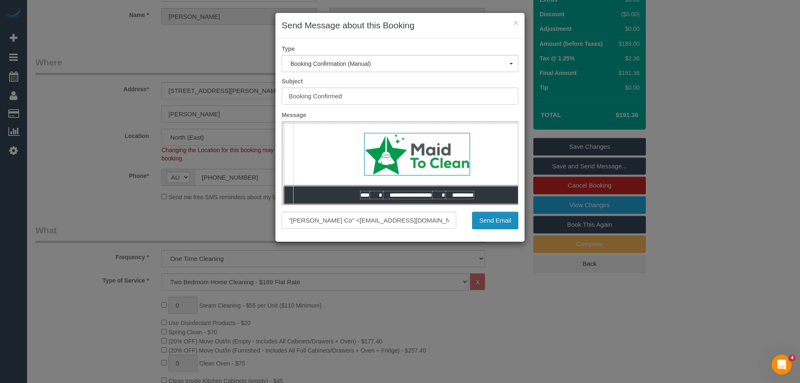
drag, startPoint x: 498, startPoint y: 224, endPoint x: 465, endPoint y: 214, distance: 34.4
click at [498, 224] on button "Send Email" at bounding box center [495, 220] width 46 height 17
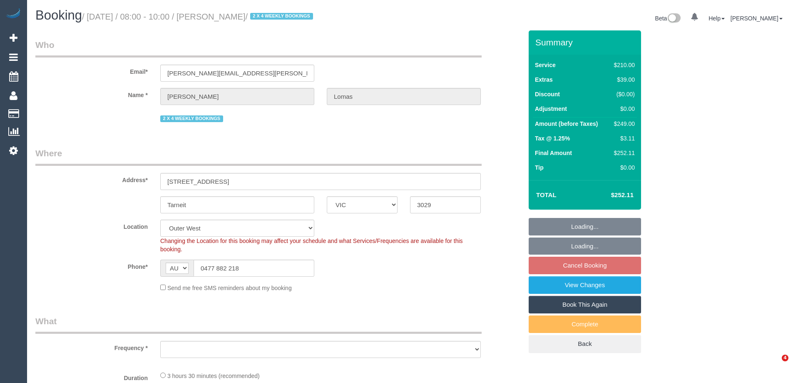
select select "VIC"
select select "string:stripe-pm_1Rvpho2GScqysDRVE36DPEE9"
select select "180"
select select "number:27"
select select "number:14"
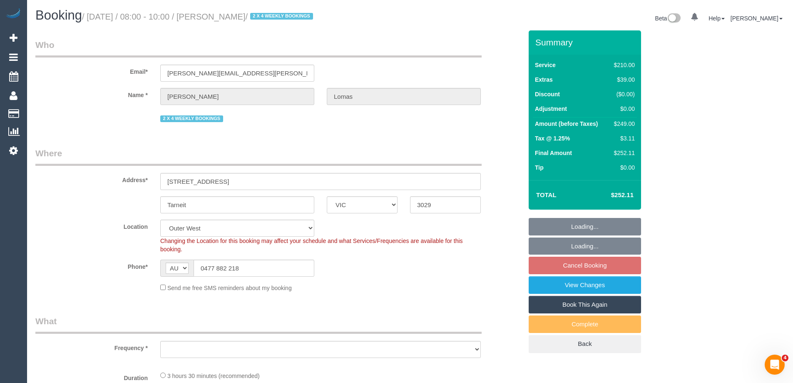
select select "number:19"
select select "number:25"
select select "number:35"
select select "number:11"
select select "object:848"
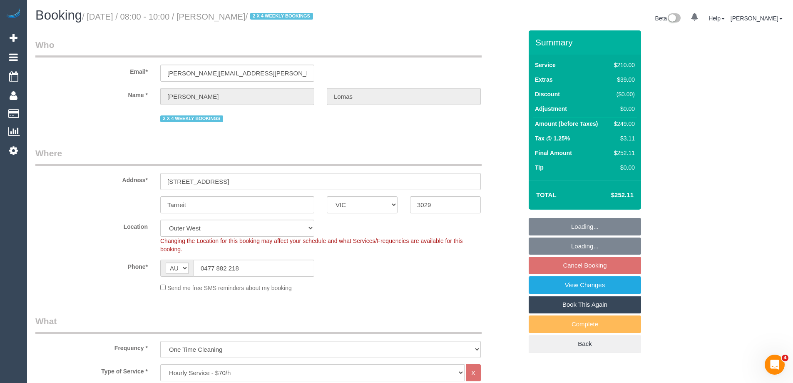
select select "spot2"
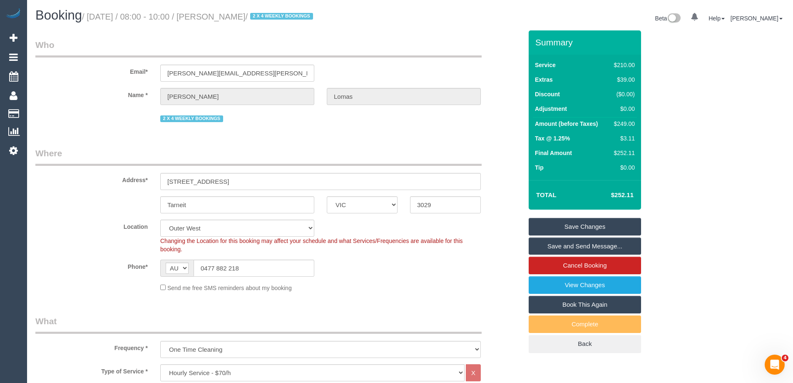
drag, startPoint x: 292, startPoint y: 17, endPoint x: 232, endPoint y: 20, distance: 60.9
click at [232, 20] on small "/ [DATE] / 08:00 - 10:00 / [PERSON_NAME] / 2 X 4 WEEKLY BOOKINGS" at bounding box center [198, 16] width 233 height 9
copy small "[PERSON_NAME]"
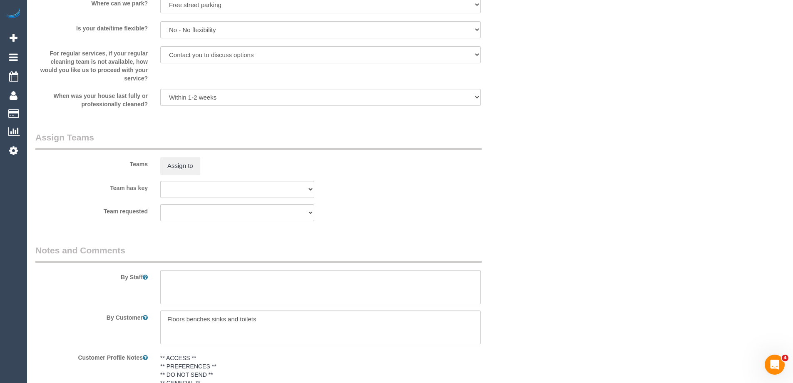
scroll to position [1208, 0]
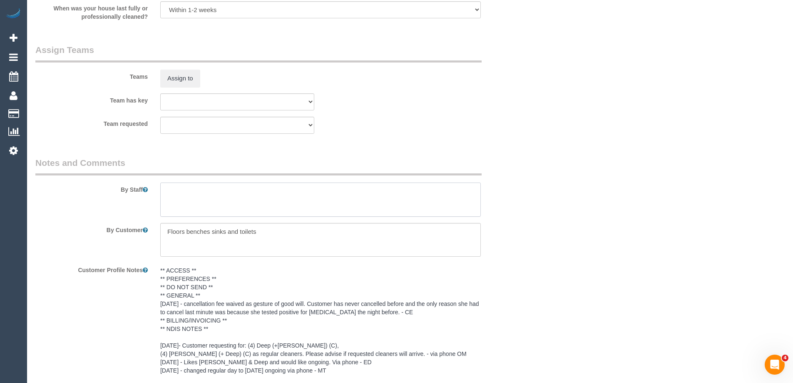
click at [239, 203] on textarea at bounding box center [320, 199] width 321 height 34
type textarea "6"
click at [282, 195] on textarea at bounding box center [320, 199] width 321 height 34
type textarea "3 hours + fridge = approx 3.5 hours"
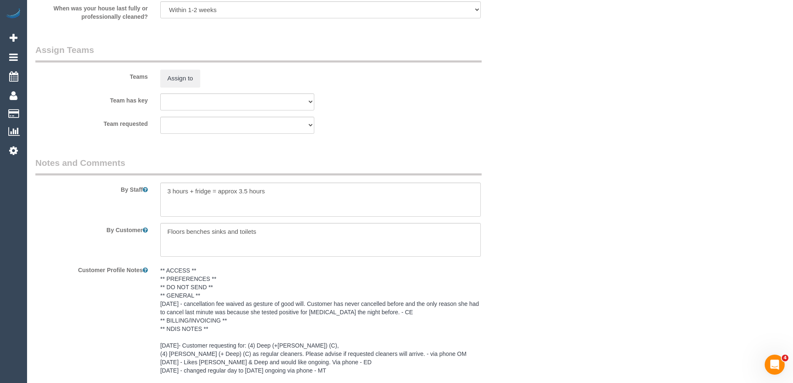
click at [461, 129] on div "Team requested (0) Office (1) Debbie Brodjanac (FT) (1) Tina (FT) (+Tony (FT)) …" at bounding box center [279, 125] width 500 height 17
click at [188, 79] on button "Assign to" at bounding box center [180, 78] width 40 height 17
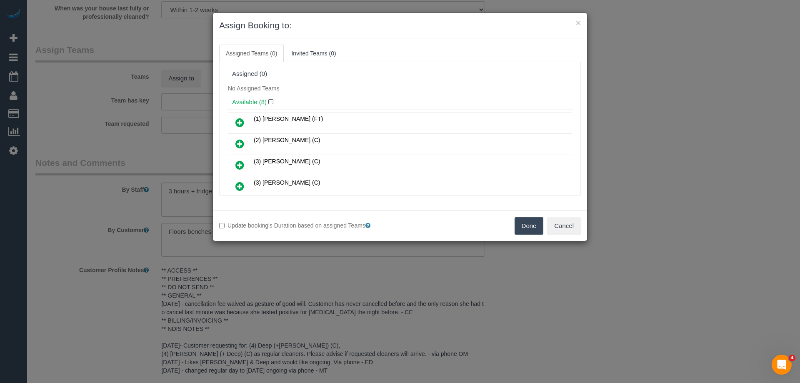
click at [411, 88] on div "No Assigned Teams" at bounding box center [400, 88] width 348 height 12
click at [241, 187] on icon at bounding box center [239, 186] width 9 height 10
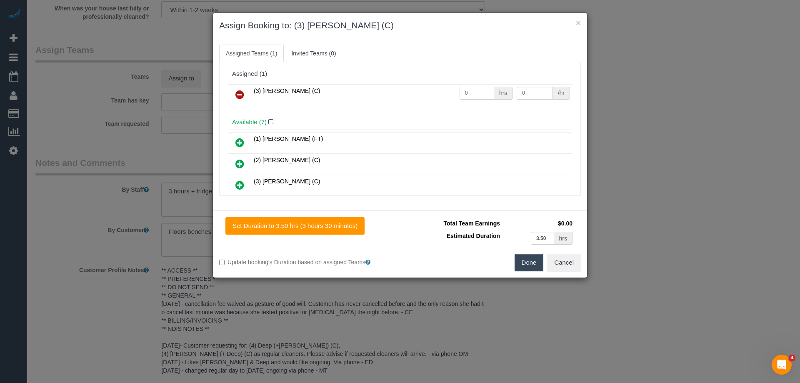
click at [476, 92] on input "0" at bounding box center [476, 93] width 35 height 13
type input "3.5"
click at [542, 94] on input "0" at bounding box center [534, 93] width 36 height 13
type input "35"
click at [522, 262] on button "Done" at bounding box center [528, 262] width 29 height 17
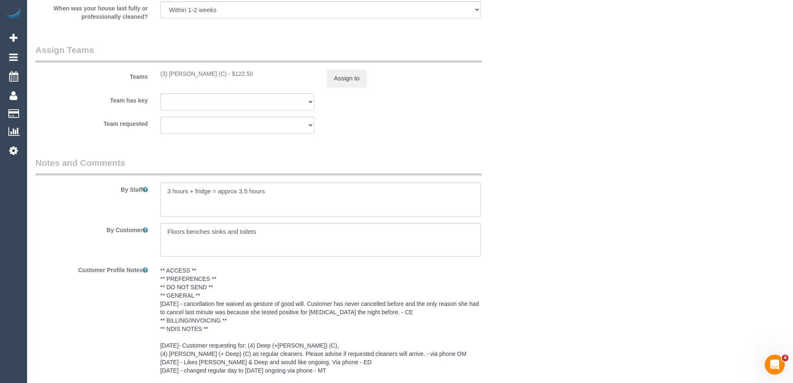
drag, startPoint x: 604, startPoint y: 237, endPoint x: 608, endPoint y: 233, distance: 5.6
click at [604, 237] on div "× Assign Booking to: (3) Barun Chand (C) Assigned Teams (1) Invited Teams (0) A…" at bounding box center [396, 191] width 793 height 383
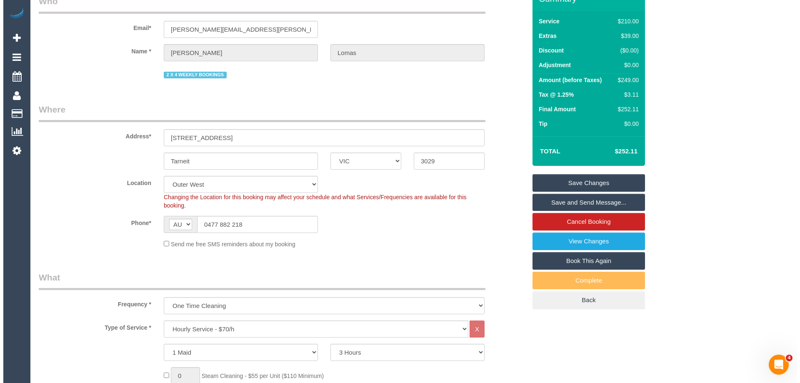
scroll to position [42, 0]
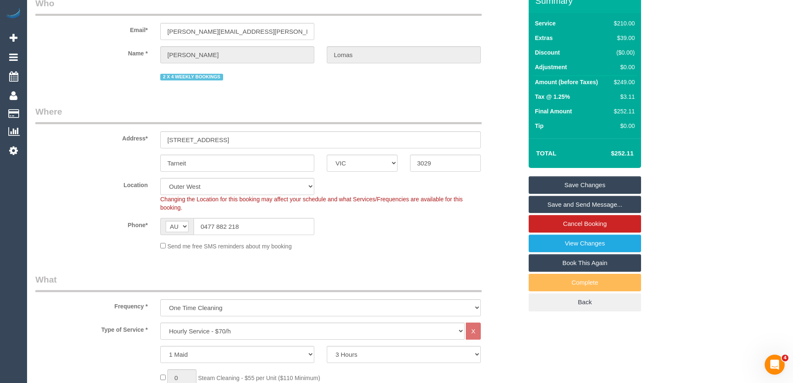
click at [572, 203] on link "Save and Send Message..." at bounding box center [585, 204] width 112 height 17
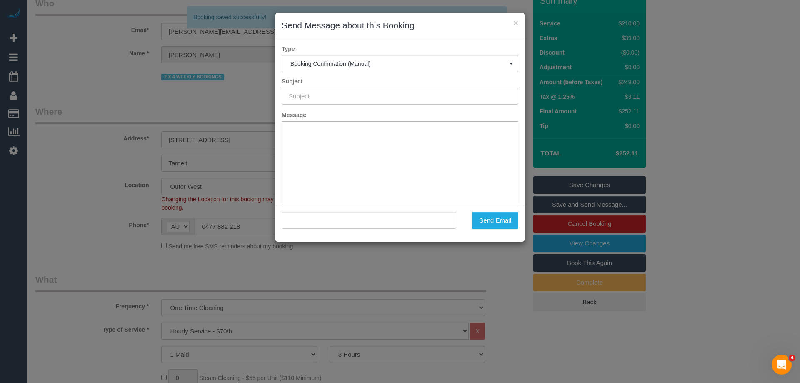
type input "Booking Confirmed"
type input ""Katherine Lomas" <katherine.gloria.lomas@gmail.com>"
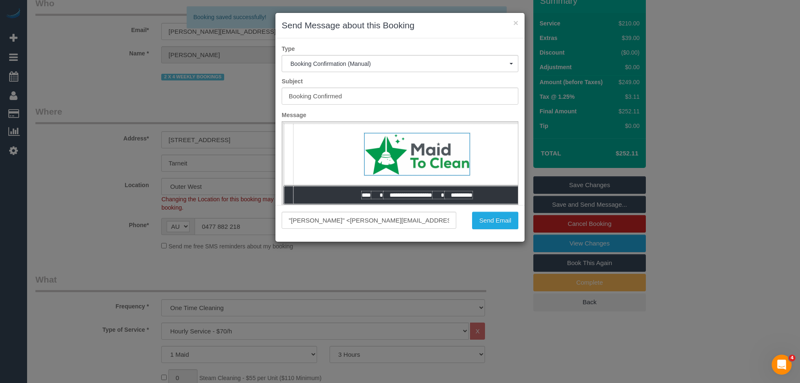
scroll to position [0, 0]
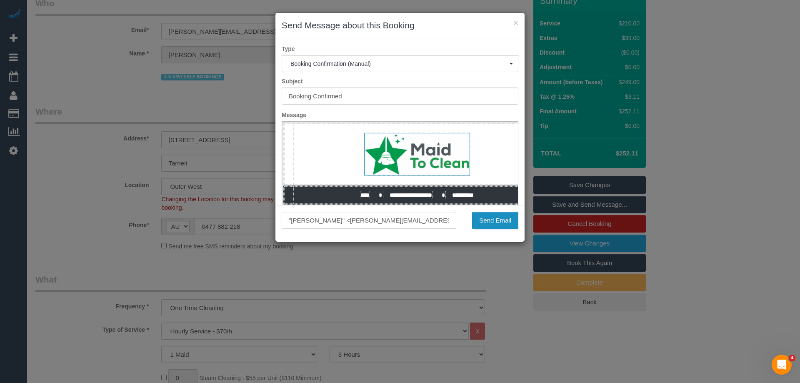
click at [509, 223] on button "Send Email" at bounding box center [495, 220] width 46 height 17
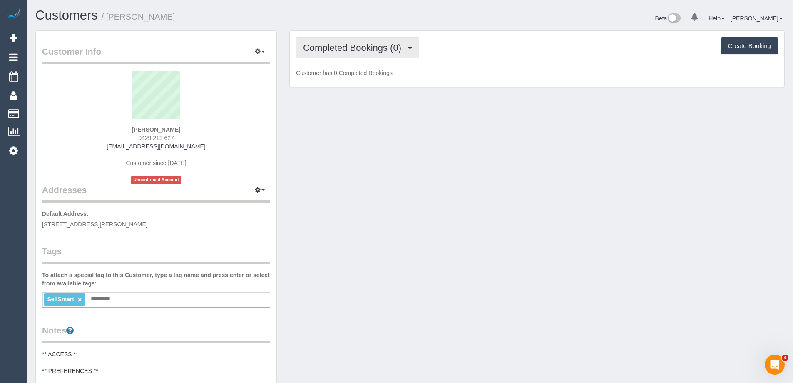
click at [375, 53] on button "Completed Bookings (0)" at bounding box center [357, 47] width 123 height 21
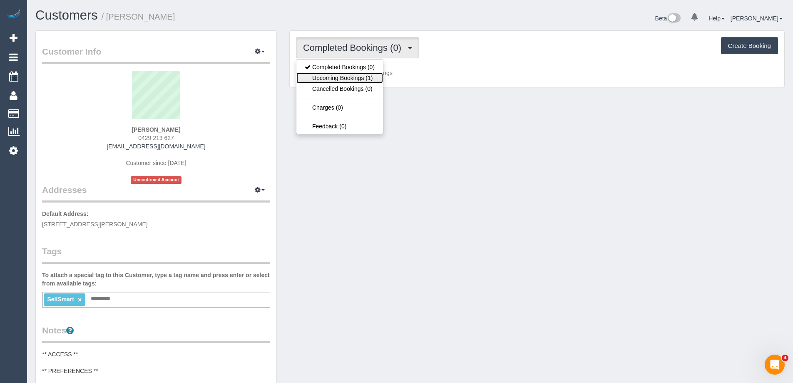
click at [357, 77] on link "Upcoming Bookings (1)" at bounding box center [340, 77] width 87 height 11
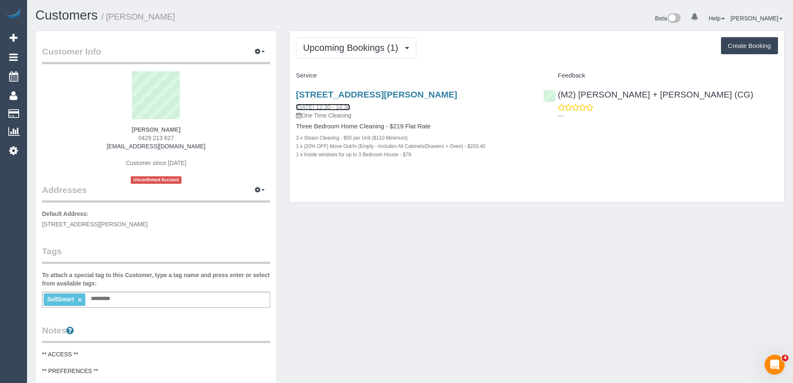
click at [349, 105] on link "[DATE] 12:30 - 14:30" at bounding box center [323, 107] width 54 height 7
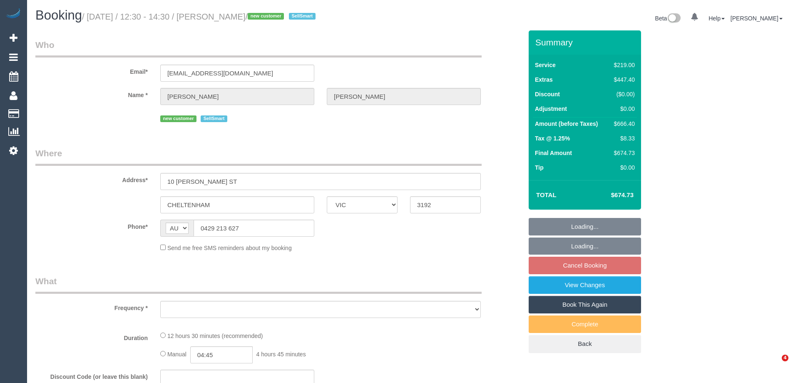
select select "VIC"
select select "object:548"
select select "number:28"
select select "number:14"
select select "number:19"
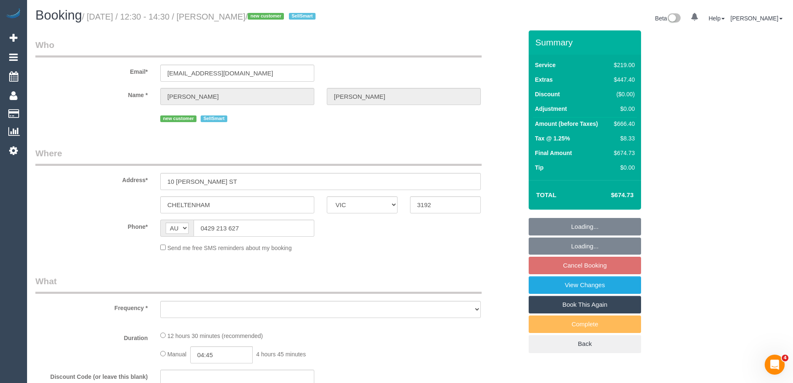
select select "number:24"
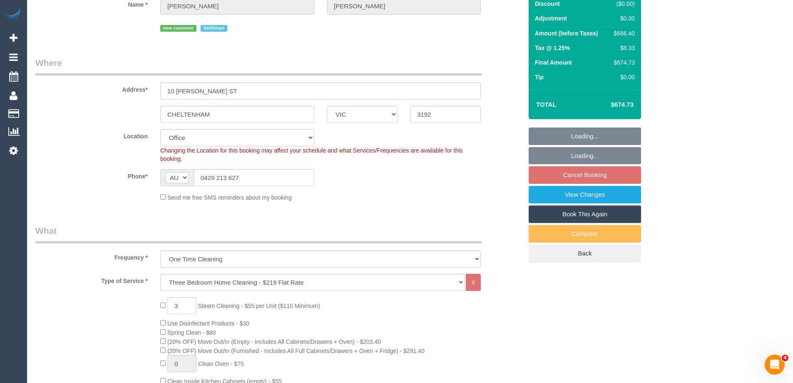
select select "object:795"
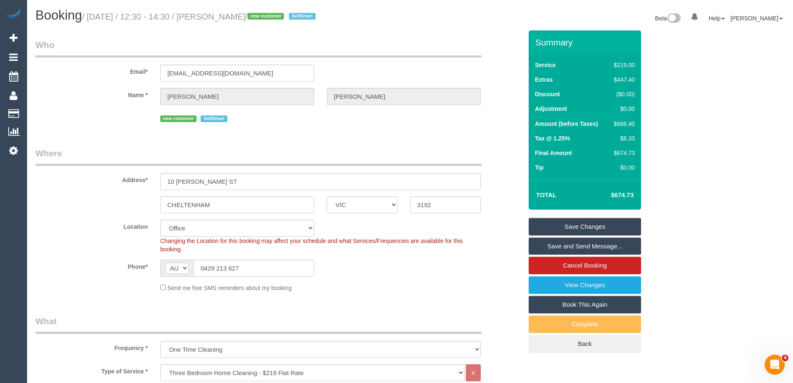
click at [619, 124] on div "$666.40" at bounding box center [623, 124] width 24 height 8
copy div "666.40"
click at [686, 126] on div "Summary Service $219.00 Extras $447.40 Discount ($0.00) Adjustment $0.00 Amount…" at bounding box center [616, 199] width 187 height 339
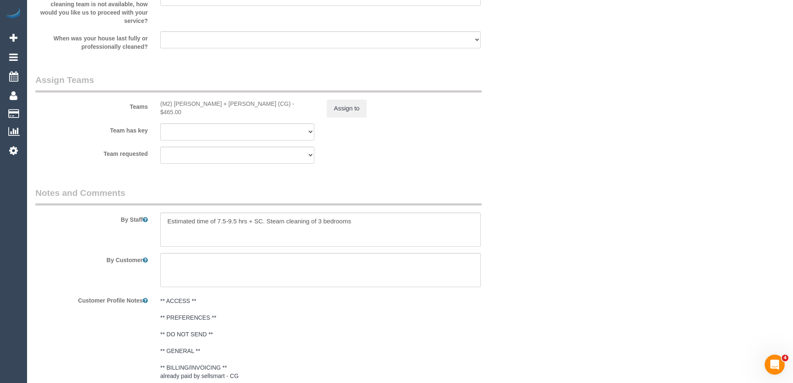
scroll to position [1457, 0]
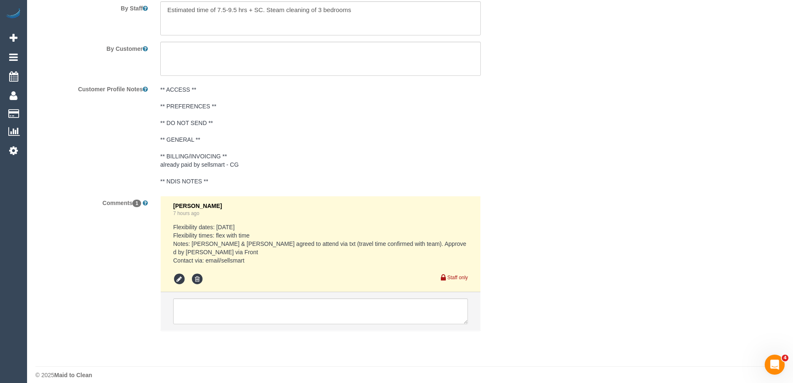
click at [511, 156] on div "Customer Profile Notes ** ACCESS ** ** PREFERENCES ** ** DO NOT SEND ** ** GENE…" at bounding box center [279, 135] width 500 height 107
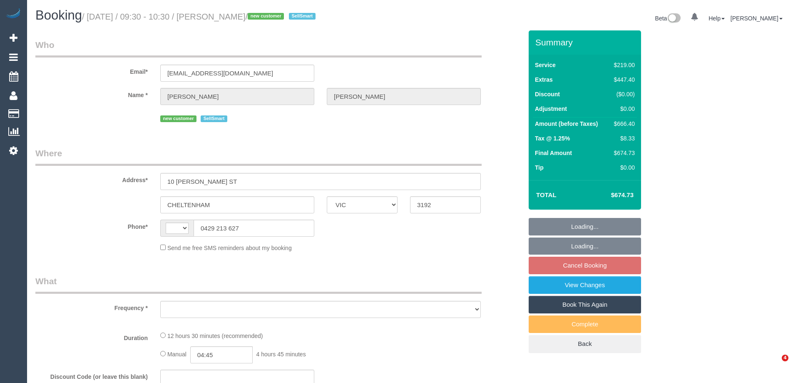
select select "VIC"
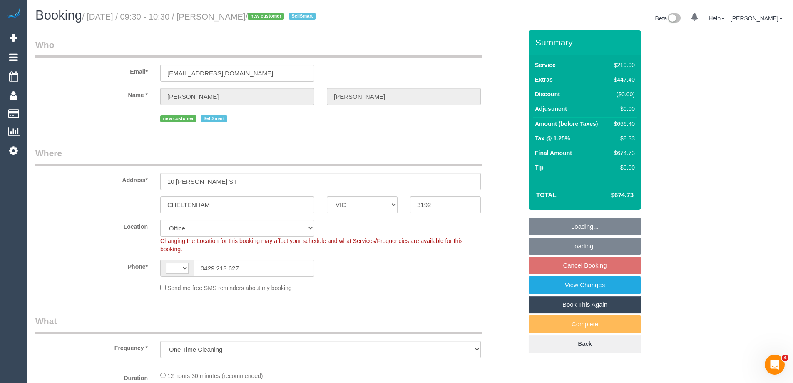
select select "object:565"
select select "string:AU"
select select "number:28"
select select "number:14"
select select "number:19"
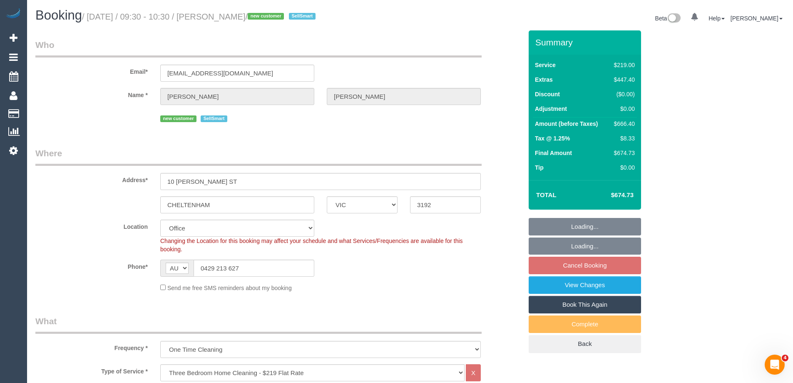
select select "number:24"
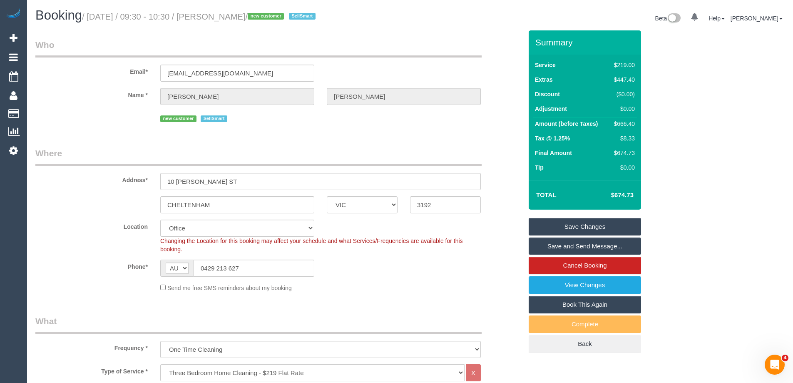
click at [389, 271] on div "Phone* AF AL DZ AD AO AI AQ AG AR AM AW AU AT AZ BS BH BD BB BY BE BZ BJ BM BT …" at bounding box center [279, 267] width 500 height 17
click at [629, 121] on div "$666.40" at bounding box center [623, 124] width 24 height 8
copy div "666.40"
click at [495, 245] on div "Location Office City East (North) East (South) Inner East Inner North (East) In…" at bounding box center [279, 236] width 500 height 34
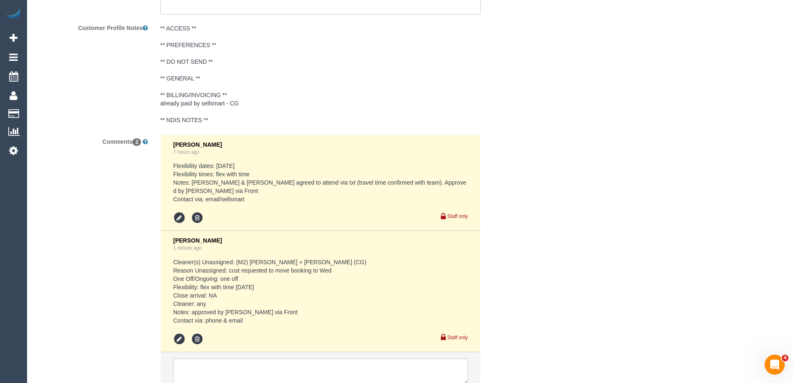
scroll to position [1578, 0]
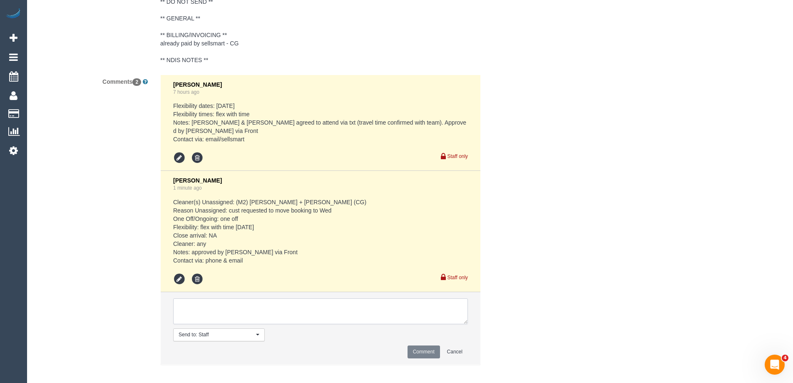
click at [194, 302] on textarea at bounding box center [320, 311] width 295 height 26
type textarea "Angelica agreed via sms 9.30-10.30am AW"
click at [419, 345] on button "Comment" at bounding box center [424, 351] width 32 height 13
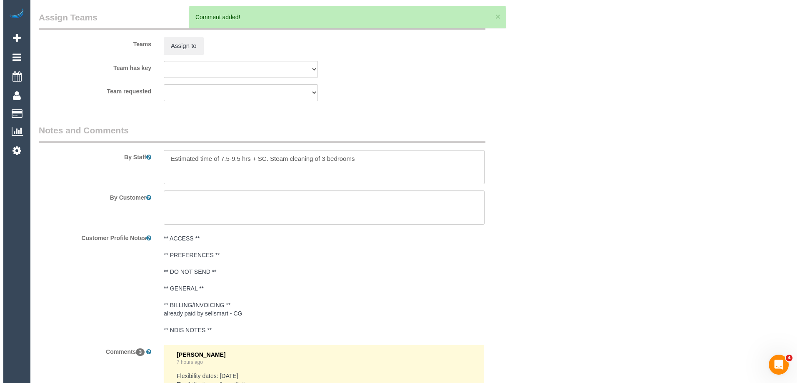
scroll to position [1203, 0]
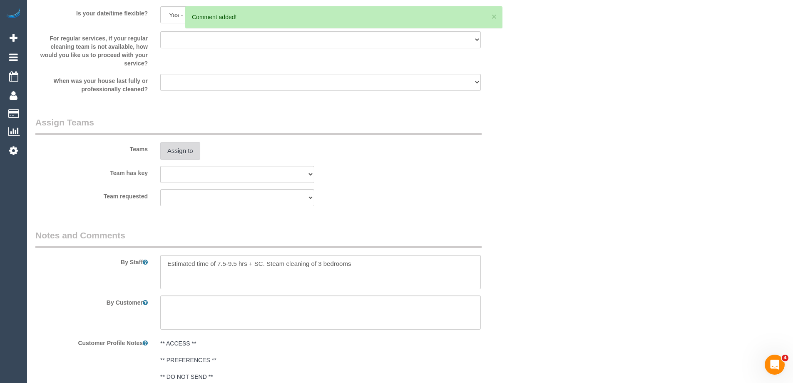
click at [184, 147] on button "Assign to" at bounding box center [180, 150] width 40 height 17
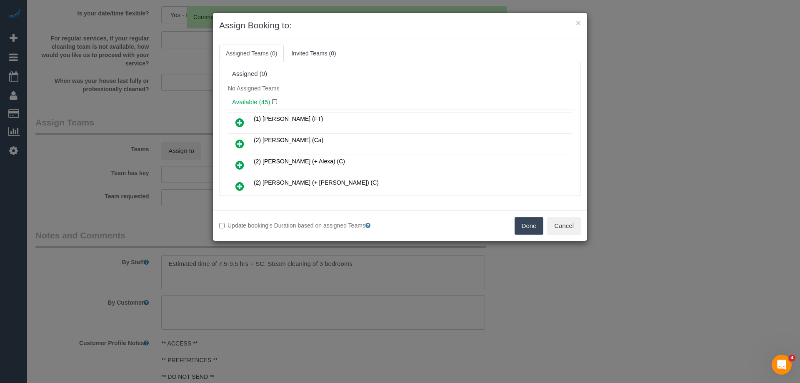
click at [393, 75] on div "Assigned (0)" at bounding box center [400, 73] width 336 height 7
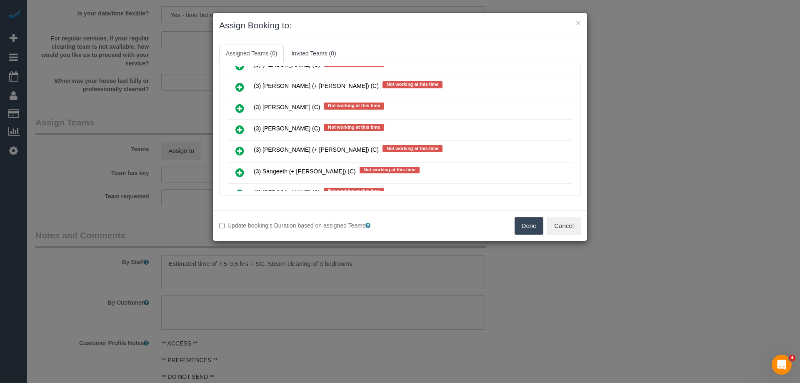
scroll to position [3523, 0]
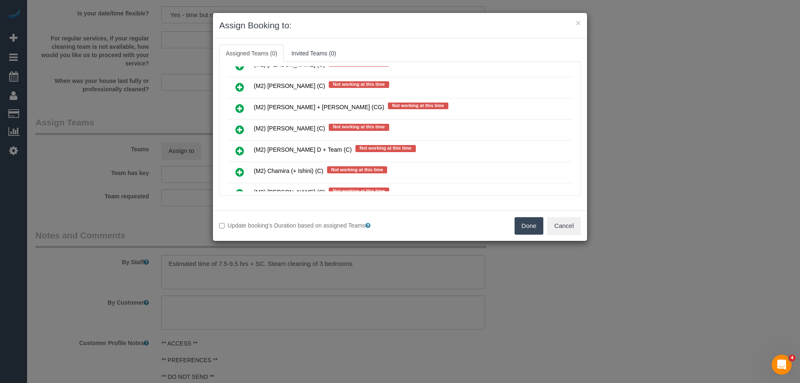
click at [237, 149] on icon at bounding box center [239, 151] width 9 height 10
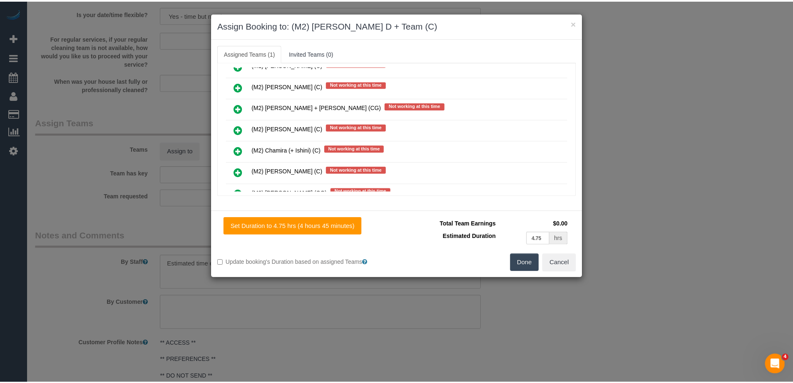
scroll to position [0, 0]
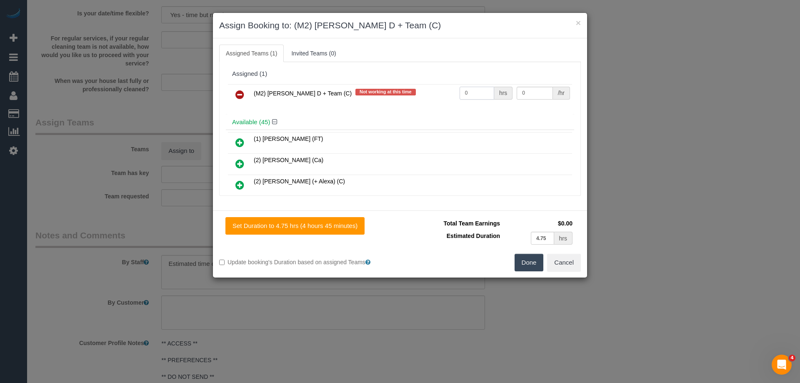
click at [471, 90] on input "0" at bounding box center [476, 93] width 35 height 13
type input "1"
click at [523, 94] on input "0" at bounding box center [534, 93] width 36 height 13
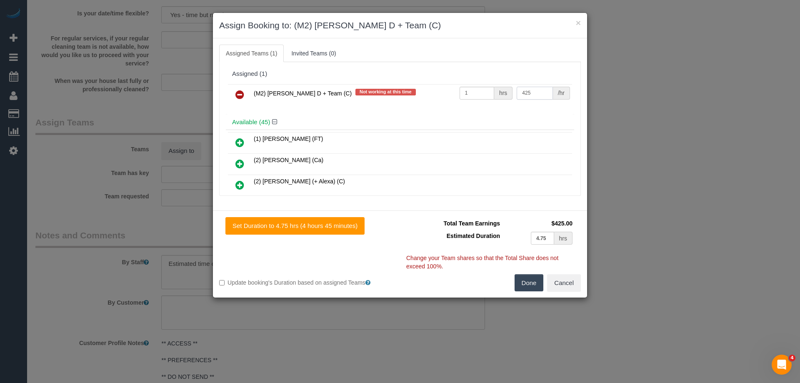
type input "425"
click at [519, 277] on button "Done" at bounding box center [528, 282] width 29 height 17
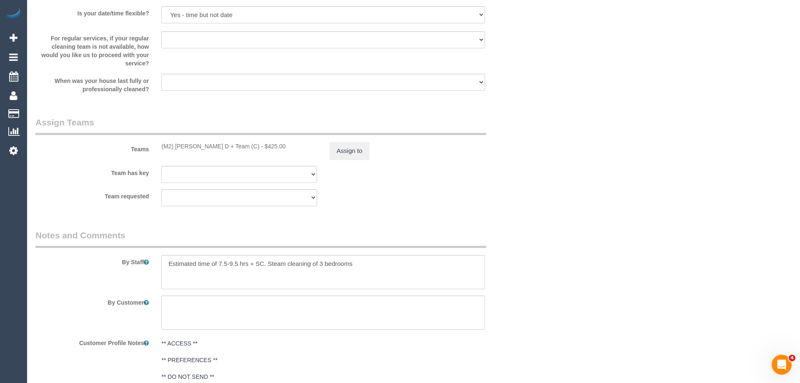
click at [519, 277] on div "× Assign Booking to: (M2) Angelica D + Team (C) Assigned Teams (1) Invited Team…" at bounding box center [400, 191] width 800 height 383
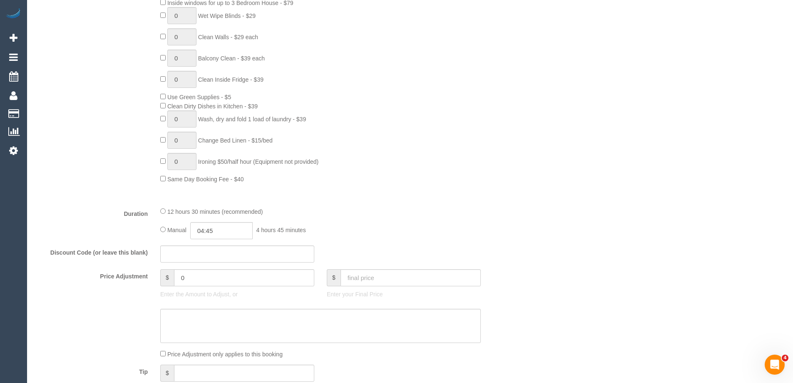
scroll to position [495, 0]
click at [223, 229] on input "04:45" at bounding box center [221, 231] width 62 height 17
type input "09:30"
click at [214, 284] on li "09:30" at bounding box center [212, 284] width 37 height 11
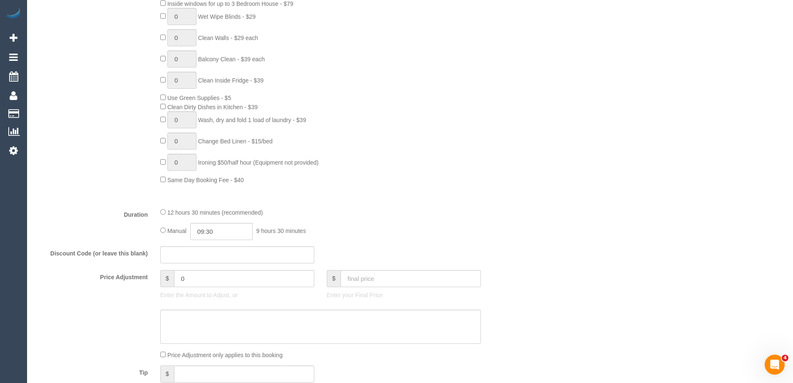
click at [455, 166] on div "3 Steam Cleaning - $55 per Unit ($110 Minimum) Use Disinfectant Products - $30 …" at bounding box center [341, 38] width 375 height 292
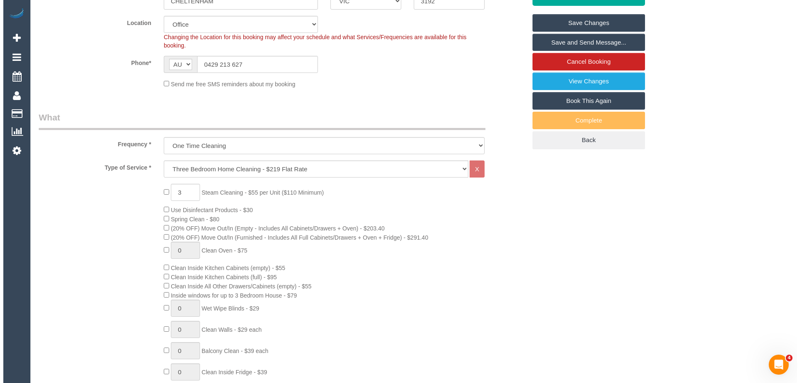
scroll to position [0, 0]
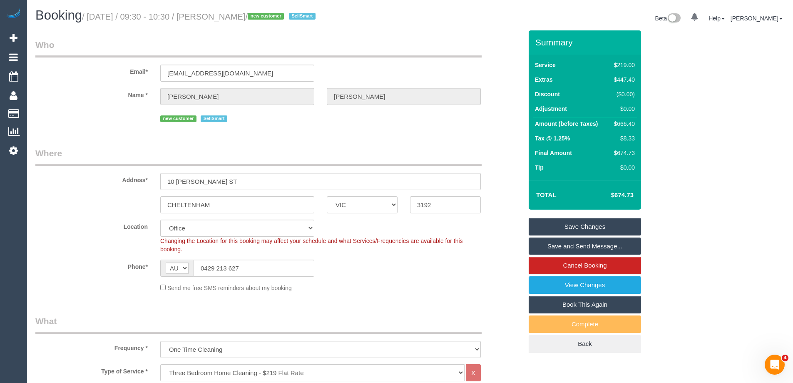
click at [490, 148] on div "Address* 10 FORDYCE ST" at bounding box center [279, 168] width 500 height 43
click at [593, 247] on link "Save and Send Message..." at bounding box center [585, 245] width 112 height 17
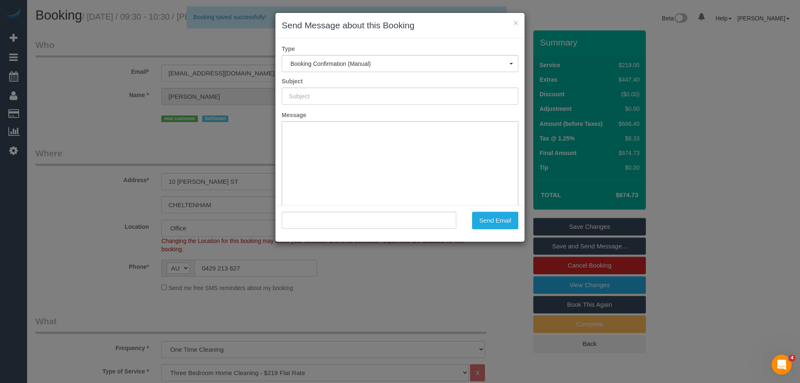
type input "Booking Confirmed"
type input ""Lisa Henderson" <lisaannehenderson1@gmail.com>"
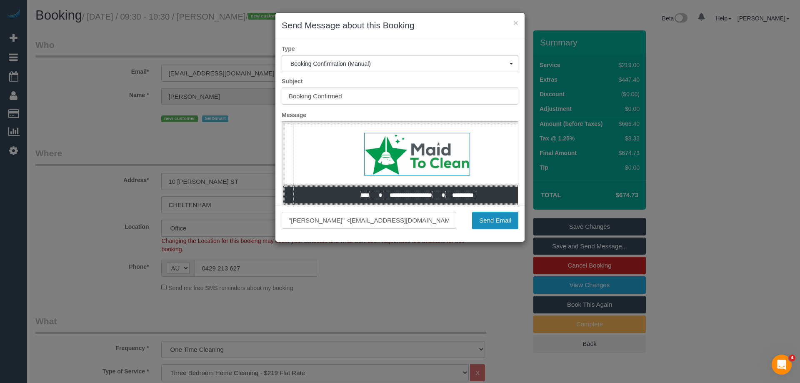
click at [502, 219] on button "Send Email" at bounding box center [495, 220] width 46 height 17
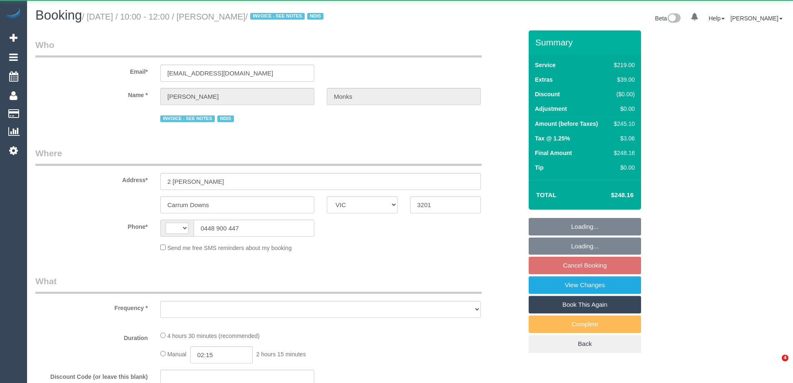
select select "VIC"
select select "object:274"
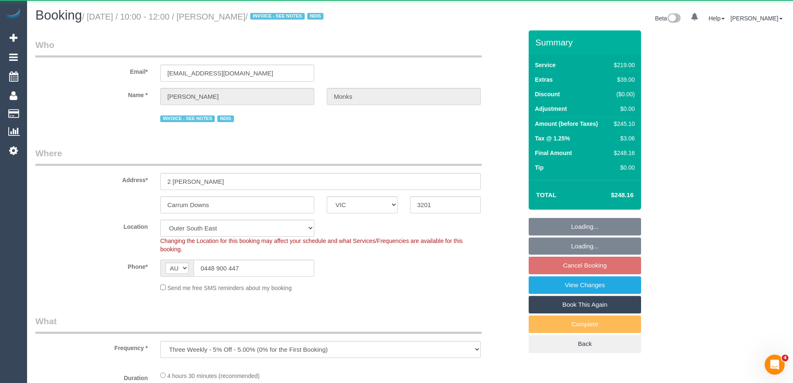
select select "string:AU"
select select "object:672"
select select "number:27"
select select "number:14"
select select "number:19"
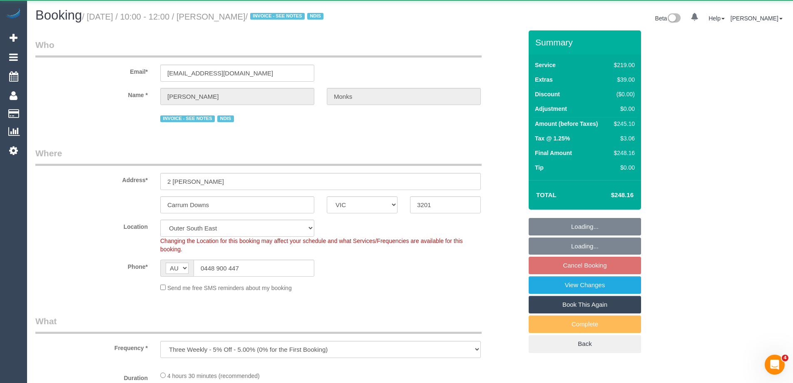
select select "number:22"
select select "number:33"
select select "number:13"
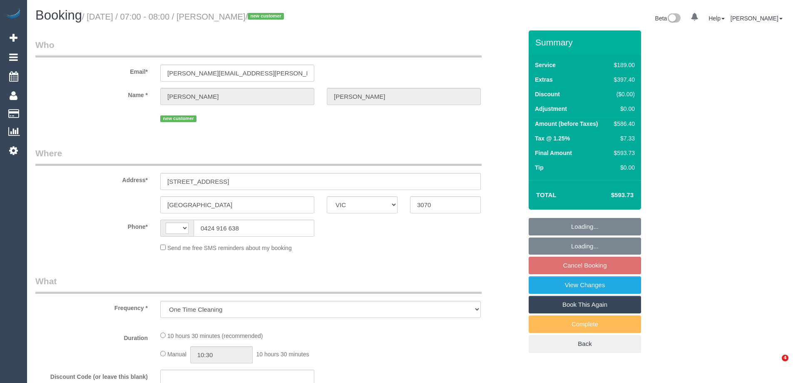
select select "VIC"
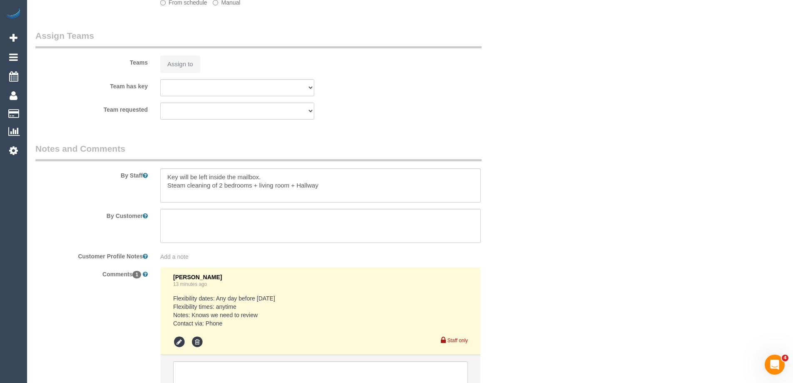
select select "string:AU"
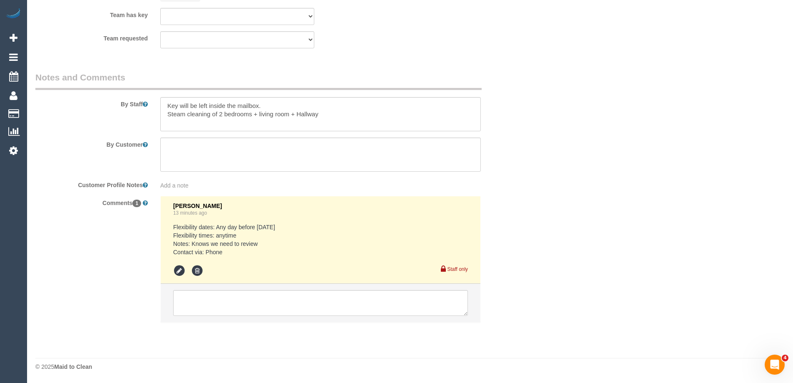
select select "string:stripe-pm_1S3tAq2GScqysDRV8hJkOaOJ"
select select "number:28"
select select "number:15"
select select "number:19"
select select "number:36"
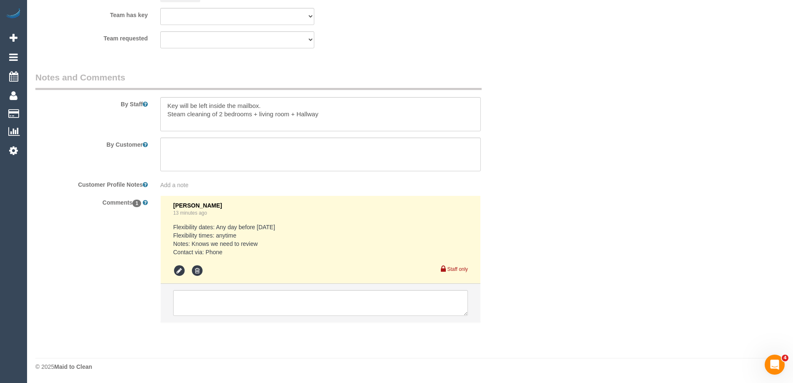
select select "object:1607"
select select "spot1"
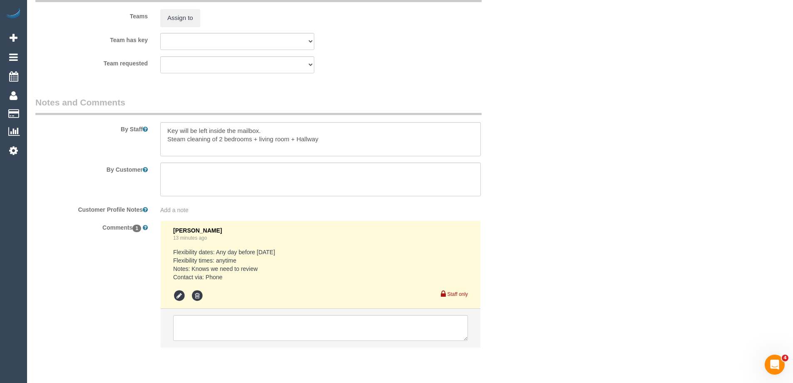
scroll to position [1316, 0]
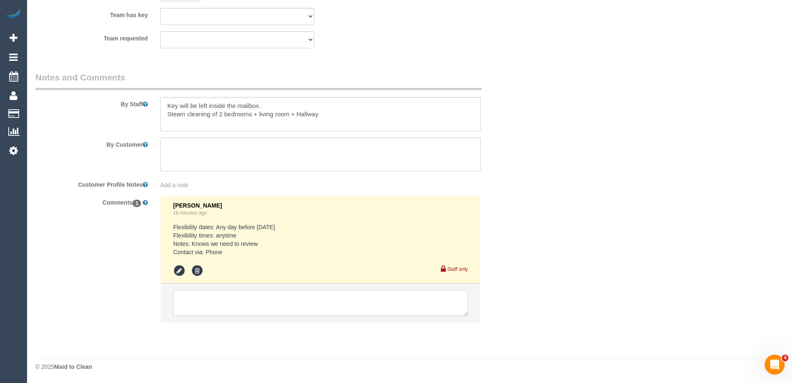
click at [402, 304] on textarea at bounding box center [320, 303] width 295 height 26
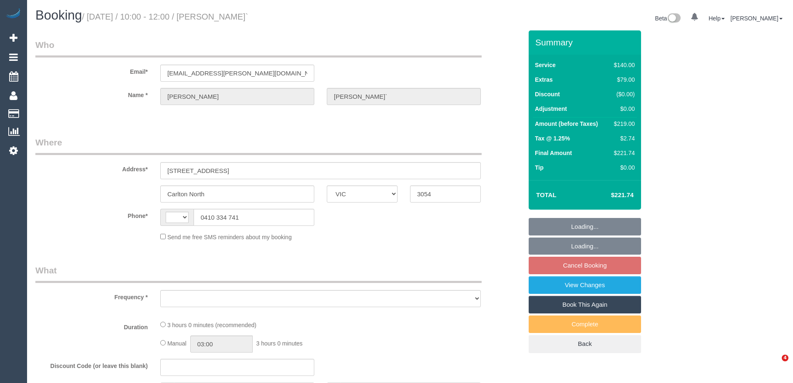
select select "VIC"
select select "object:275"
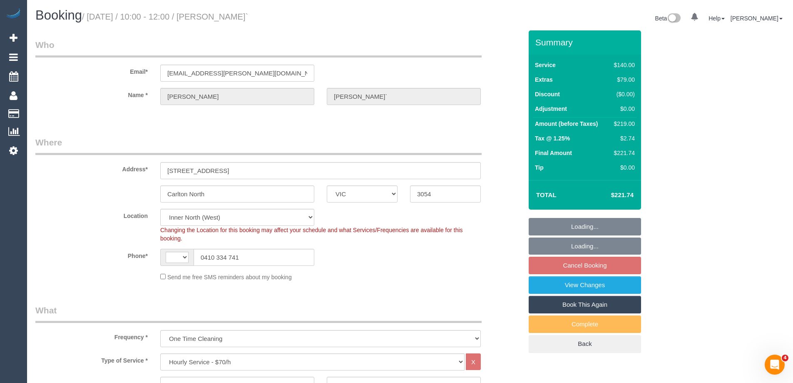
select select "string:AU"
select select "object:1554"
select select "string:stripe-pm_1RzuUS2GScqysDRVTr3hVJMd"
select select "number:28"
select select "number:14"
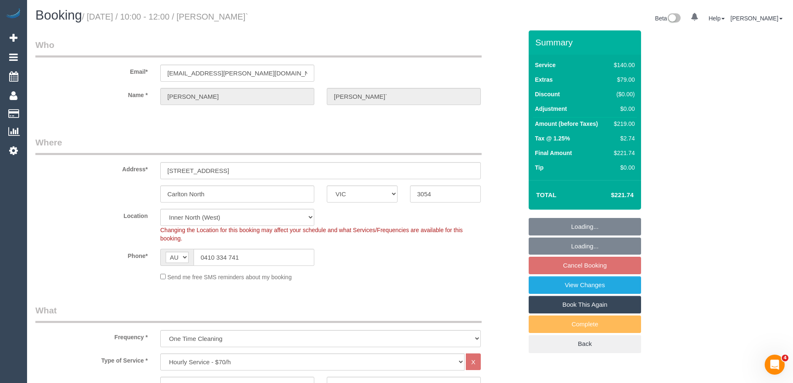
select select "number:19"
select select "number:24"
select select "number:34"
select select "number:12"
select select "spot4"
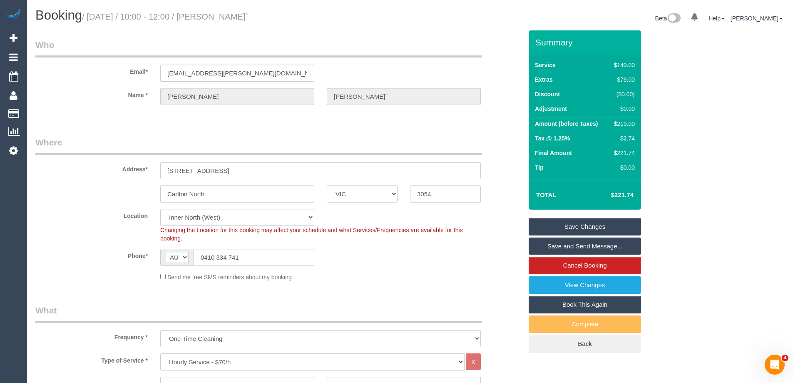
click at [360, 263] on div "Phone* AF AL DZ AD AO AI AQ AG AR AM AW AU AT AZ BS BH BD BB BY BE BZ BJ BM BT …" at bounding box center [279, 257] width 500 height 17
click at [621, 120] on div "$219.00" at bounding box center [623, 124] width 24 height 8
copy div "219.00"
click at [682, 122] on div "Summary Service $140.00 Extras $79.00 Discount ($0.00) Adjustment $0.00 Amount …" at bounding box center [616, 199] width 187 height 339
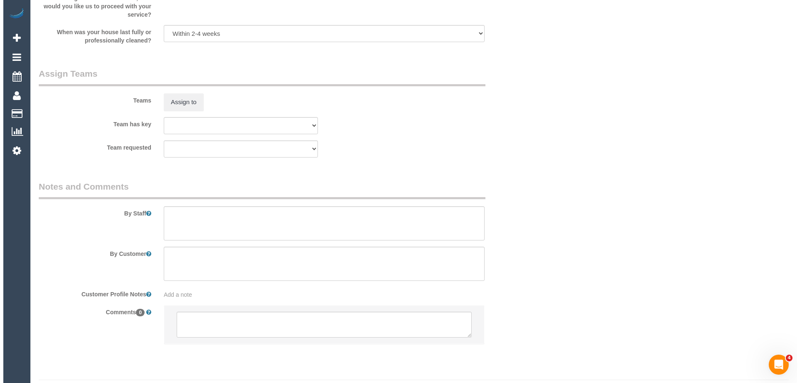
scroll to position [1194, 0]
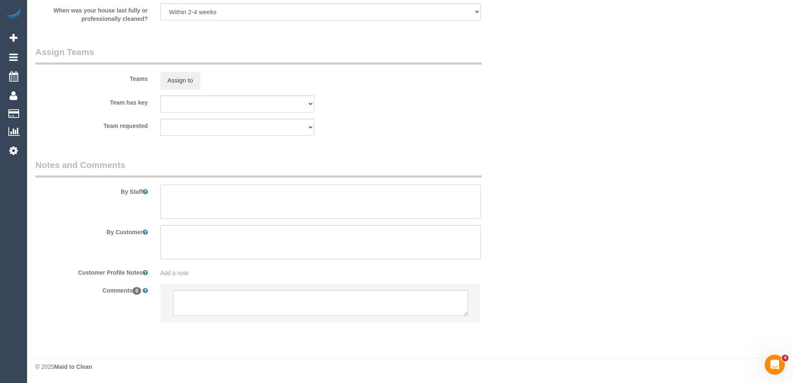
click at [197, 198] on textarea at bounding box center [320, 202] width 321 height 34
type textarea "Estimated time 3.5-4 hours"
click at [186, 84] on button "Assign to" at bounding box center [180, 80] width 40 height 17
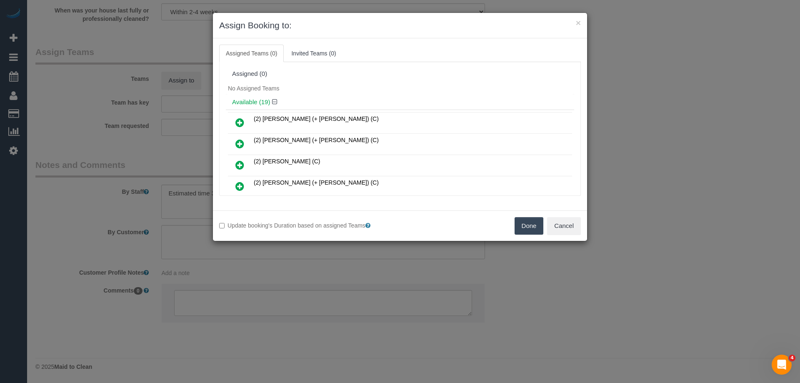
click at [309, 92] on div "No Assigned Teams" at bounding box center [400, 88] width 348 height 12
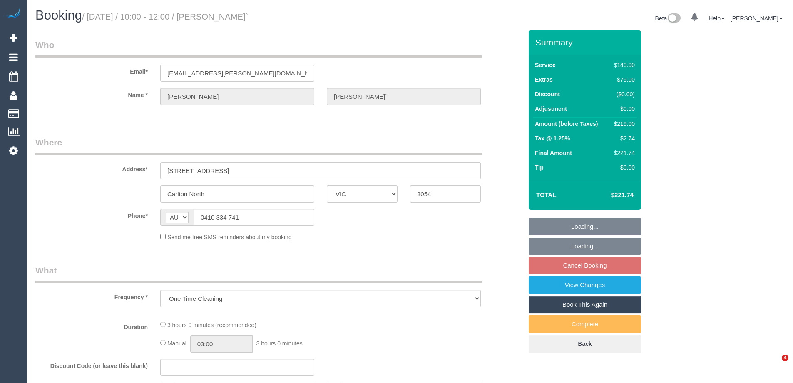
select select "VIC"
select select "string:stripe-pm_1RzuUS2GScqysDRVTr3hVJMd"
select select "number:28"
select select "number:14"
select select "number:19"
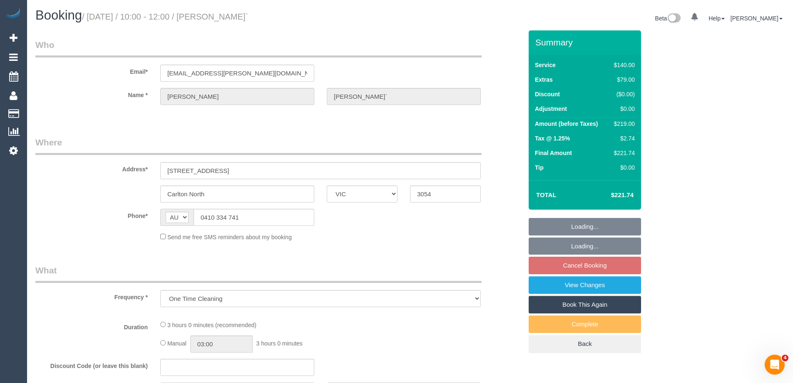
select select "number:24"
select select "number:34"
select select "number:12"
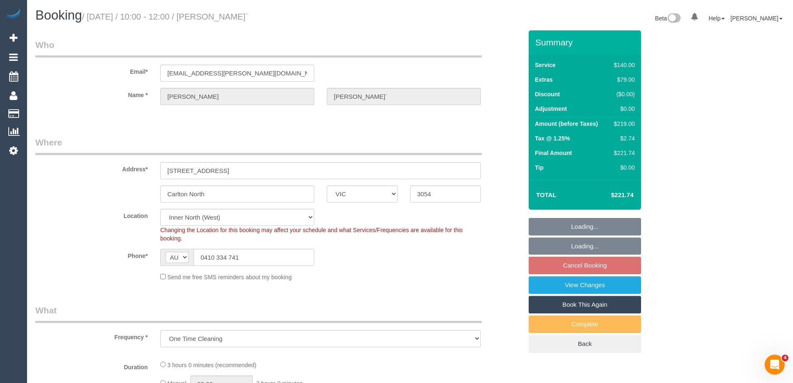
select select "object:675"
click at [102, 262] on div "Phone* AF AL DZ AD AO AI AQ AG AR AM AW AU AT AZ BS BH BD BB BY BE BZ BJ BM BT …" at bounding box center [279, 257] width 500 height 17
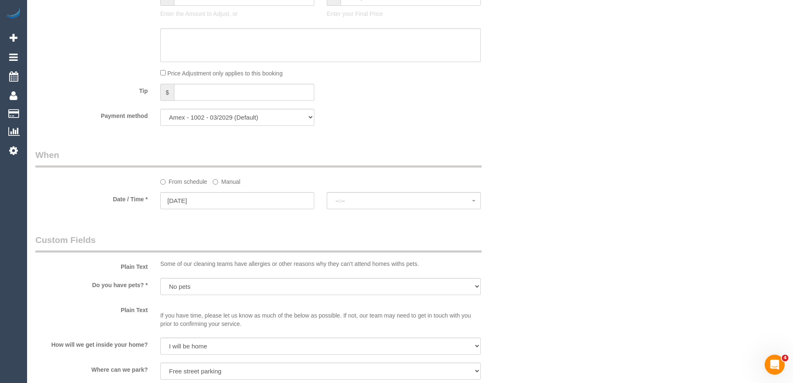
select select "spot4"
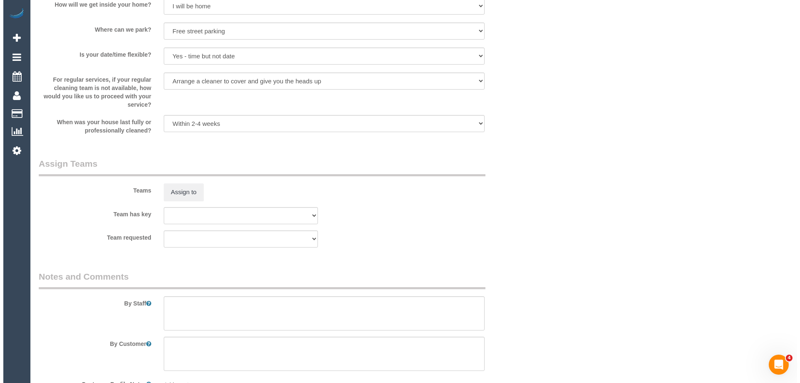
scroll to position [1194, 0]
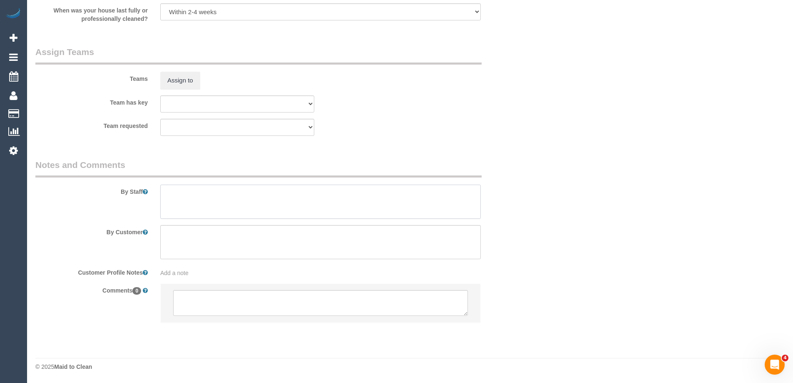
click at [229, 202] on textarea at bounding box center [320, 202] width 321 height 34
type textarea "Estimated time 3.5-4 hours"
click at [178, 77] on button "Assign to" at bounding box center [180, 80] width 40 height 17
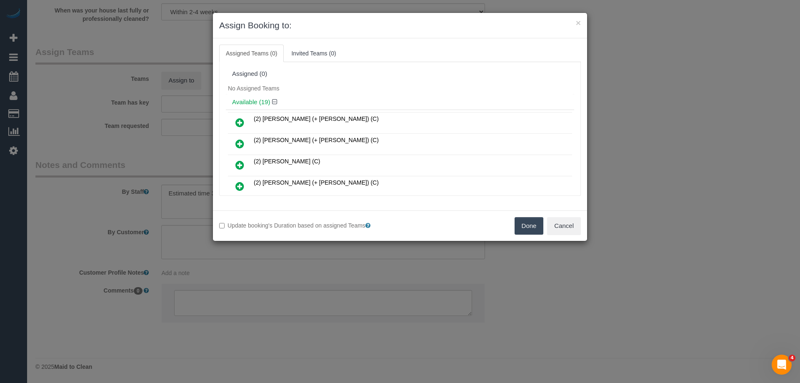
click at [363, 97] on div "Available (19)" at bounding box center [400, 102] width 348 height 15
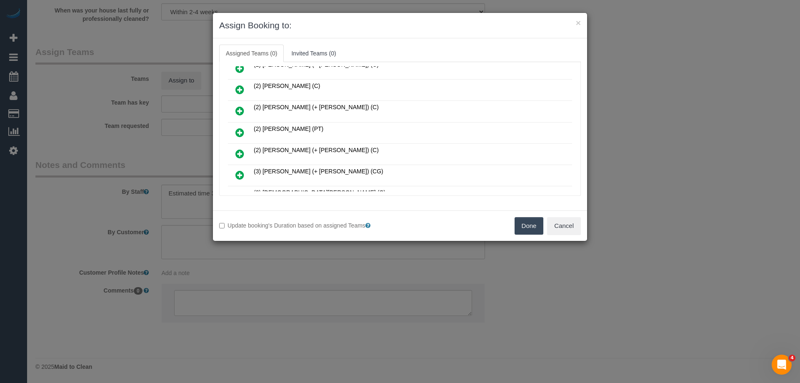
click at [252, 135] on td "(2) [PERSON_NAME] (PT)" at bounding box center [412, 132] width 320 height 21
click at [239, 133] on icon at bounding box center [239, 132] width 9 height 10
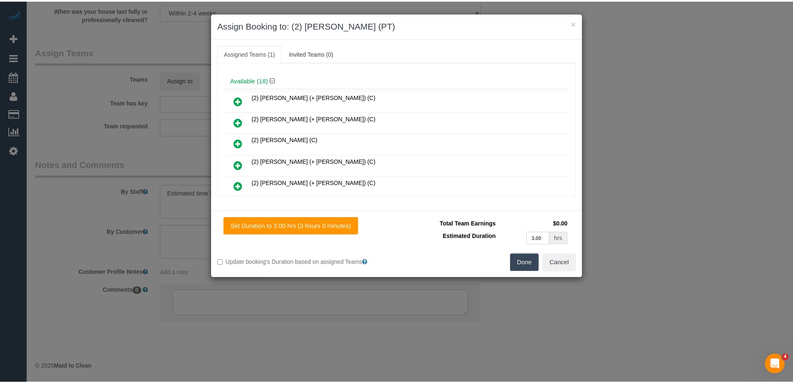
scroll to position [0, 0]
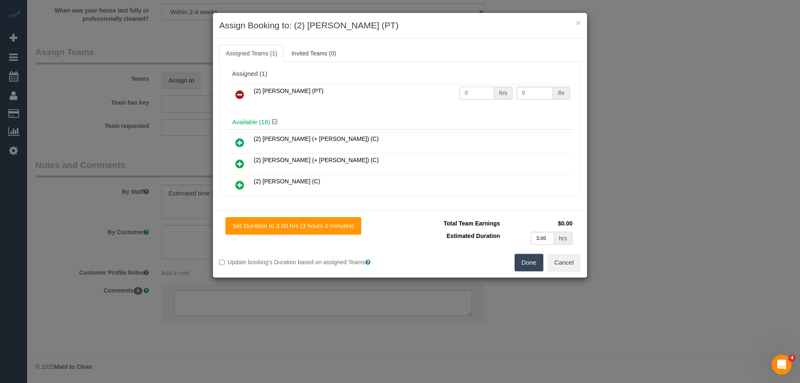
click at [472, 92] on input "0" at bounding box center [476, 93] width 35 height 13
type input "1"
click at [542, 94] on input "0" at bounding box center [534, 93] width 36 height 13
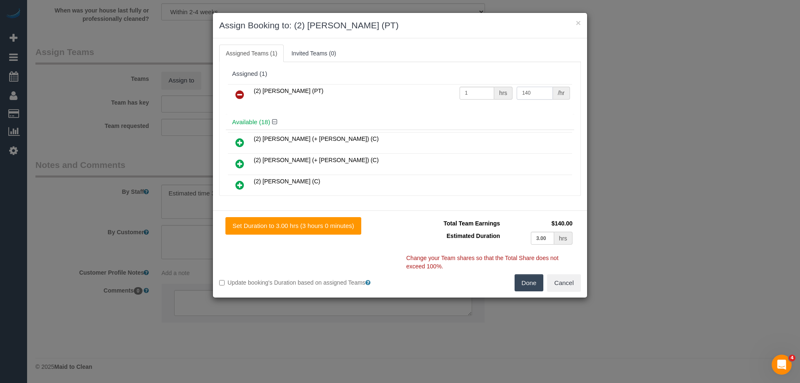
type input "140"
click at [530, 278] on button "Done" at bounding box center [528, 282] width 29 height 17
click at [530, 278] on div "× Assign Booking to: (2) Reggy Cogulet (PT) Assigned Teams (1) Invited Teams (0…" at bounding box center [400, 191] width 800 height 383
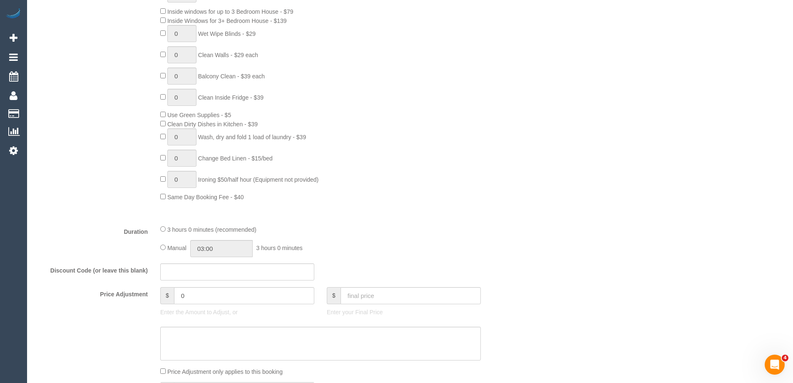
scroll to position [112, 0]
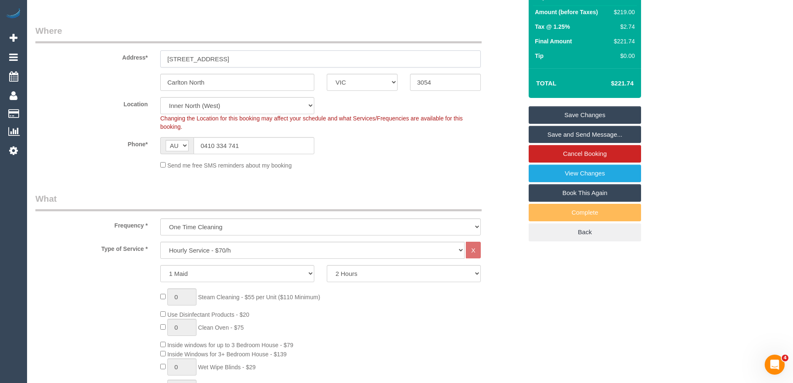
drag, startPoint x: 187, startPoint y: 57, endPoint x: 275, endPoint y: 58, distance: 87.9
click at [275, 58] on input "71 Fenwick Street, CARLTON NORTH VIC 3054" at bounding box center [320, 58] width 321 height 17
click at [346, 167] on div "Send me free SMS reminders about my booking" at bounding box center [320, 164] width 333 height 9
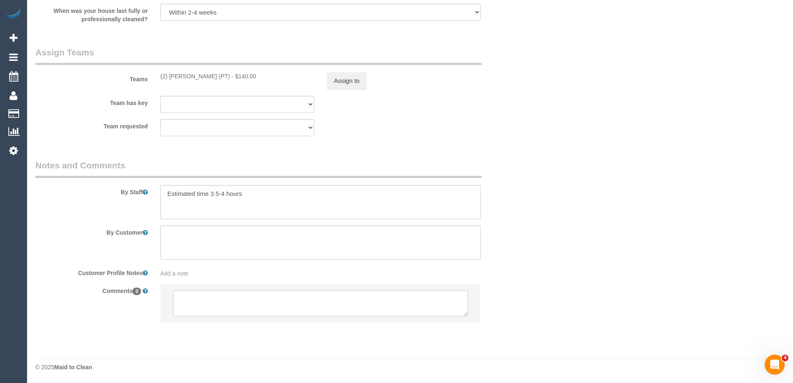
scroll to position [1194, 0]
click at [243, 217] on textarea at bounding box center [320, 202] width 321 height 34
drag, startPoint x: 274, startPoint y: 199, endPoint x: 119, endPoint y: 206, distance: 154.7
click at [235, 199] on textarea at bounding box center [320, 202] width 321 height 34
click at [240, 198] on textarea at bounding box center [320, 202] width 321 height 34
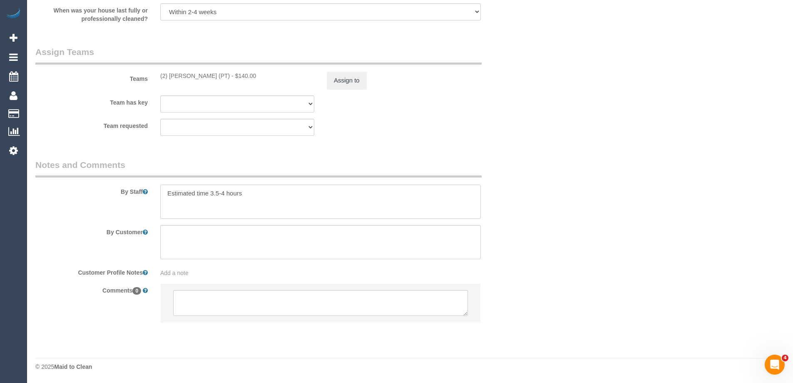
drag, startPoint x: 284, startPoint y: 195, endPoint x: 41, endPoint y: 197, distance: 242.8
click at [94, 194] on div "By Staff" at bounding box center [279, 189] width 500 height 60
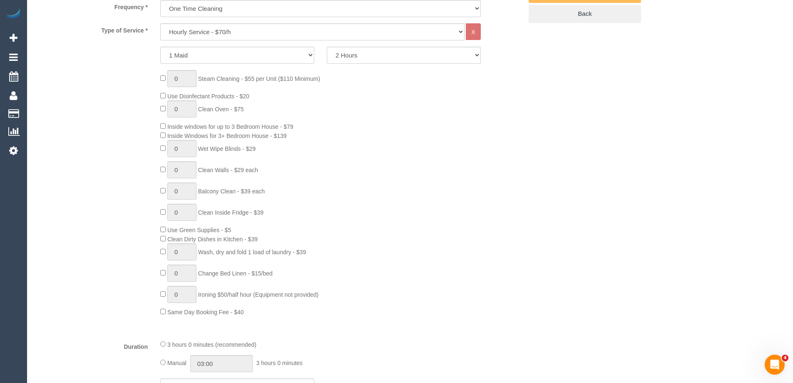
scroll to position [320, 0]
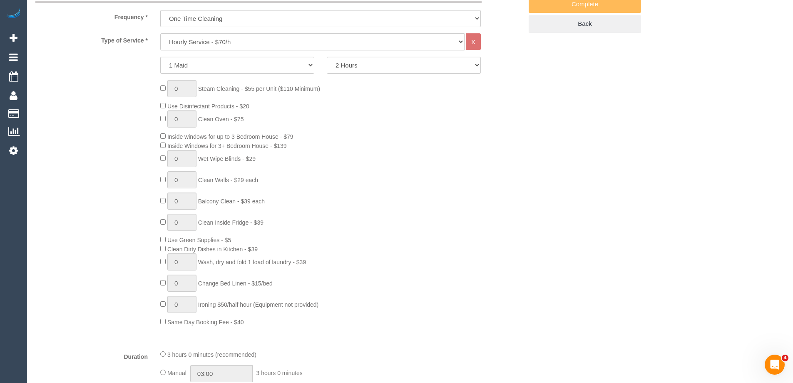
click at [526, 250] on div "0 Steam Cleaning - $55 per Unit ($110 Minimum) Use Disinfectant Products - $20 …" at bounding box center [341, 203] width 375 height 246
drag, startPoint x: 448, startPoint y: 175, endPoint x: 442, endPoint y: 180, distance: 8.0
click at [447, 175] on div "0 Steam Cleaning - $55 per Unit ($110 Minimum) Use Disinfectant Products - $20 …" at bounding box center [341, 203] width 375 height 246
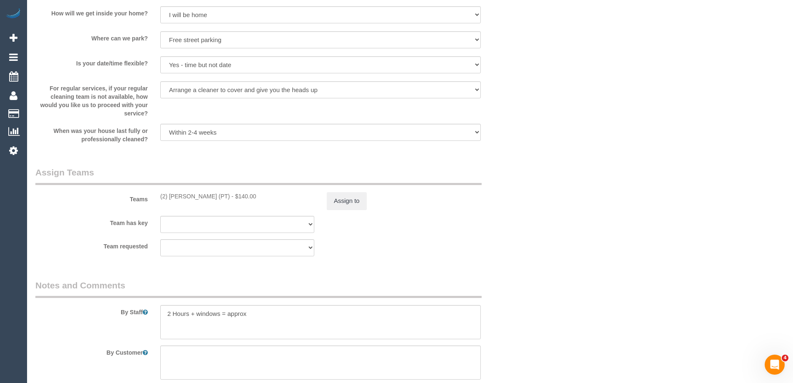
scroll to position [1153, 0]
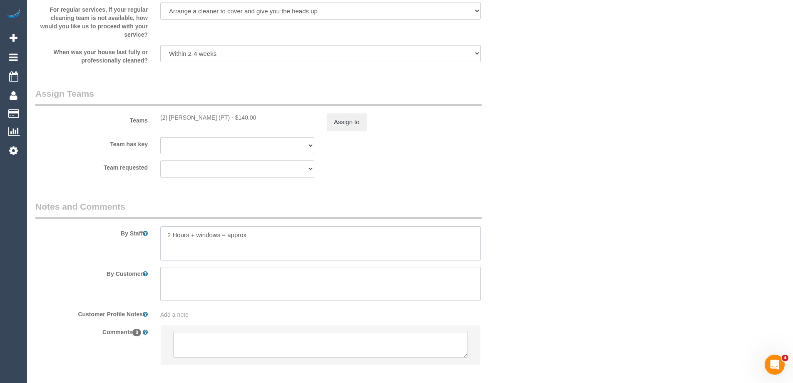
click at [287, 238] on textarea at bounding box center [320, 243] width 321 height 34
type textarea "2 Hours + windows = approx 3 hours"
click at [349, 123] on button "Assign to" at bounding box center [347, 121] width 40 height 17
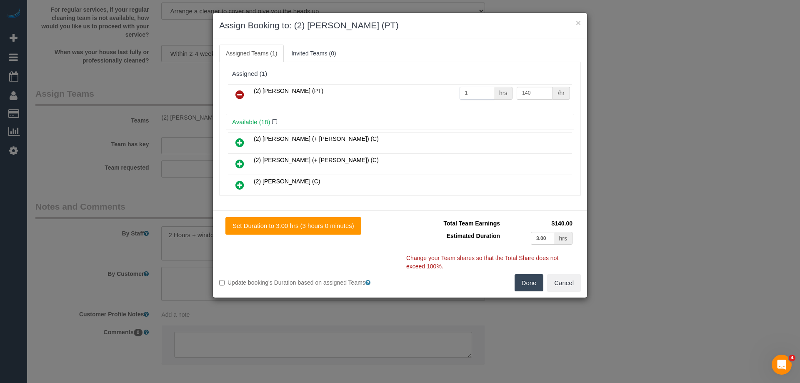
click at [485, 95] on input "1" at bounding box center [476, 93] width 35 height 13
type input "3"
drag, startPoint x: 530, startPoint y: 98, endPoint x: 489, endPoint y: 95, distance: 41.8
click at [492, 95] on tr "(2) Reggy Cogulet (PT) 3 hrs 140 /hr" at bounding box center [400, 94] width 344 height 21
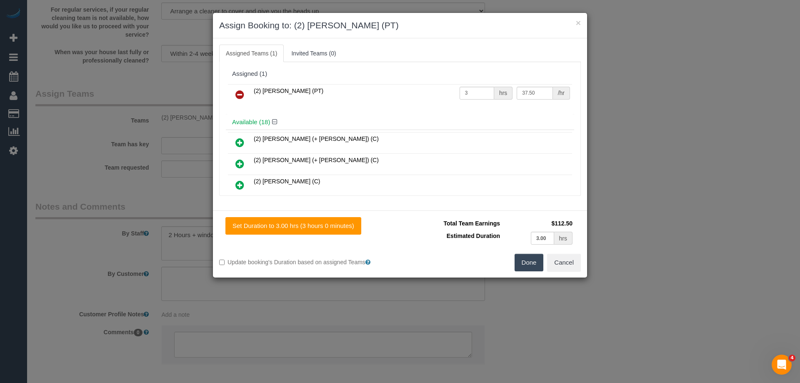
type input "37.5"
click at [534, 262] on button "Done" at bounding box center [528, 262] width 29 height 17
click at [534, 262] on div "× Assign Booking to: (2) Reggy Cogulet (PT) Assigned Teams (1) Invited Teams (0…" at bounding box center [400, 191] width 800 height 383
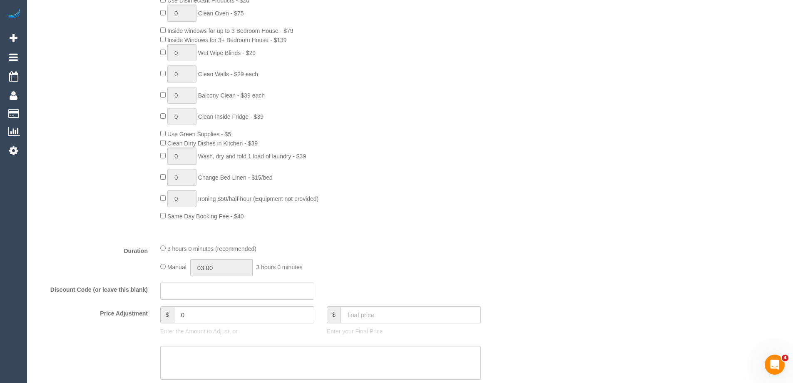
scroll to position [237, 0]
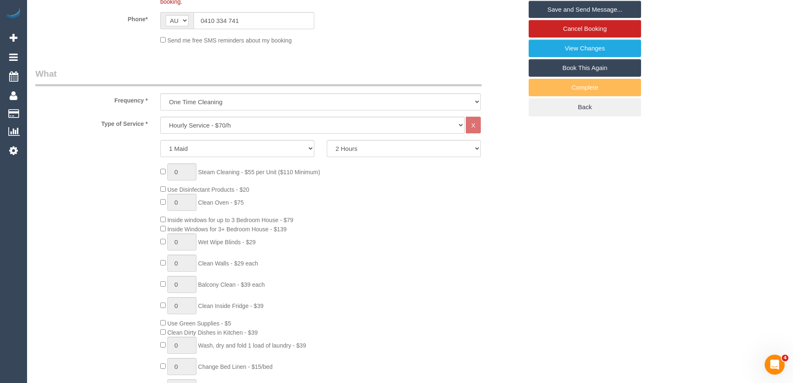
drag, startPoint x: 462, startPoint y: 239, endPoint x: 515, endPoint y: 150, distance: 104.0
click at [462, 239] on div "0 Steam Cleaning - $55 per Unit ($110 Minimum) Use Disinfectant Products - $20 …" at bounding box center [341, 286] width 375 height 246
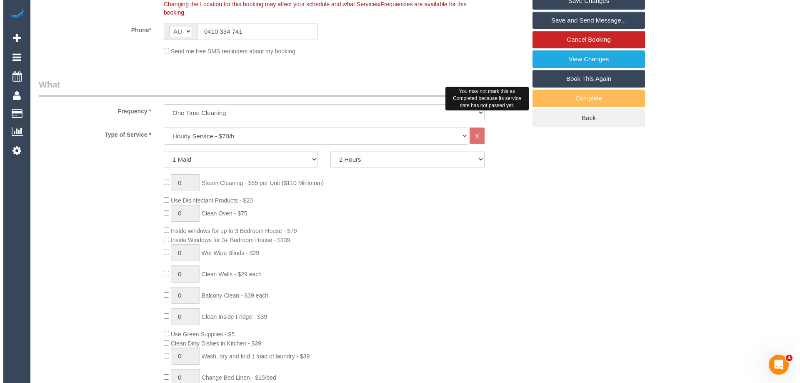
scroll to position [153, 0]
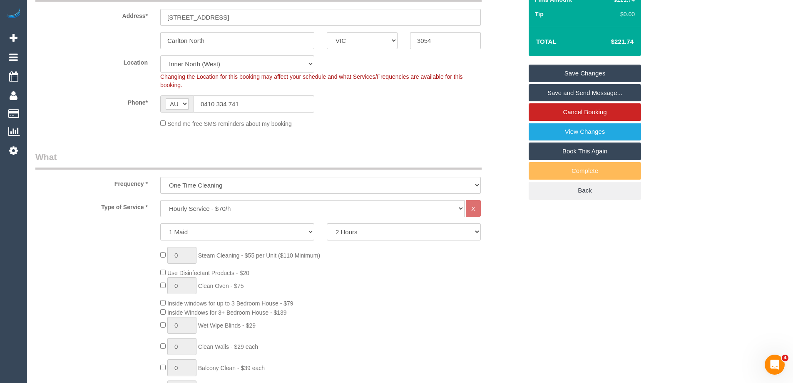
click at [564, 93] on link "Save and Send Message..." at bounding box center [585, 92] width 112 height 17
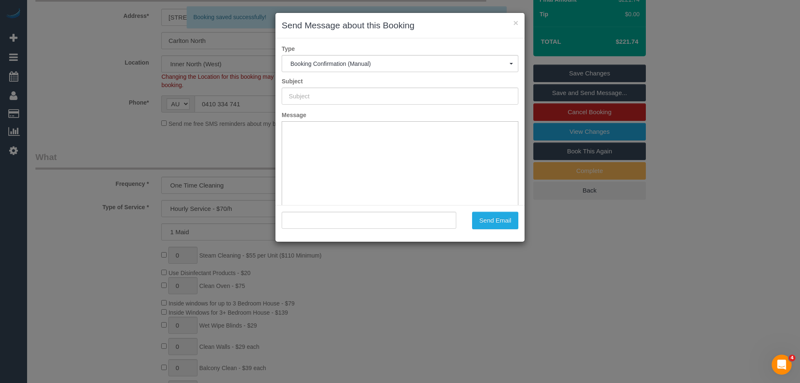
scroll to position [0, 0]
type input "Booking Confirmed"
type input ""Jasmine Riley`" <jasmine.f.riley@gmail.com>"
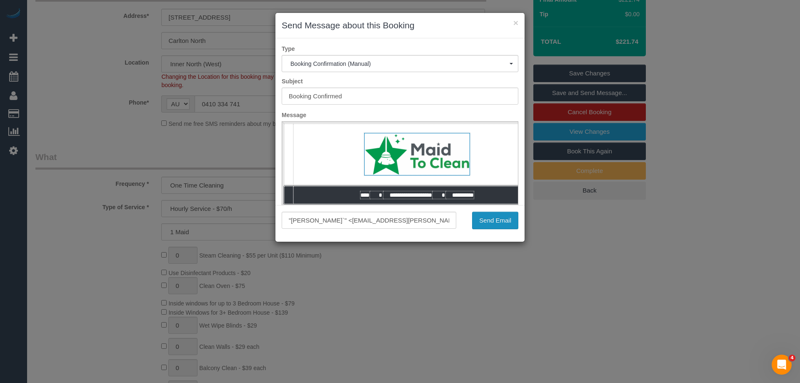
click at [489, 223] on button "Send Email" at bounding box center [495, 220] width 46 height 17
click at [483, 33] on div "× Send Message about this Booking" at bounding box center [399, 25] width 249 height 25
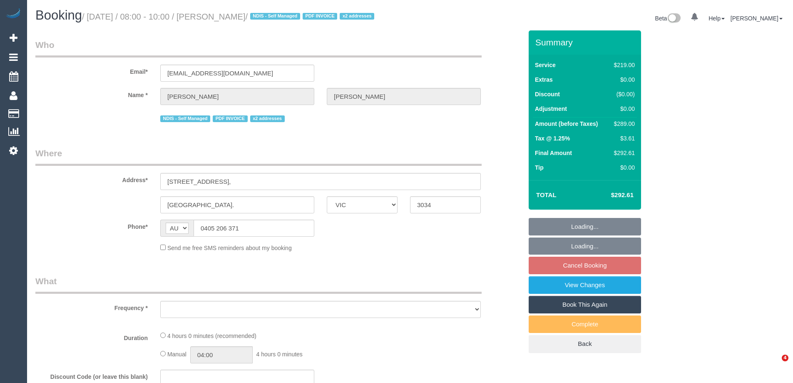
select select "VIC"
select select "object:726"
select select "string:stripe-pm_1OhLkb2GScqysDRVPTm9PCrY"
select select "number:27"
select select "number:14"
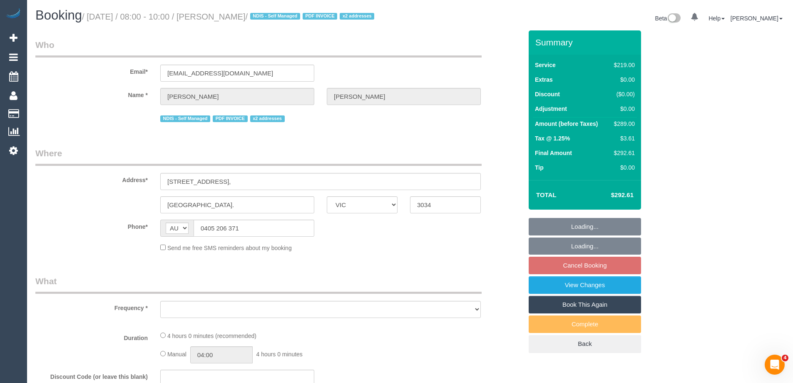
select select "number:19"
select select "number:36"
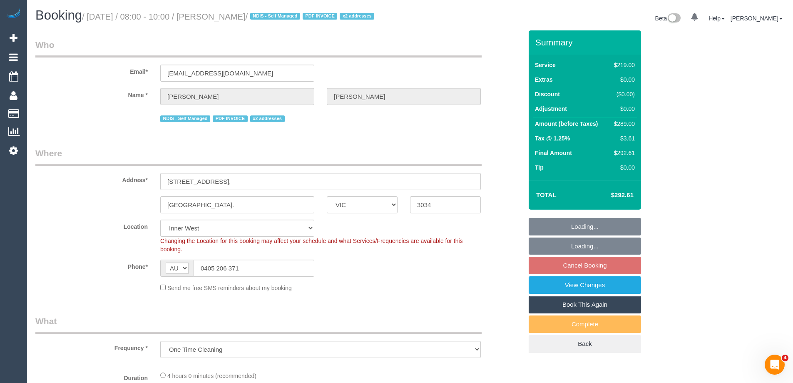
select select "spot2"
select select "object:1508"
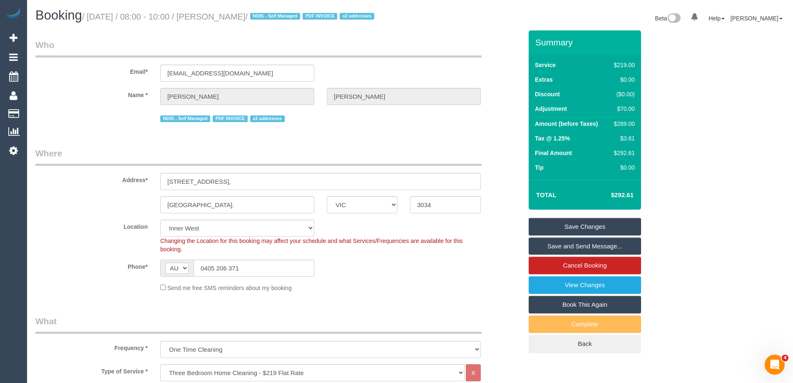
drag, startPoint x: 292, startPoint y: 13, endPoint x: 240, endPoint y: 15, distance: 51.3
click at [231, 14] on small "/ [DATE] / 08:00 - 10:00 / [PERSON_NAME] / NDIS - Self Managed PDF INVOICE x2 a…" at bounding box center [229, 16] width 295 height 9
copy small "[PERSON_NAME]"
click at [455, 292] on div "Send me free SMS reminders about my booking" at bounding box center [320, 287] width 333 height 9
click at [631, 128] on div "$289.00" at bounding box center [623, 124] width 24 height 8
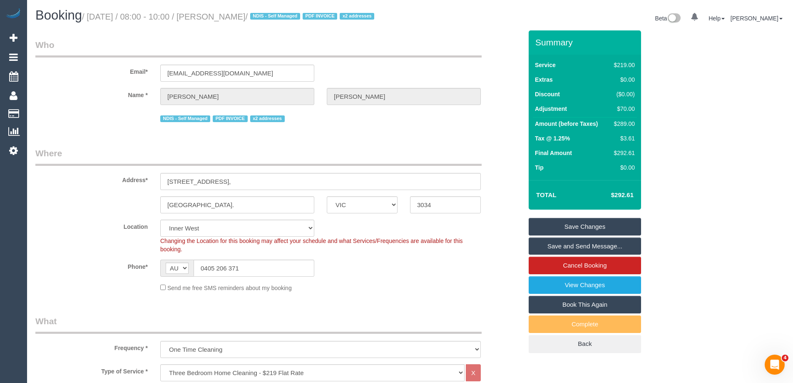
click at [631, 128] on div "$289.00" at bounding box center [623, 124] width 24 height 8
copy div "289.00"
click at [677, 145] on div "Summary Service $219.00 Extras $0.00 Discount ($0.00) Adjustment $70.00 Amount …" at bounding box center [616, 199] width 187 height 339
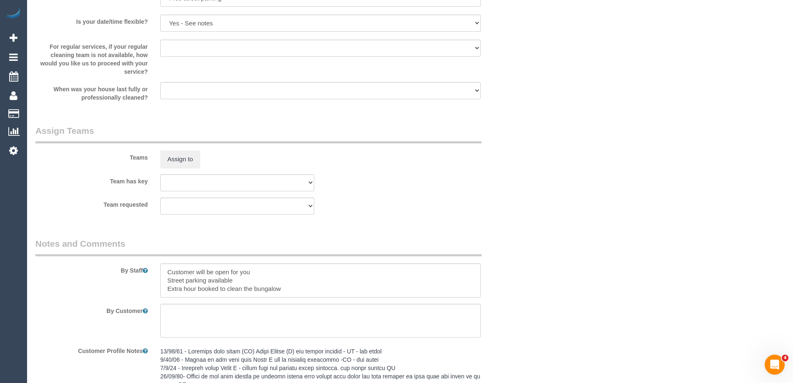
scroll to position [1249, 0]
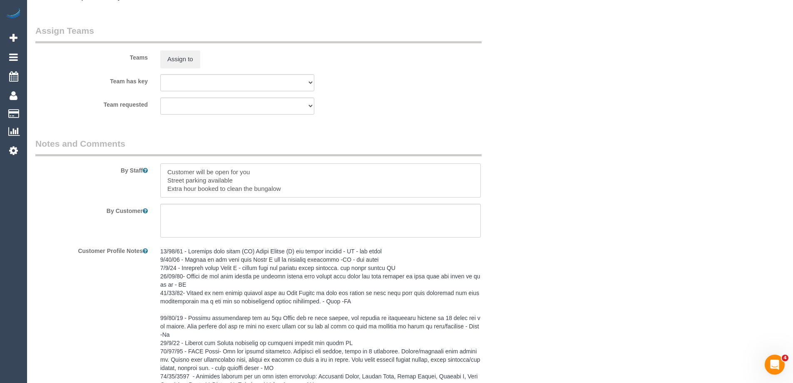
click at [164, 179] on textarea at bounding box center [320, 180] width 321 height 34
click at [218, 179] on textarea at bounding box center [320, 180] width 321 height 34
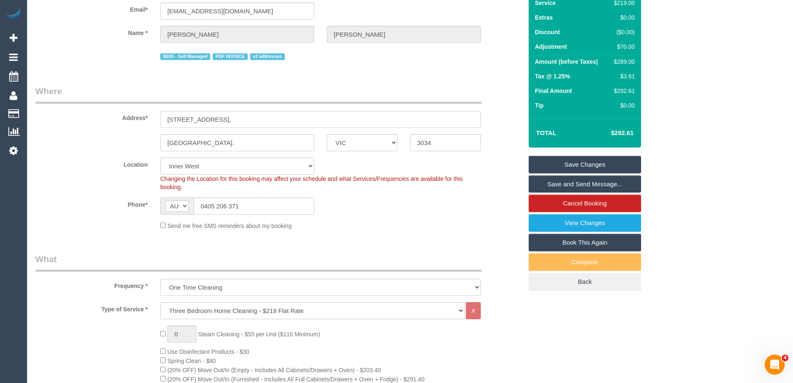
scroll to position [0, 0]
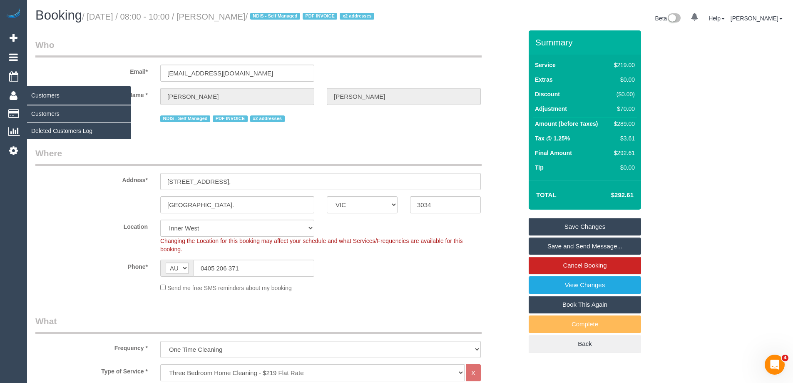
type textarea "Estimated time 4.5-5 hours Customer will be open for you Street parking availab…"
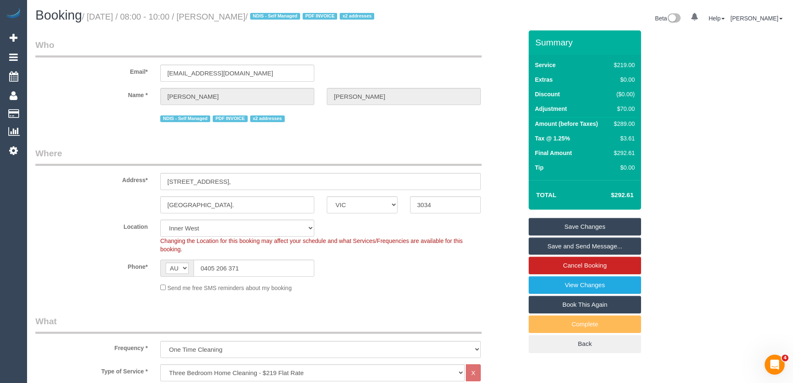
click at [66, 253] on div "Location [GEOGRAPHIC_DATA] (North) East (South) [GEOGRAPHIC_DATA] (East) [GEOGR…" at bounding box center [279, 236] width 500 height 34
click at [362, 290] on sui-booking-location "Location [GEOGRAPHIC_DATA] (North) East (South) [GEOGRAPHIC_DATA] (East) [GEOGR…" at bounding box center [278, 255] width 487 height 72
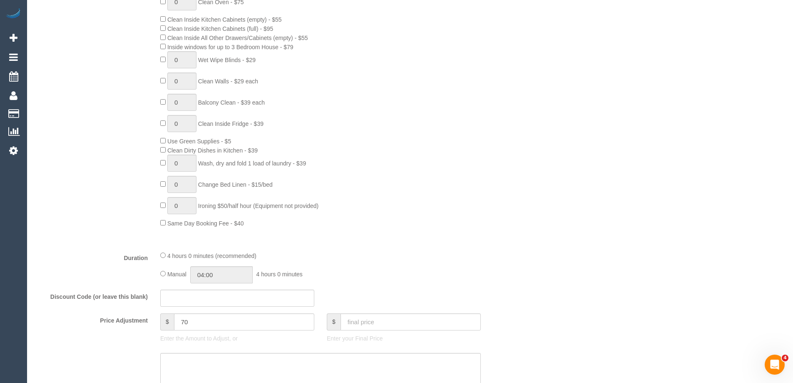
scroll to position [666, 0]
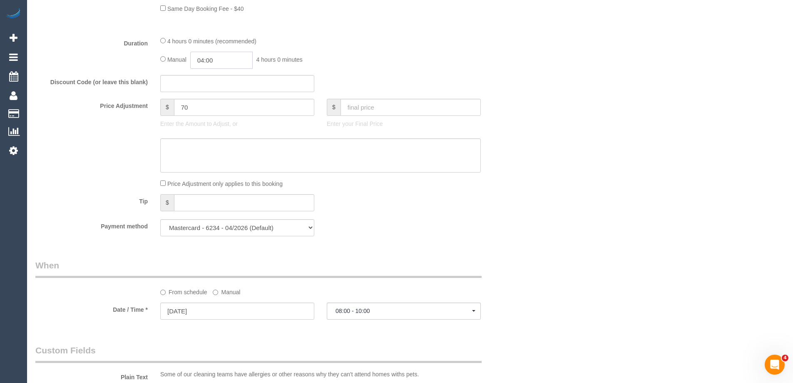
click at [222, 69] on input "04:00" at bounding box center [221, 60] width 62 height 17
type input "05:00"
click at [212, 120] on li "05:00" at bounding box center [212, 117] width 37 height 11
click at [529, 109] on div "Price Adjustment $ 70 Enter the Amount to Adjust, or $ Enter your Final Price" at bounding box center [279, 115] width 500 height 33
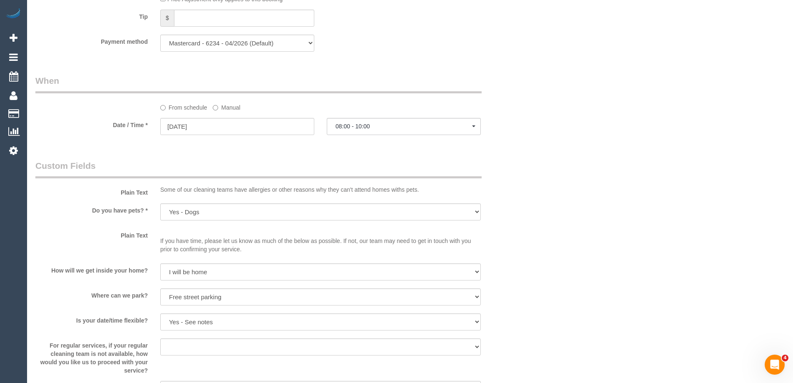
scroll to position [1000, 0]
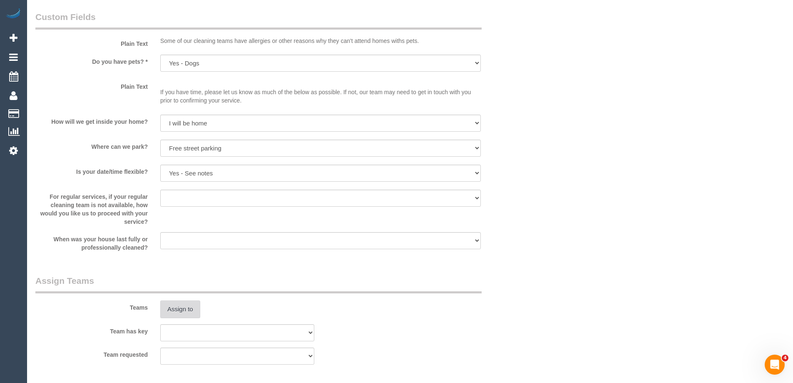
click at [181, 318] on button "Assign to" at bounding box center [180, 308] width 40 height 17
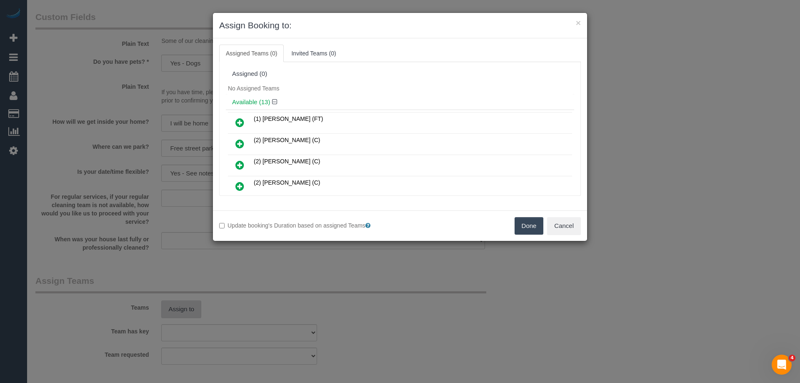
select select "spot23"
click at [404, 87] on div "No Assigned Teams" at bounding box center [400, 88] width 348 height 12
click at [240, 189] on icon at bounding box center [239, 186] width 9 height 10
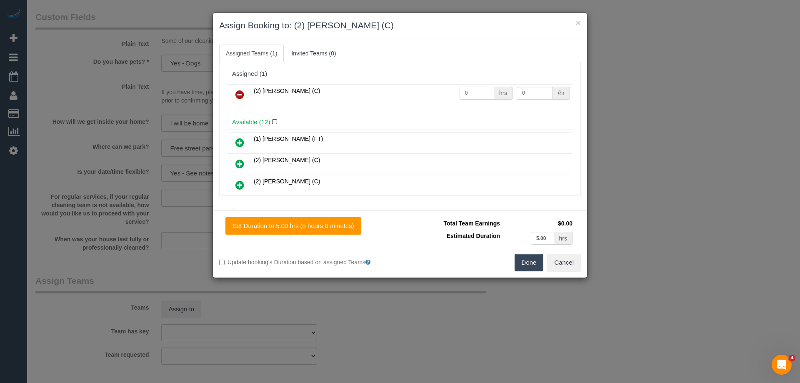
click at [471, 89] on input "0" at bounding box center [476, 93] width 35 height 13
type input "1"
click at [535, 89] on input "0" at bounding box center [534, 93] width 36 height 13
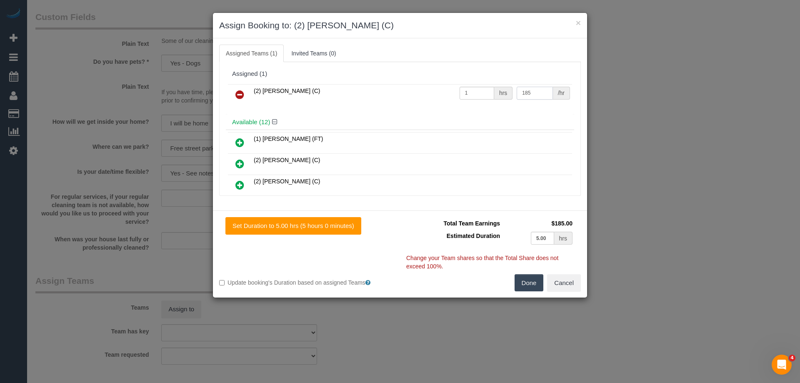
type input "185"
click at [532, 281] on button "Done" at bounding box center [528, 282] width 29 height 17
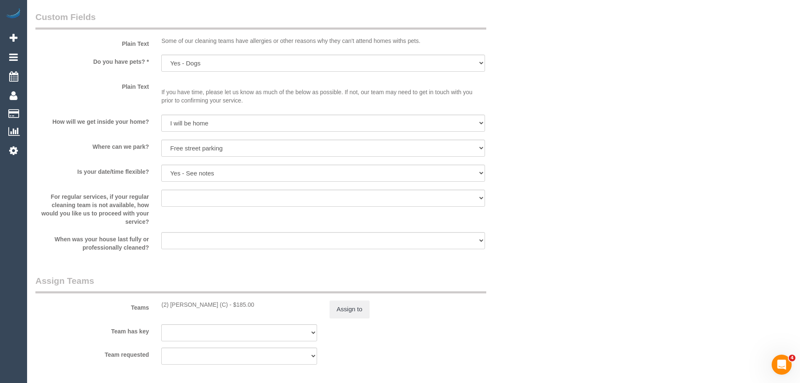
click at [532, 281] on div "× Assign Booking to: (2) [PERSON_NAME] (C) Assigned Teams (1) Invited Teams (0)…" at bounding box center [400, 191] width 800 height 383
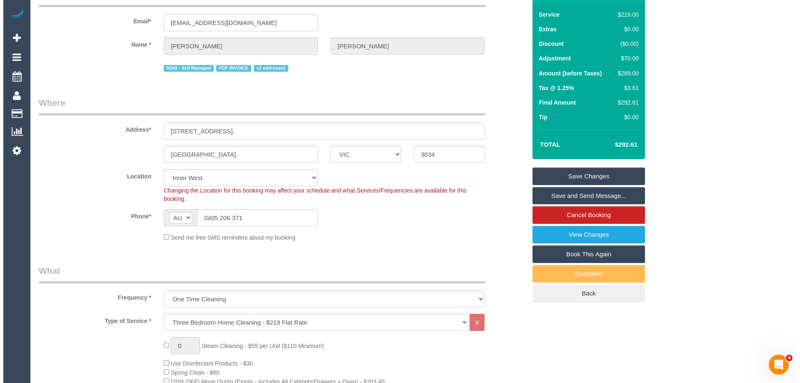
scroll to position [0, 0]
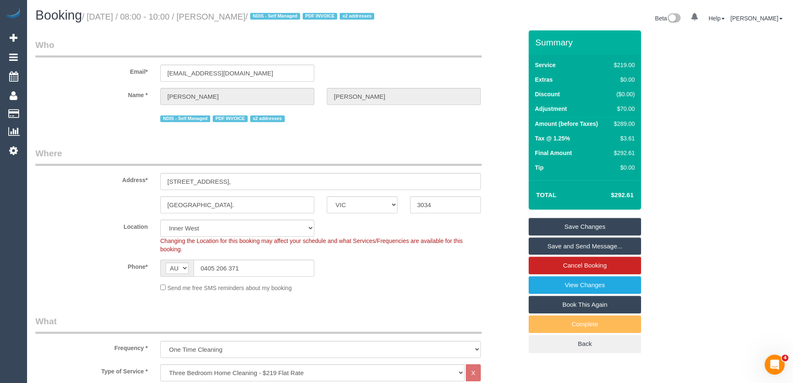
click at [582, 255] on link "Save and Send Message..." at bounding box center [585, 245] width 112 height 17
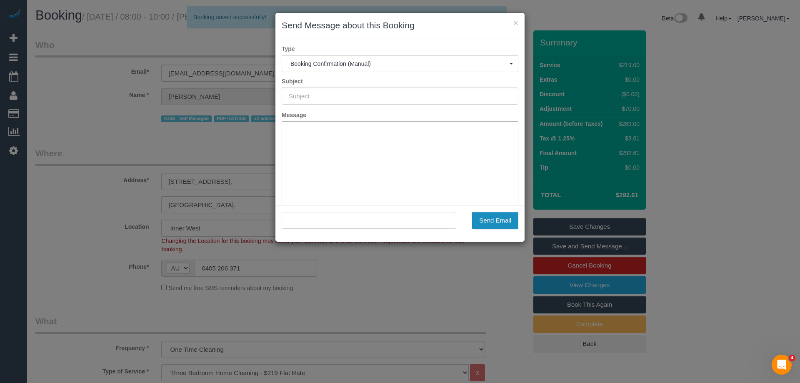
type input "Booking Confirmed"
type input ""[PERSON_NAME]" <[EMAIL_ADDRESS][DOMAIN_NAME]>"
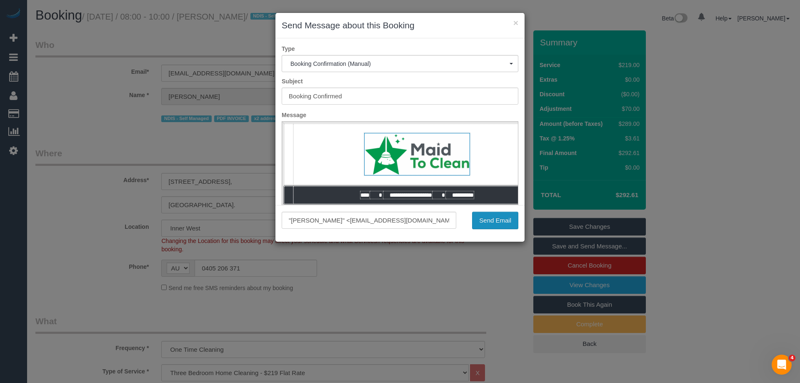
click at [509, 223] on button "Send Email" at bounding box center [495, 220] width 46 height 17
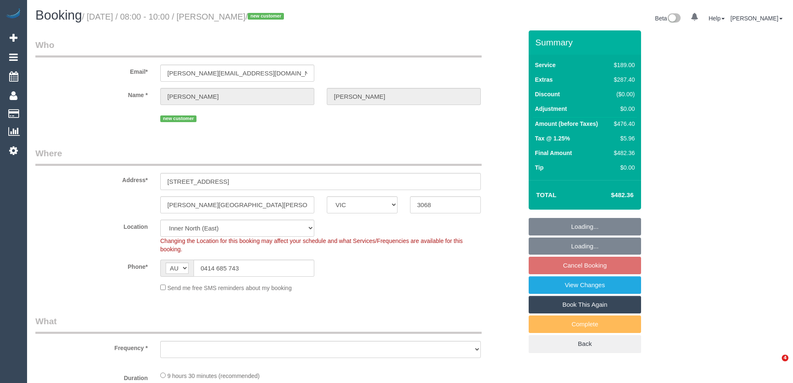
select select "VIC"
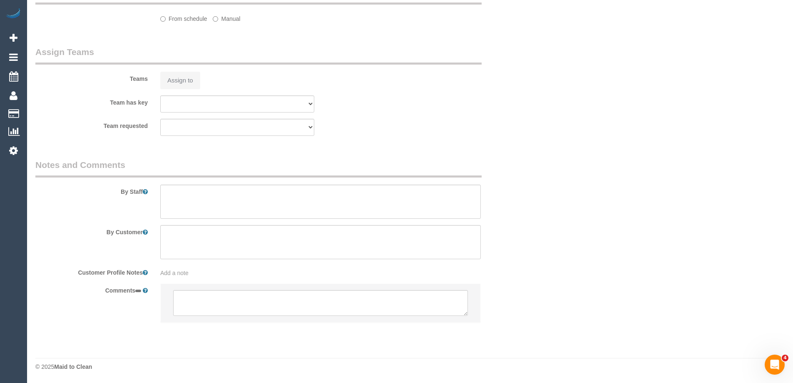
select select "object:533"
select select "string:stripe-pm_1S28jq2GScqysDRVyxyi8L60"
select select "spot2"
select select "number:28"
select select "number:14"
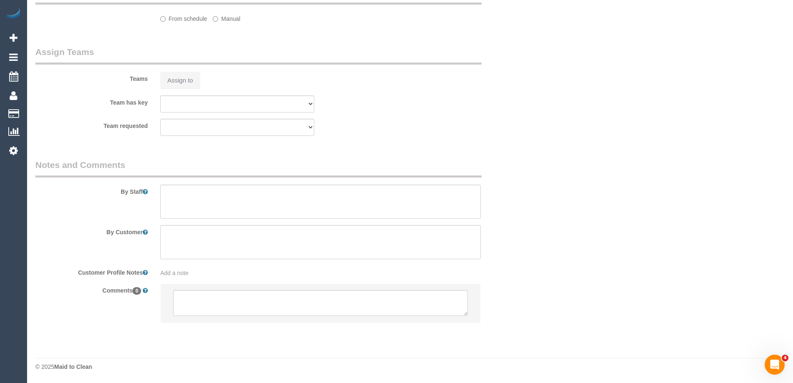
select select "number:19"
select select "number:22"
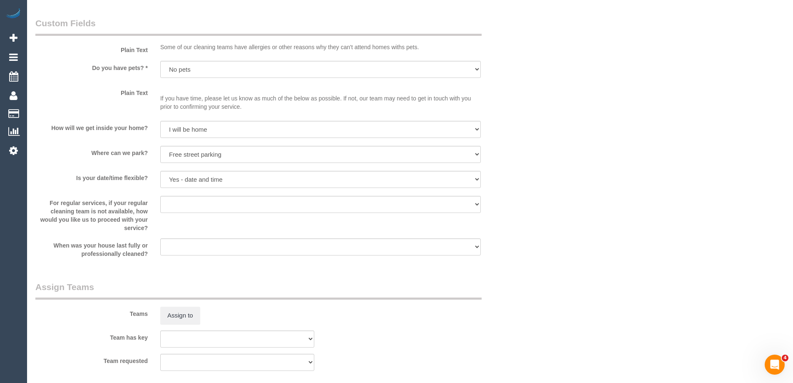
select select "object:689"
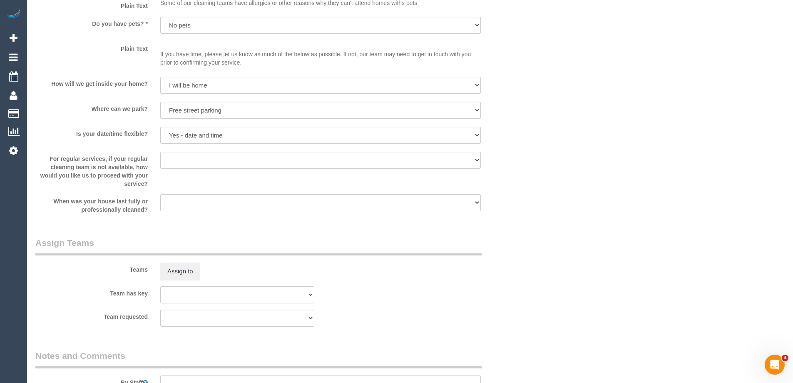
scroll to position [1228, 0]
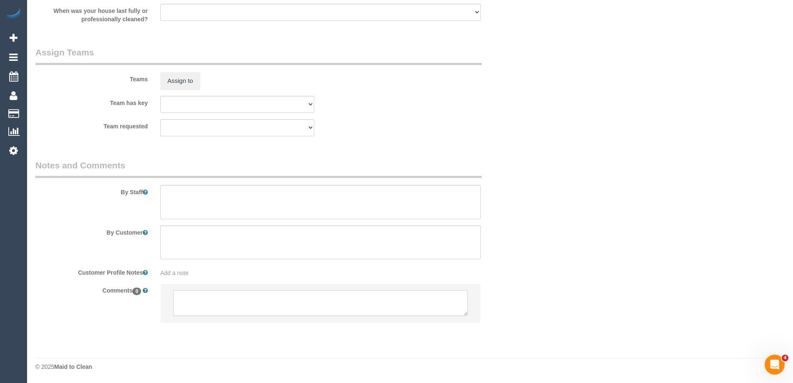
click at [248, 312] on textarea at bounding box center [320, 303] width 295 height 26
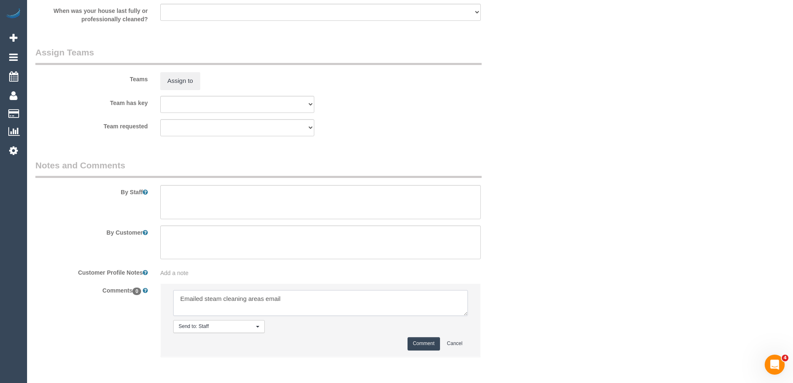
type textarea "Emailed steam cleaning areas email"
click at [423, 344] on button "Comment" at bounding box center [424, 343] width 32 height 13
drag, startPoint x: 596, startPoint y: 252, endPoint x: 600, endPoint y: 244, distance: 8.4
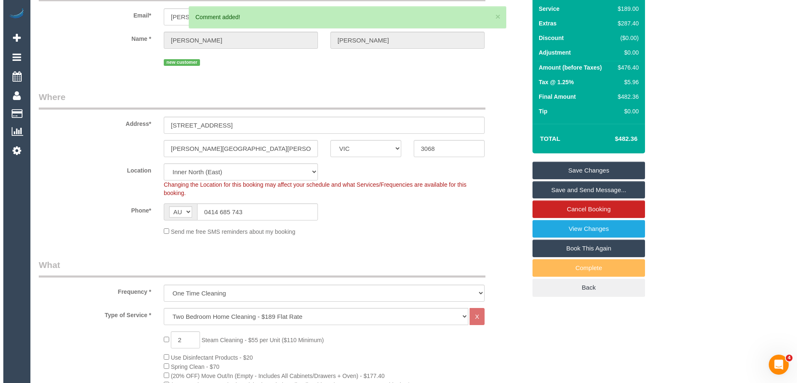
scroll to position [0, 0]
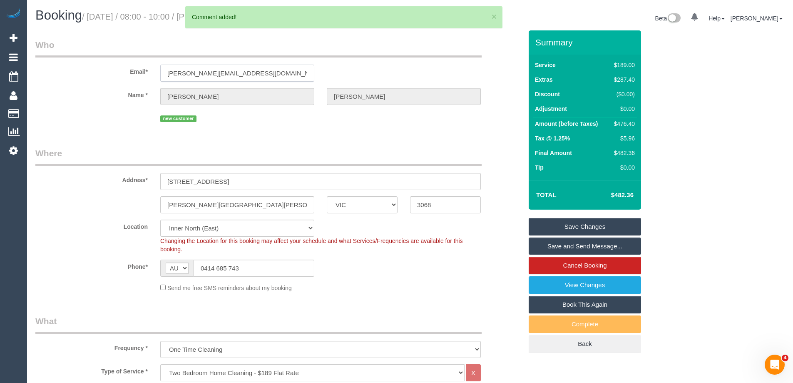
click at [210, 71] on input "comans.hannah@gmail.com" at bounding box center [237, 73] width 154 height 17
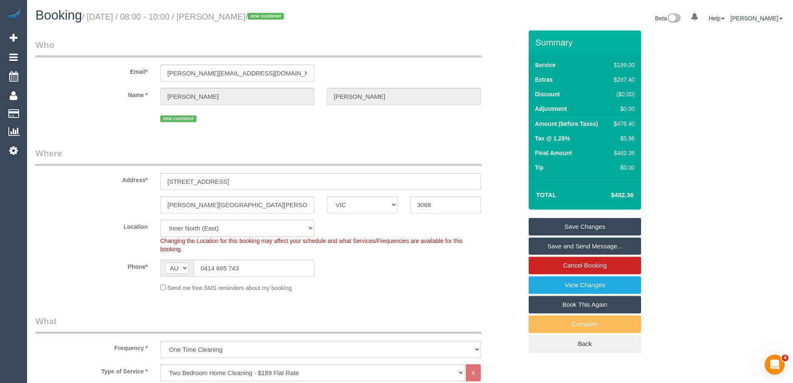
click at [434, 152] on legend "Where" at bounding box center [258, 156] width 446 height 19
click at [603, 228] on link "Save Changes" at bounding box center [585, 226] width 112 height 17
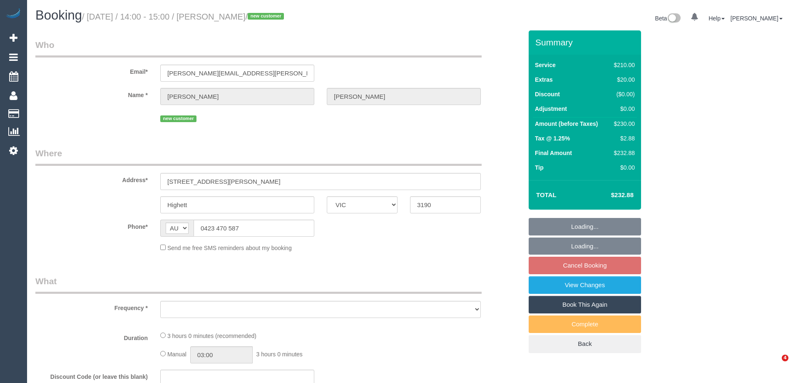
select select "VIC"
select select "object:558"
select select "180"
select select "number:28"
select select "number:14"
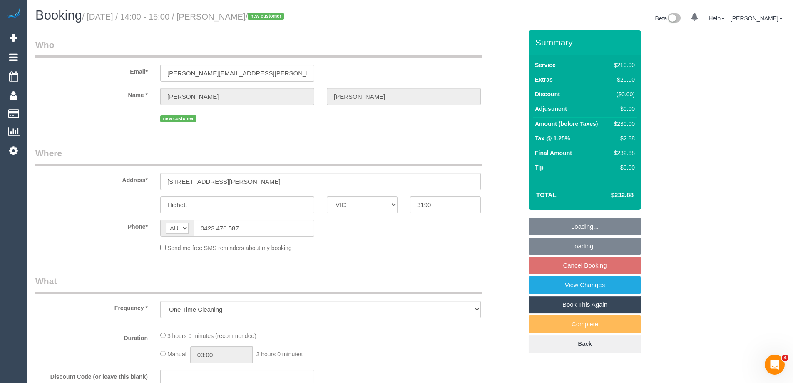
select select "number:19"
select select "number:36"
select select "number:35"
select select "number:11"
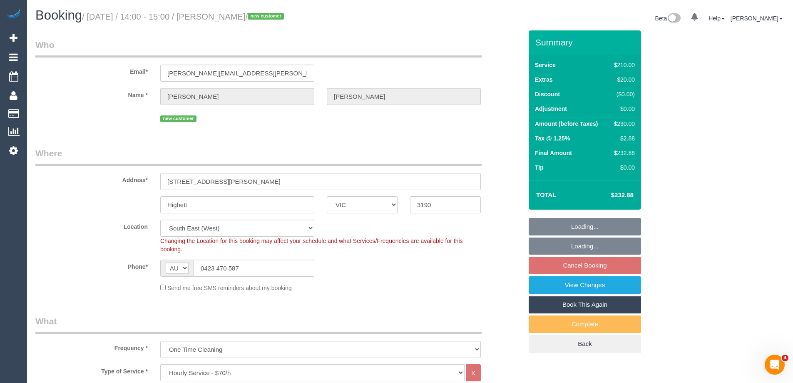
select select "object:875"
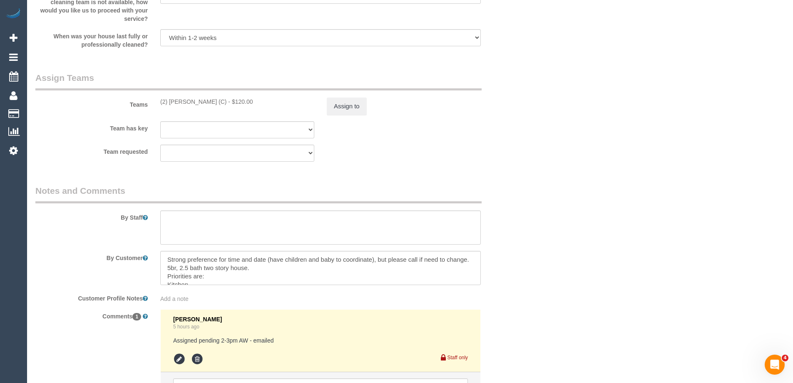
scroll to position [1314, 0]
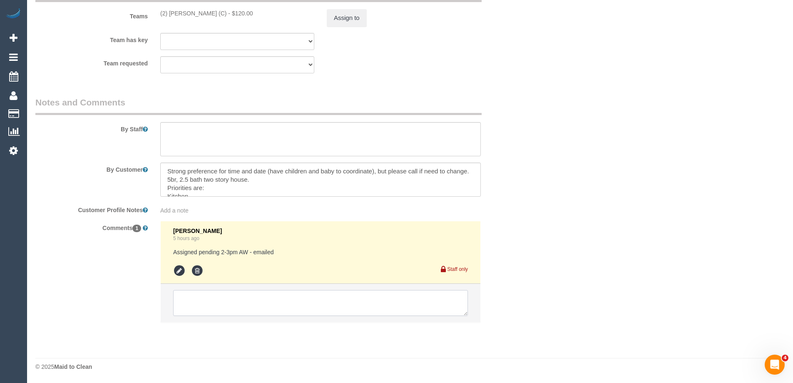
click at [197, 304] on textarea at bounding box center [320, 303] width 295 height 26
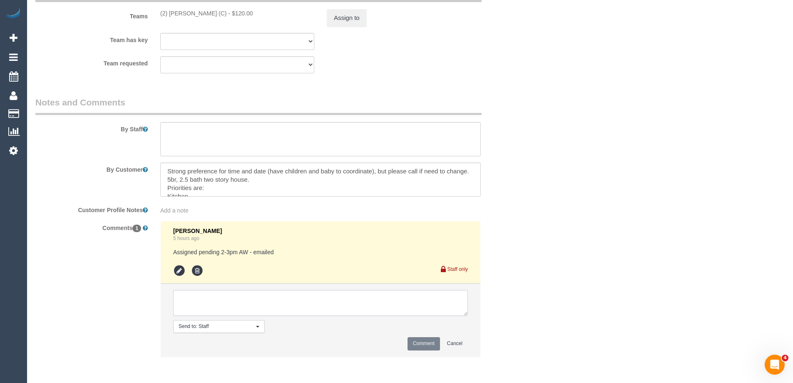
click at [197, 304] on textarea at bounding box center [320, 303] width 295 height 26
click at [212, 307] on textarea at bounding box center [320, 303] width 295 height 26
drag, startPoint x: 237, startPoint y: 302, endPoint x: 1, endPoint y: 289, distance: 237.0
click at [51, 286] on div "Comments 1 [PERSON_NAME] 5 hours ago Assigned pending 2-3pm AW - emailed Staff …" at bounding box center [279, 293] width 500 height 145
type textarea "Customer confirmed"
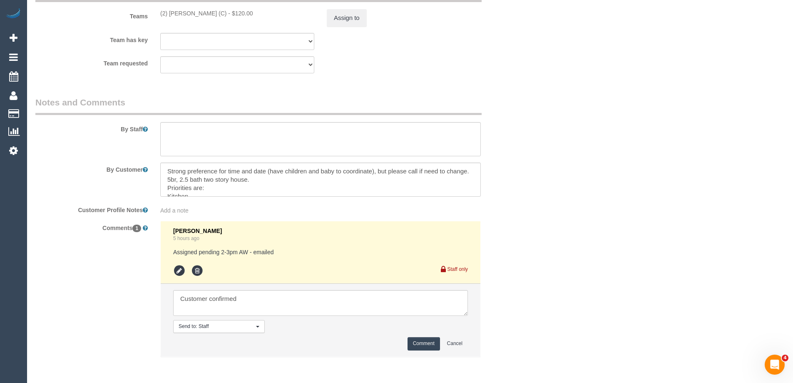
click at [429, 349] on button "Comment" at bounding box center [424, 343] width 32 height 13
drag, startPoint x: 598, startPoint y: 266, endPoint x: 587, endPoint y: 267, distance: 11.3
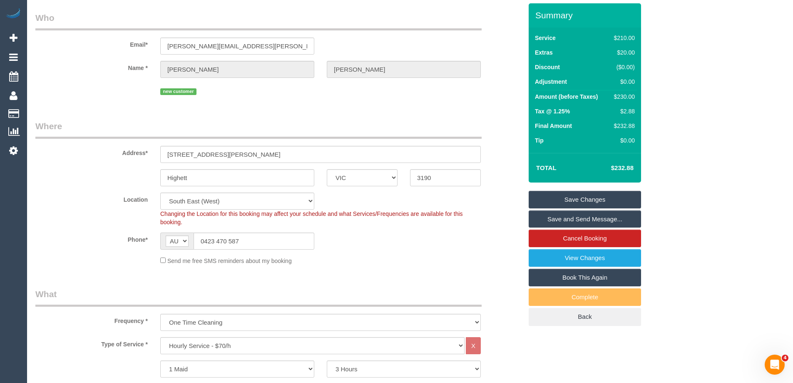
scroll to position [0, 0]
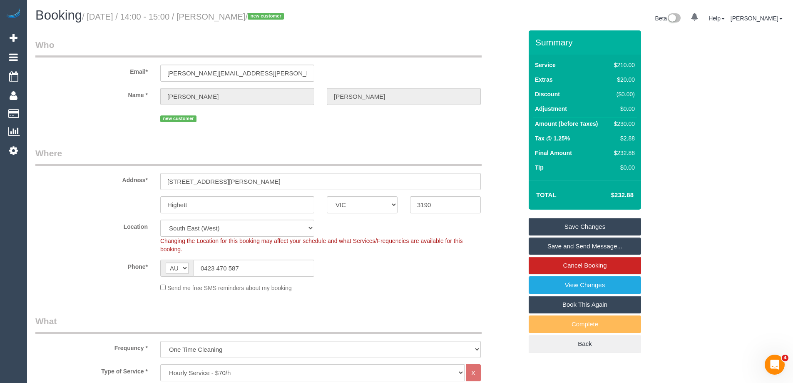
click at [583, 245] on link "Save and Send Message..." at bounding box center [585, 245] width 112 height 17
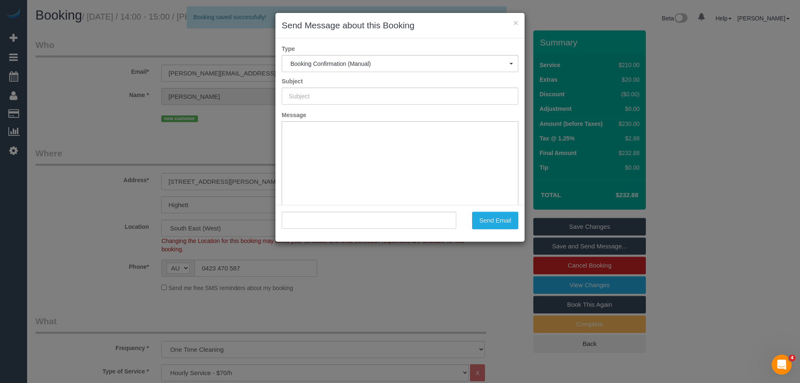
type input "Booking Confirmed"
type input ""[PERSON_NAME]" <[PERSON_NAME][EMAIL_ADDRESS][PERSON_NAME][DOMAIN_NAME]>"
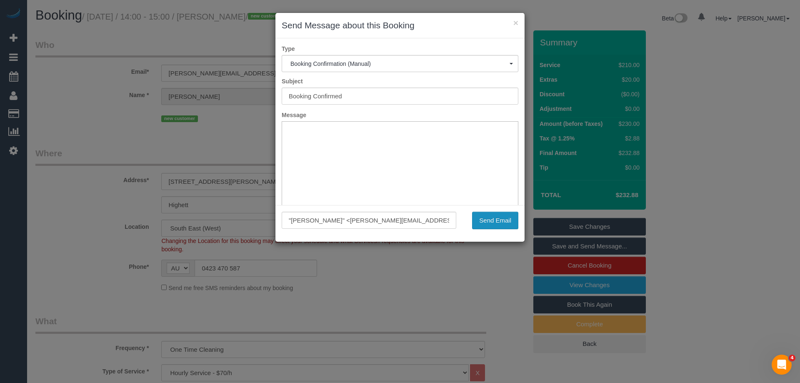
click at [513, 224] on button "Send Email" at bounding box center [495, 220] width 46 height 17
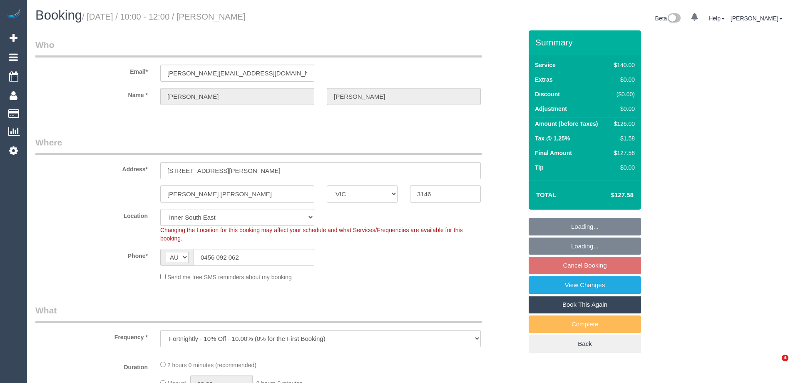
select select "VIC"
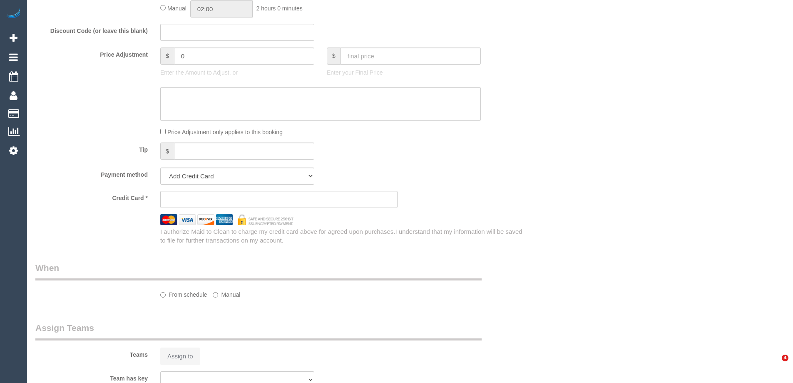
select select "object:550"
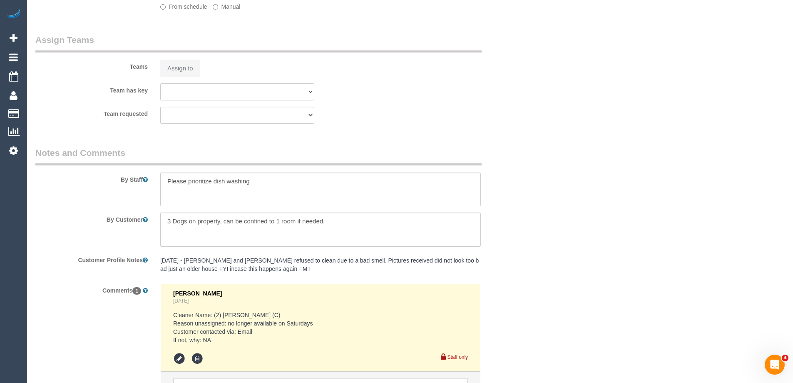
select select "string:stripe-pm_1RsXi62GScqysDRV3dsElIHA"
select select "number:27"
select select "number:14"
select select "number:19"
select select "number:23"
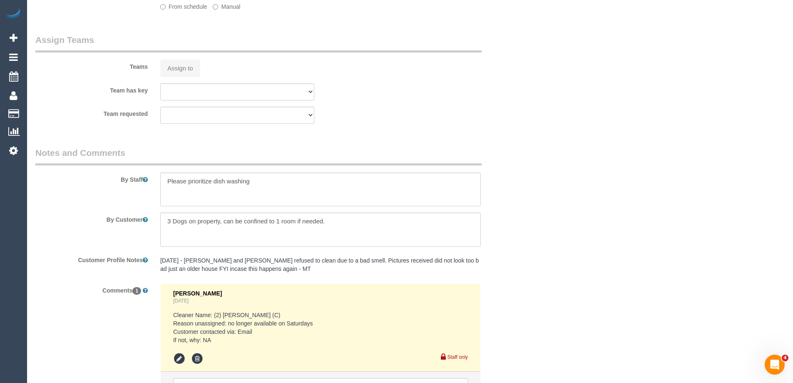
select select "number:35"
select select "number:26"
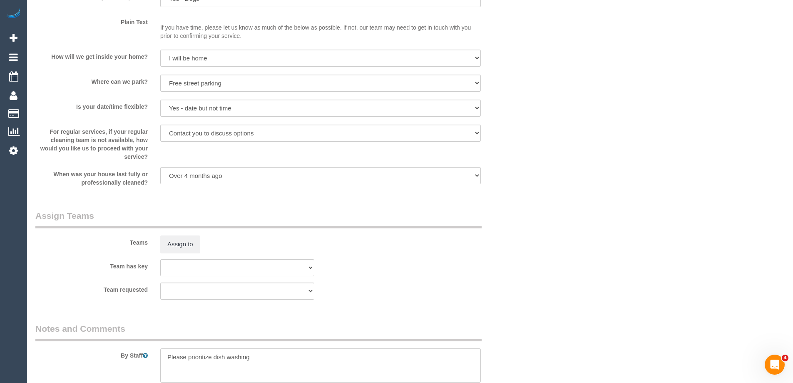
select select "spot3"
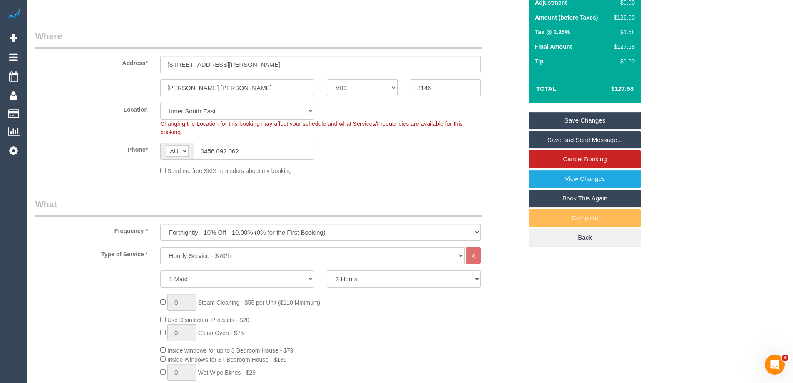
scroll to position [0, 0]
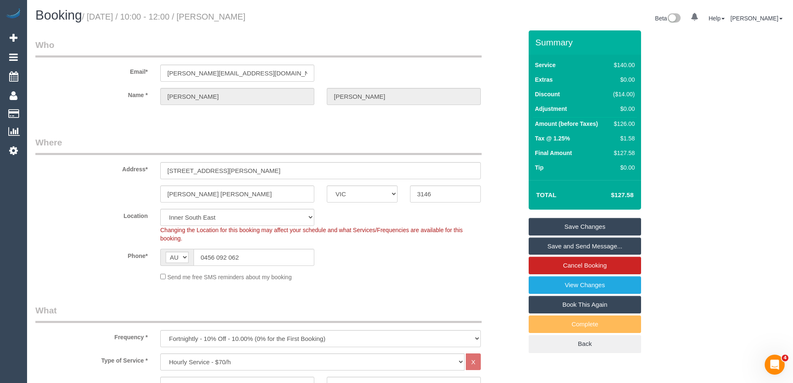
drag, startPoint x: 277, startPoint y: 20, endPoint x: 229, endPoint y: 16, distance: 47.3
click at [229, 16] on h1 "Booking / September 13, 2025 / 10:00 - 12:00 / William Dempsey" at bounding box center [219, 15] width 369 height 14
copy small "[PERSON_NAME]"
click at [438, 138] on legend "Where" at bounding box center [258, 145] width 446 height 19
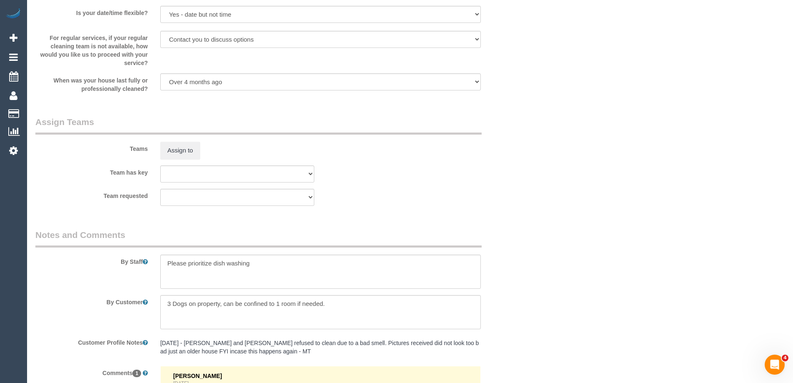
scroll to position [1294, 0]
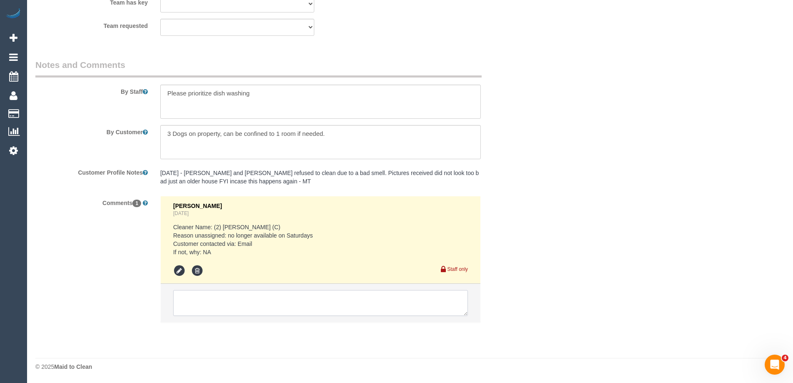
click at [285, 311] on textarea at bounding box center [320, 303] width 295 height 26
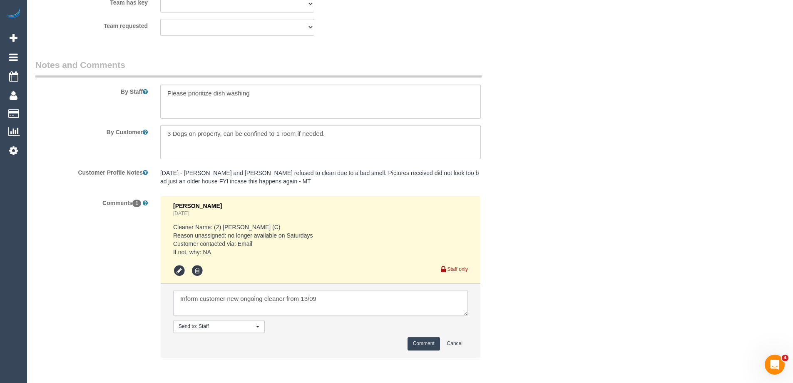
type textarea "Inform customer new ongoing cleaner from 13/09"
click at [414, 345] on button "Comment" at bounding box center [424, 343] width 32 height 13
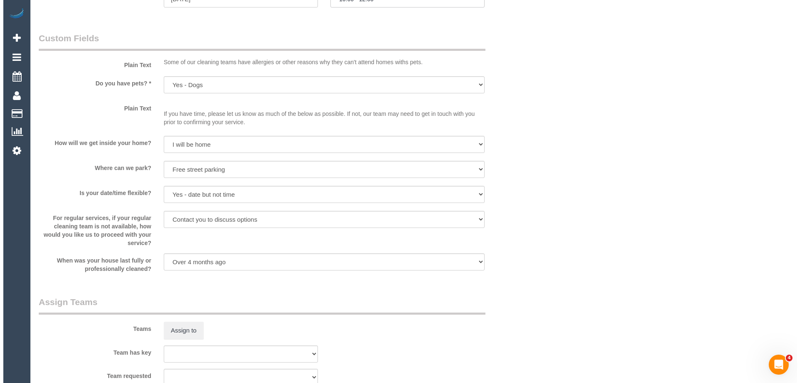
scroll to position [1003, 0]
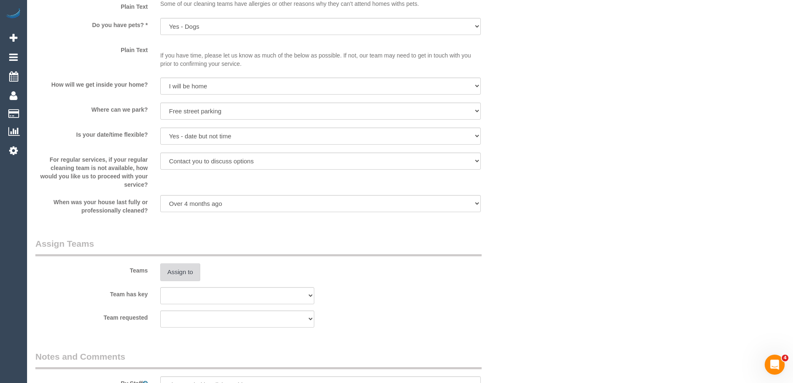
click at [185, 271] on button "Assign to" at bounding box center [180, 271] width 40 height 17
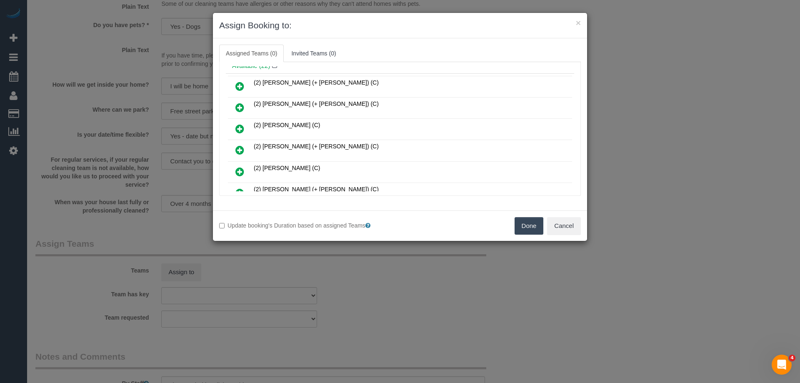
scroll to position [83, 0]
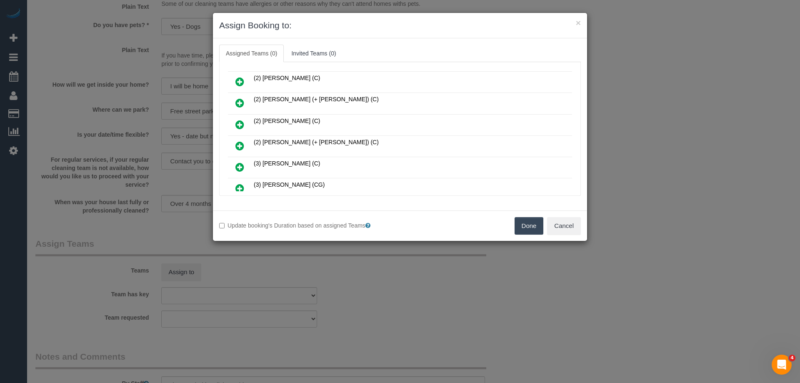
click at [239, 124] on icon at bounding box center [239, 125] width 9 height 10
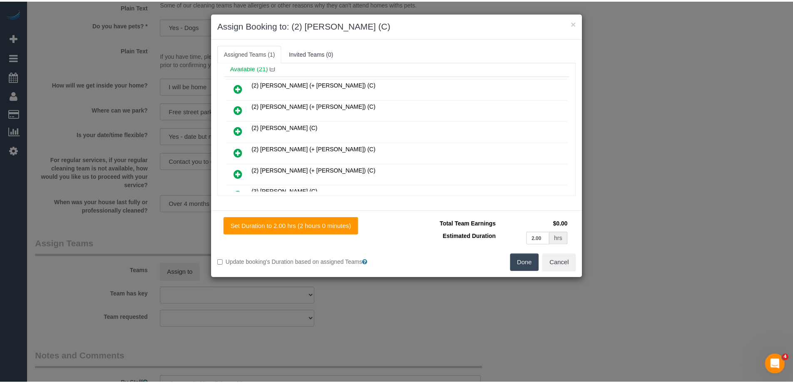
scroll to position [0, 0]
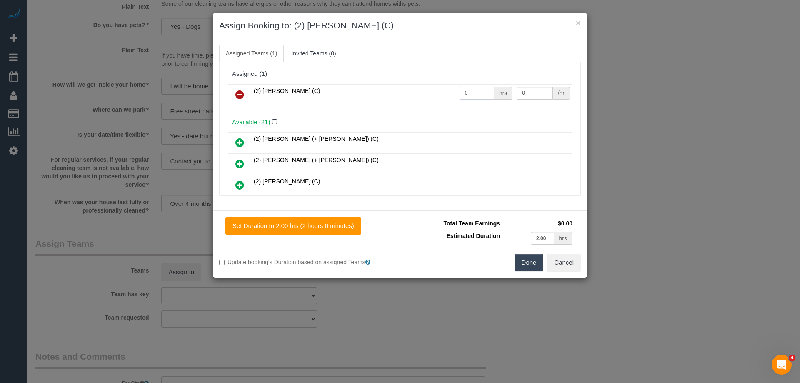
click at [467, 92] on input "0" at bounding box center [476, 93] width 35 height 13
type input "2"
click at [528, 92] on input "0" at bounding box center [534, 93] width 36 height 13
type input "37.5"
click at [536, 260] on button "Done" at bounding box center [528, 262] width 29 height 17
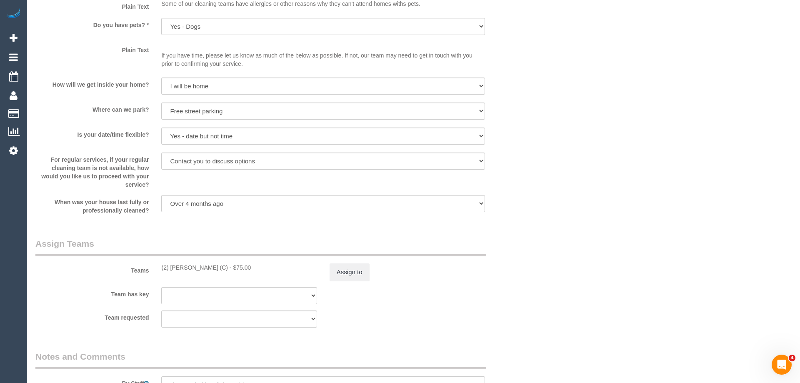
click at [536, 260] on div "× Assign Booking to: (2) Nyasha Mahofa (C) Assigned Teams (1) Invited Teams (0)…" at bounding box center [400, 191] width 800 height 383
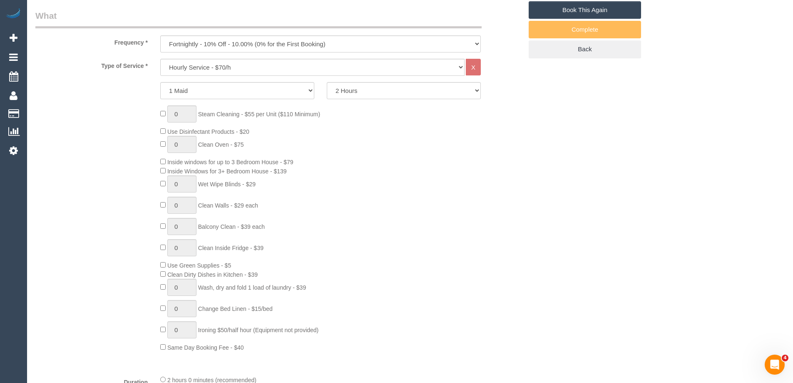
scroll to position [45, 0]
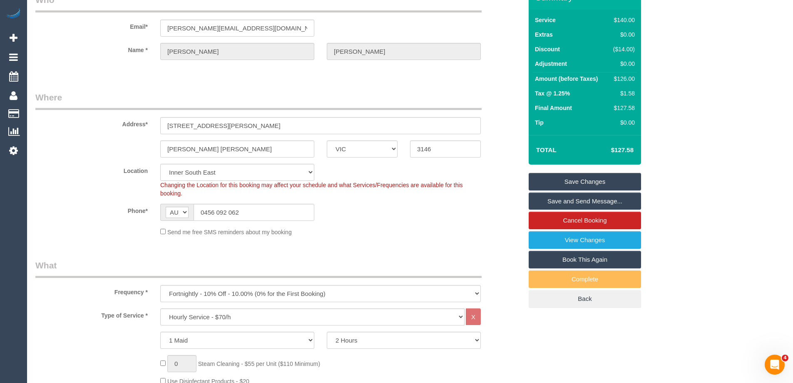
click at [579, 178] on link "Save Changes" at bounding box center [585, 181] width 112 height 17
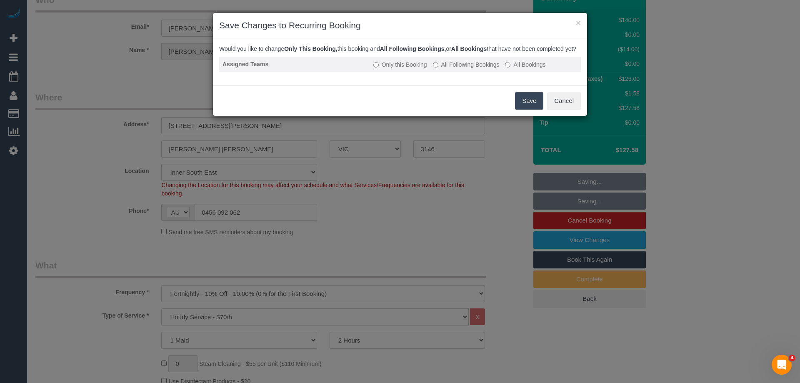
click at [485, 72] on td "Only this Booking All Following Bookings All Bookings" at bounding box center [475, 64] width 211 height 15
click at [490, 69] on label "All Following Bookings" at bounding box center [466, 64] width 67 height 8
click at [530, 105] on button "Save" at bounding box center [529, 100] width 28 height 17
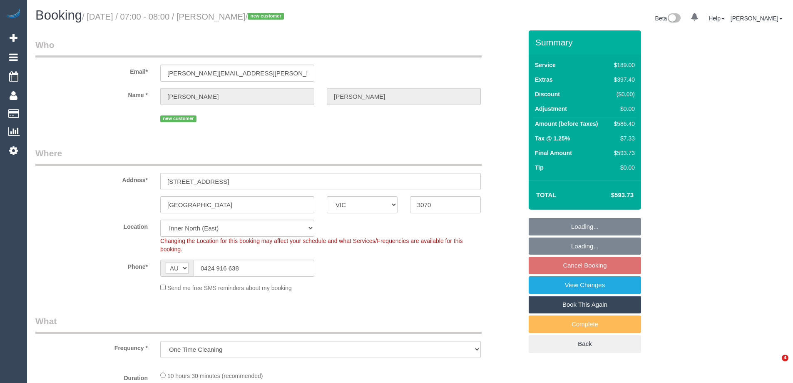
select select "VIC"
select select "number:28"
select select "number:15"
select select "number:19"
select select "number:36"
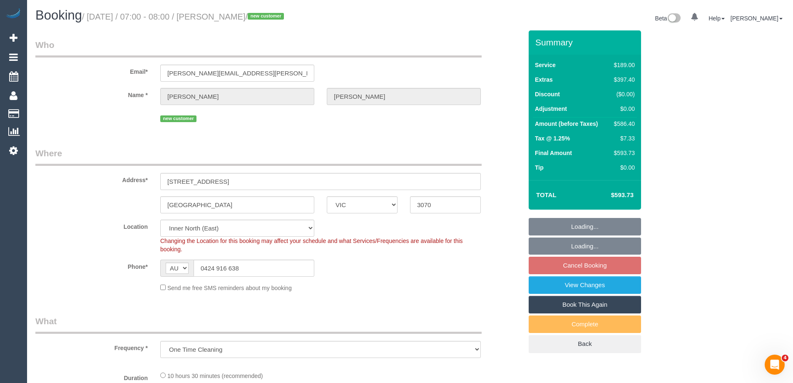
select select "spot1"
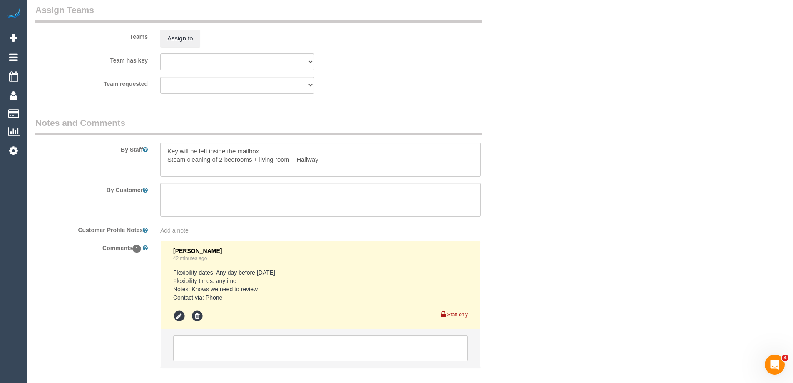
scroll to position [1316, 0]
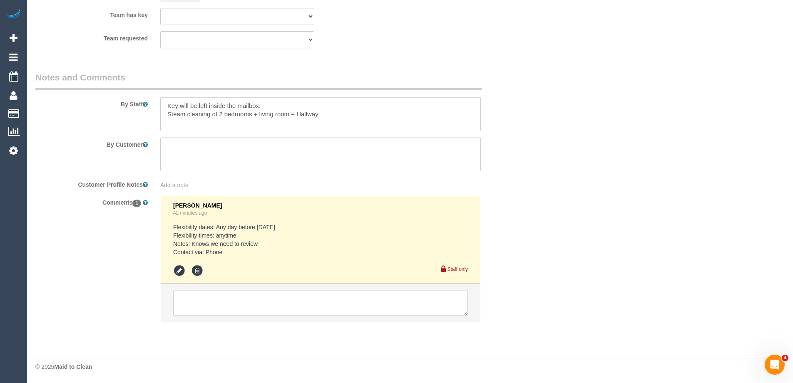
click at [247, 297] on textarea at bounding box center [320, 303] width 295 height 26
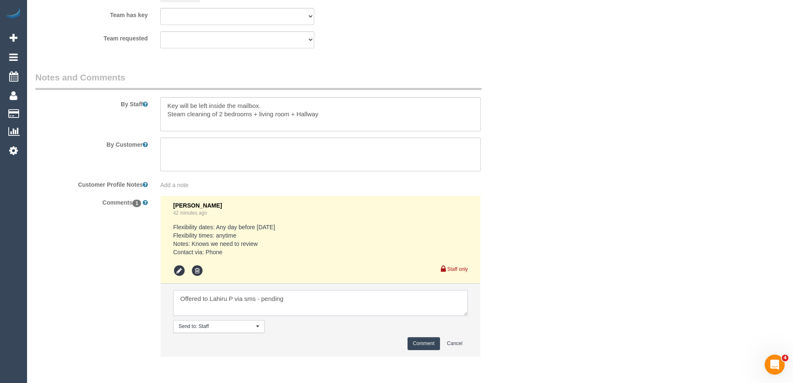
click at [357, 293] on textarea at bounding box center [320, 303] width 295 height 26
type textarea "Offered to Lahiru P via sms - pending"
click at [411, 337] on button "Comment" at bounding box center [424, 343] width 32 height 13
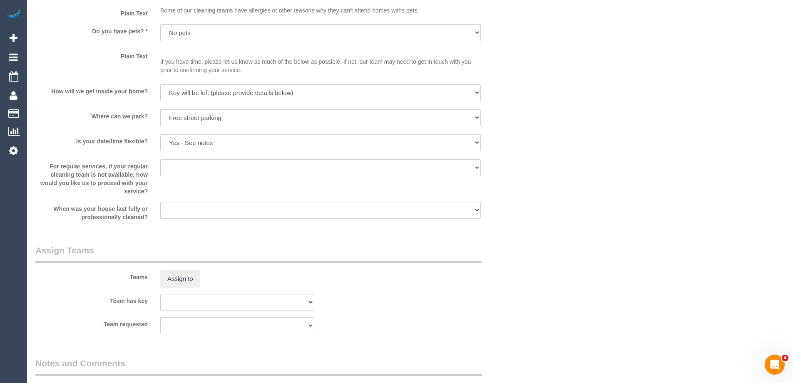
scroll to position [1166, 0]
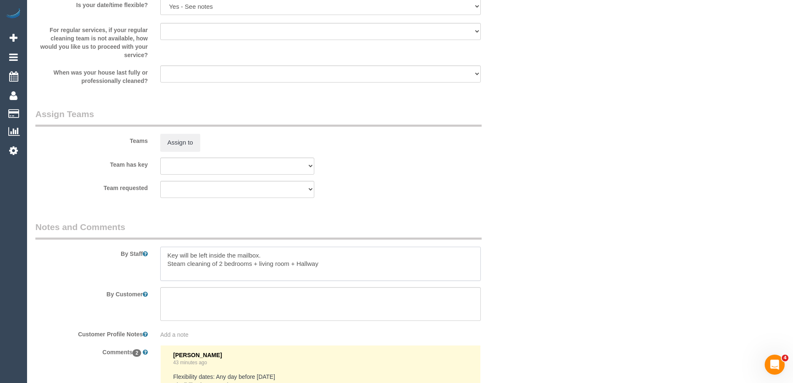
drag, startPoint x: 299, startPoint y: 260, endPoint x: 220, endPoint y: 259, distance: 79.1
click at [220, 259] on textarea at bounding box center [320, 264] width 321 height 34
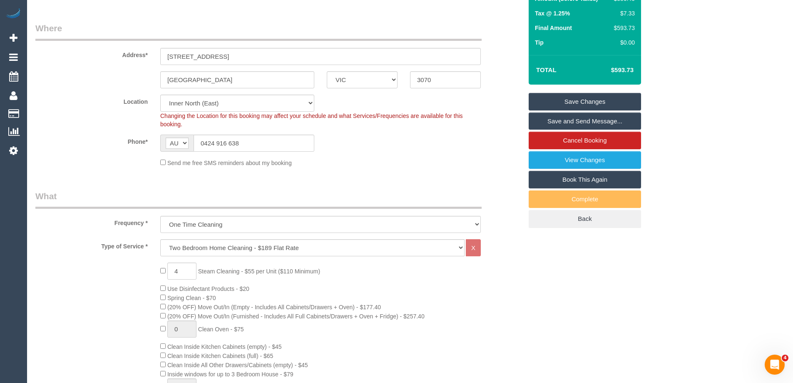
scroll to position [0, 0]
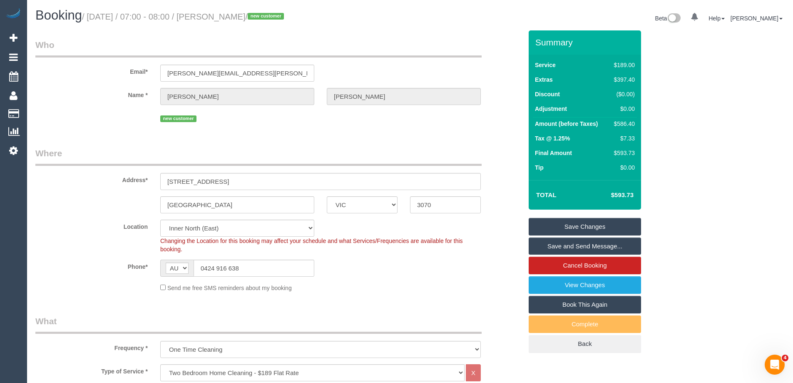
click at [623, 124] on div "$586.40" at bounding box center [623, 124] width 24 height 8
copy div "586.40"
click at [674, 123] on div "Summary Service $189.00 Extras $397.40 Discount ($0.00) Adjustment $0.00 Amount…" at bounding box center [616, 199] width 187 height 339
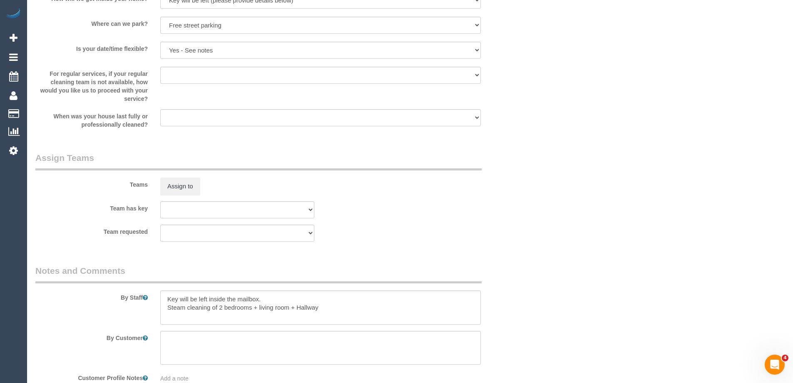
scroll to position [1124, 0]
click at [164, 297] on textarea at bounding box center [320, 305] width 321 height 34
drag, startPoint x: 329, startPoint y: 317, endPoint x: 165, endPoint y: 318, distance: 164.1
click at [165, 318] on textarea at bounding box center [320, 305] width 321 height 34
click at [274, 297] on textarea at bounding box center [320, 305] width 321 height 34
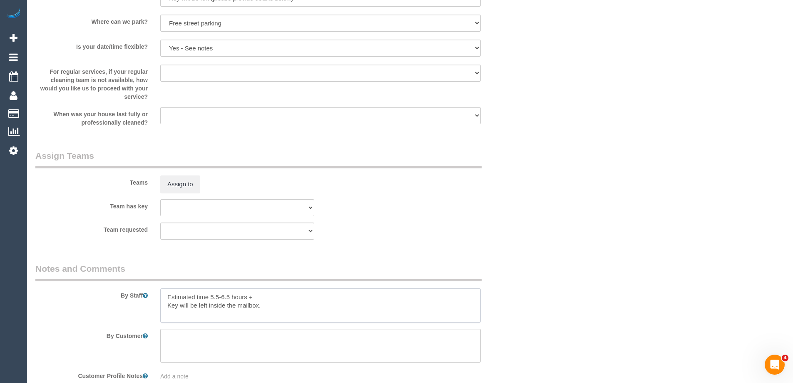
paste textarea "Steam cleaning of 2 bedrooms + living room + Hallway"
click at [324, 312] on textarea at bounding box center [320, 305] width 321 height 34
type textarea "Estimated time 5.5-6.5 hours + Steam cleaning of 2 bedrooms + living room + Hal…"
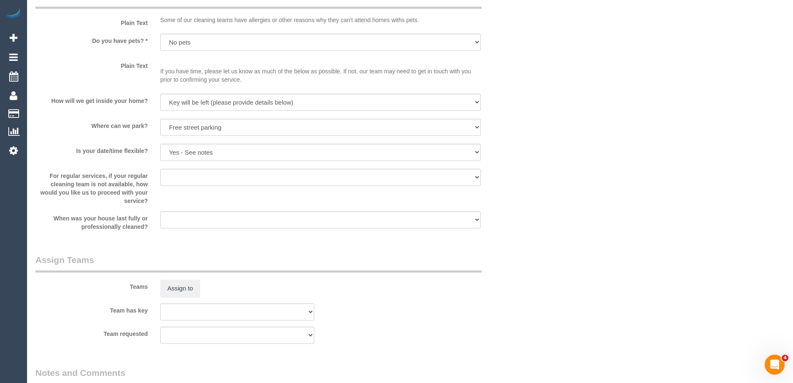
scroll to position [916, 0]
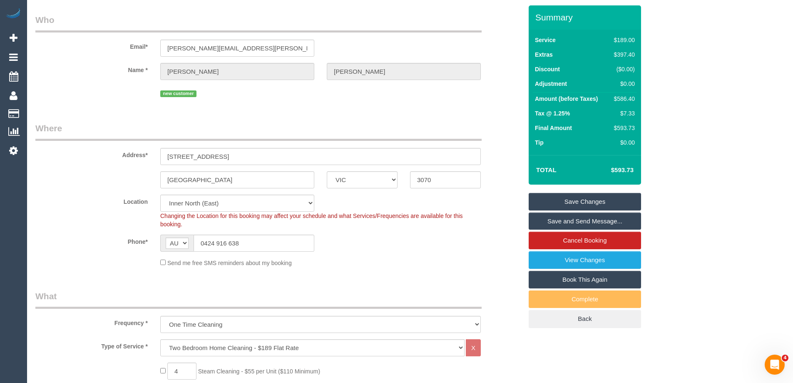
scroll to position [0, 0]
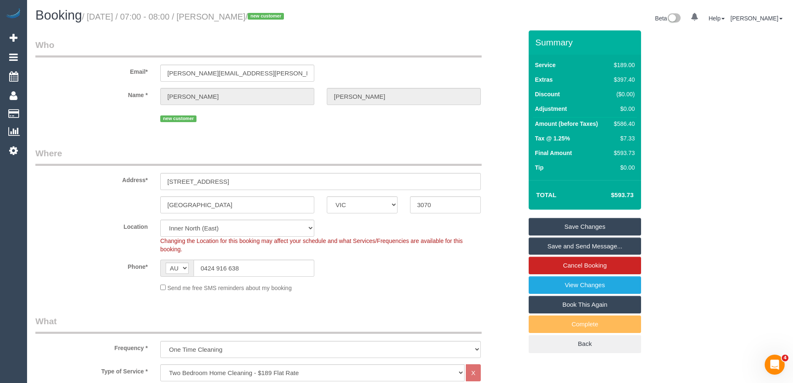
click at [564, 223] on link "Save Changes" at bounding box center [585, 226] width 112 height 17
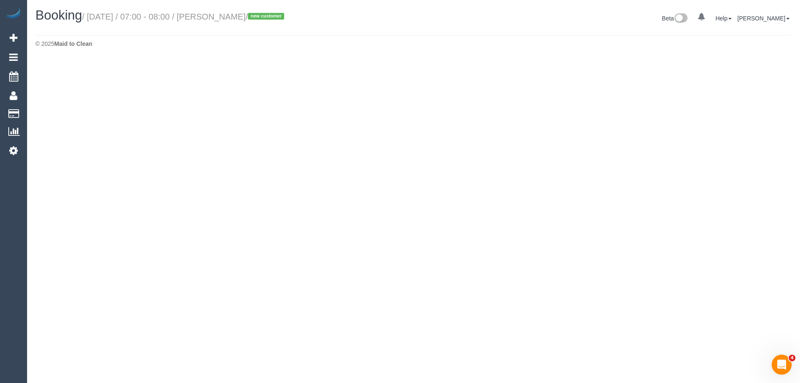
select select "VIC"
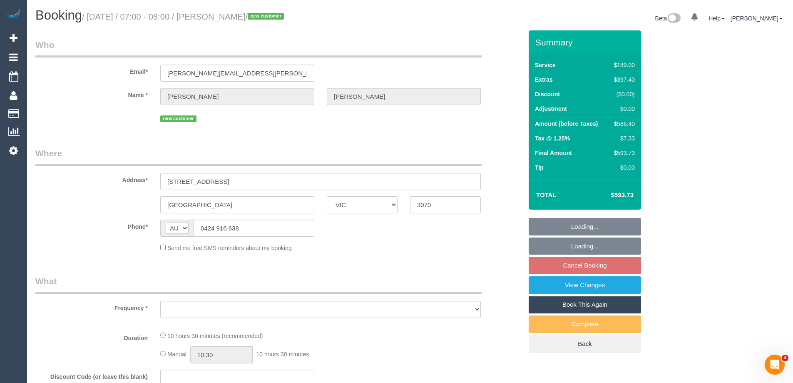
select select "object:3104"
select select "string:stripe-pm_1S3tAq2GScqysDRV8hJkOaOJ"
select select "number:28"
select select "number:15"
select select "number:19"
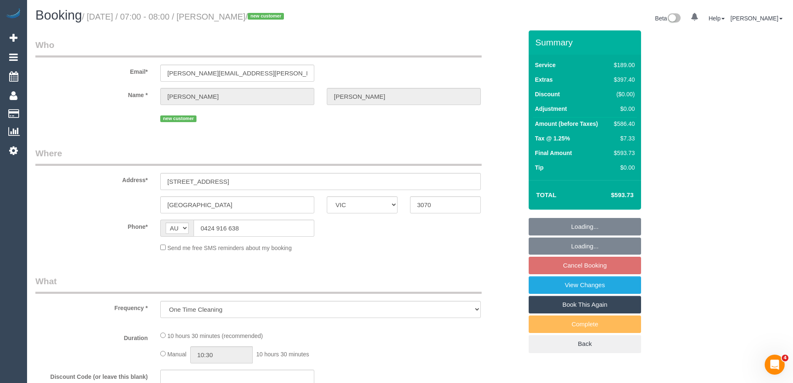
select select "number:36"
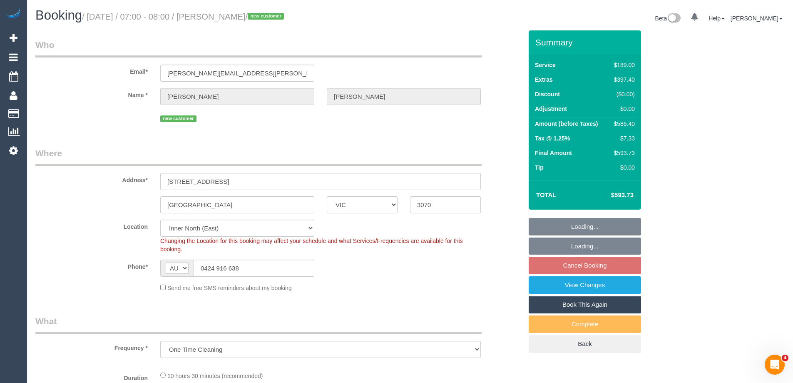
select select "object:3296"
select select "spot22"
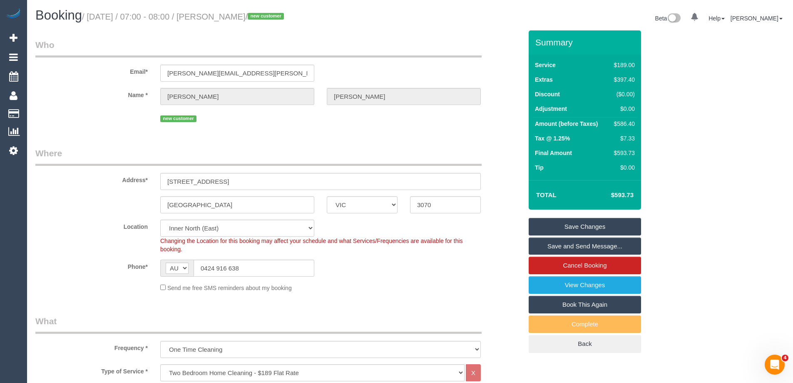
drag, startPoint x: 279, startPoint y: 16, endPoint x: 230, endPoint y: 15, distance: 49.2
click at [230, 15] on small "/ [DATE] / 07:00 - 08:00 / [PERSON_NAME] / new customer" at bounding box center [184, 16] width 204 height 9
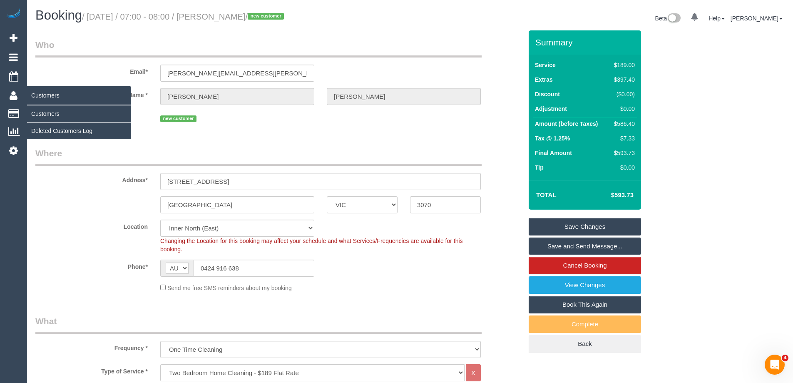
copy small "[PERSON_NAME]"
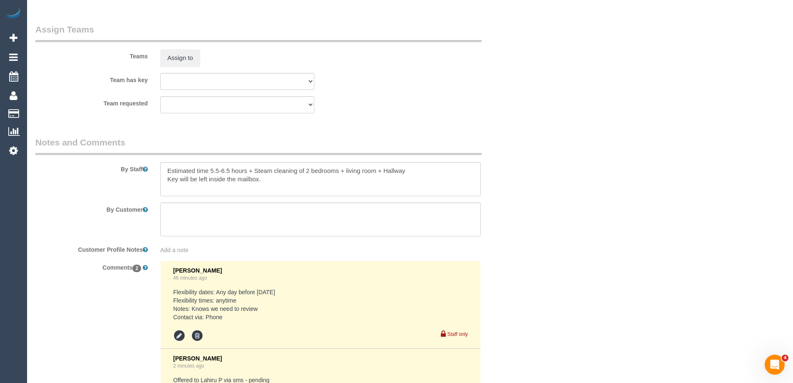
scroll to position [1378, 0]
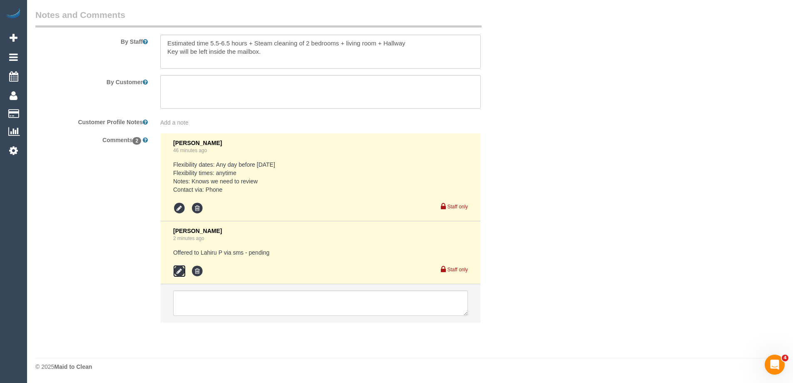
click at [179, 271] on icon at bounding box center [179, 271] width 12 height 12
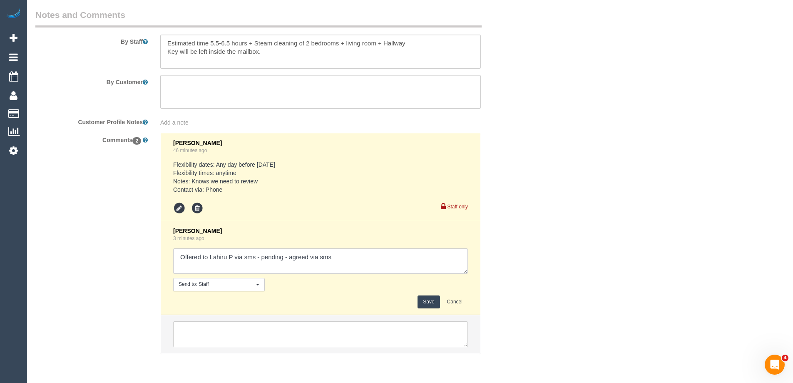
type textarea "Offered to Lahiru P via sms - pending - agreed via sms"
click at [427, 304] on button "Save" at bounding box center [429, 301] width 22 height 13
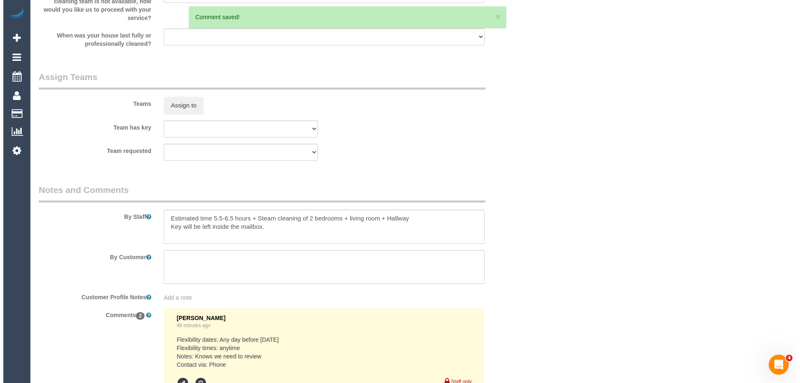
scroll to position [1128, 0]
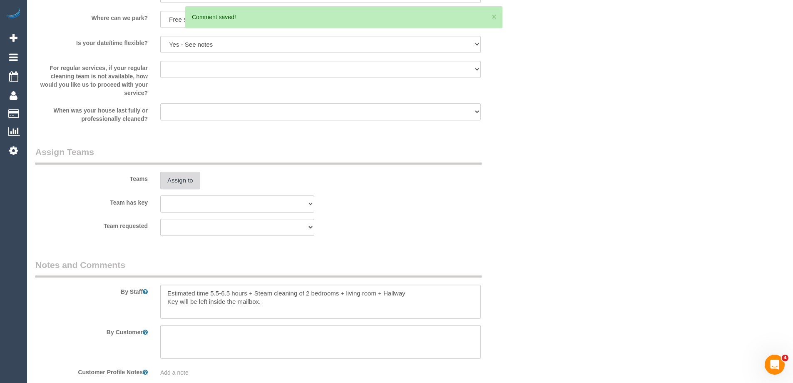
click at [182, 185] on button "Assign to" at bounding box center [180, 180] width 40 height 17
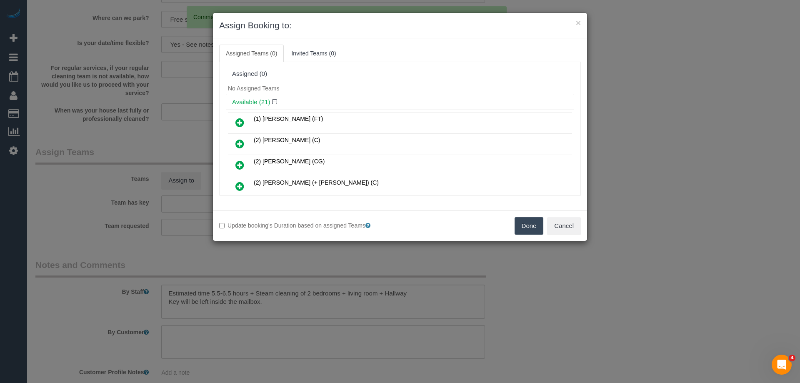
click at [393, 80] on div "Assigned (0)" at bounding box center [400, 74] width 348 height 16
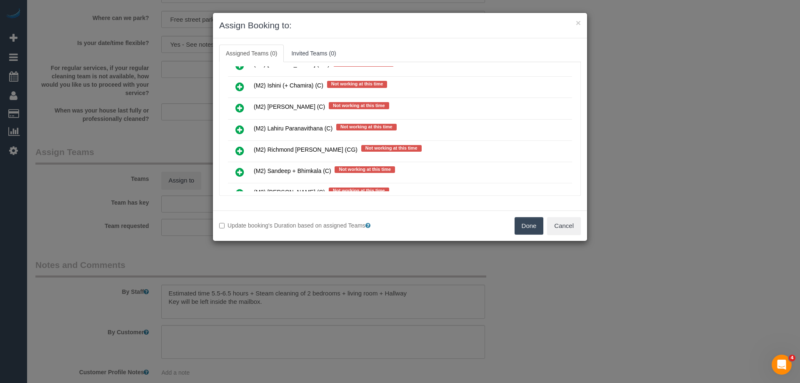
click at [238, 130] on icon at bounding box center [239, 130] width 9 height 10
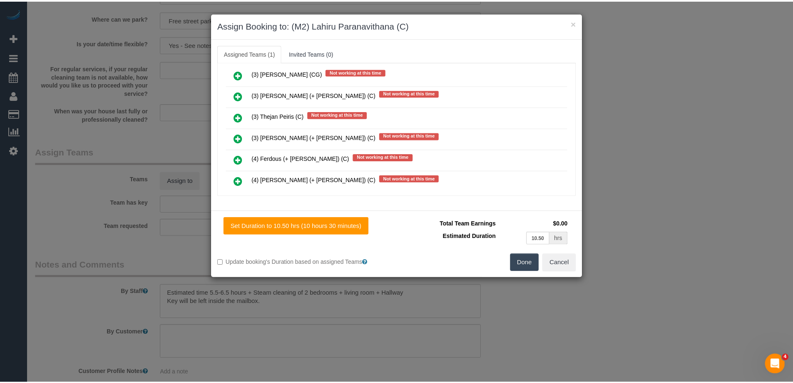
scroll to position [0, 0]
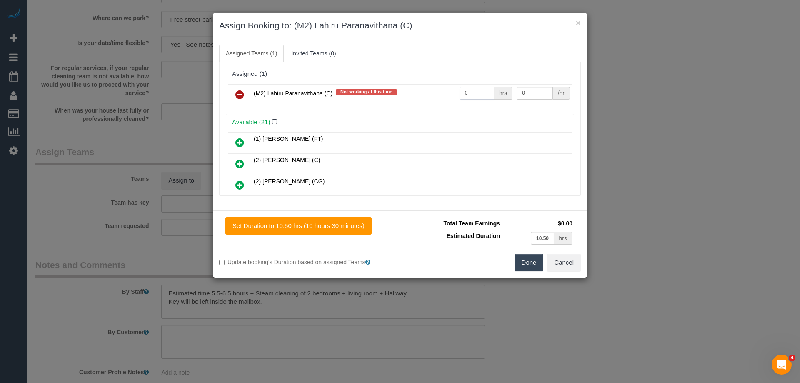
click at [486, 95] on input "0" at bounding box center [476, 93] width 35 height 13
type input "1"
click at [533, 90] on input "0" at bounding box center [534, 93] width 36 height 13
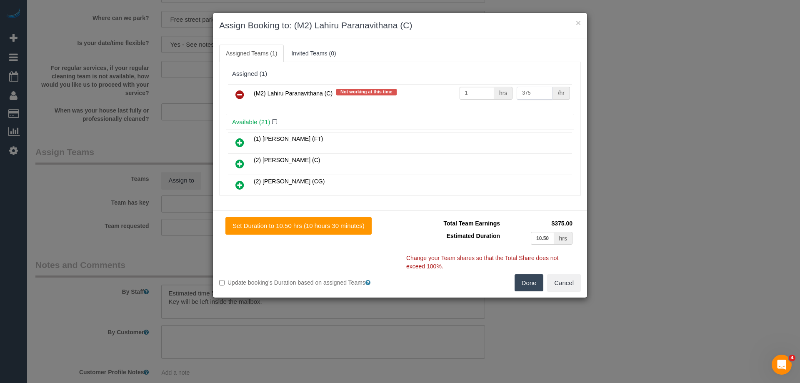
type input "375"
click at [532, 279] on button "Done" at bounding box center [528, 282] width 29 height 17
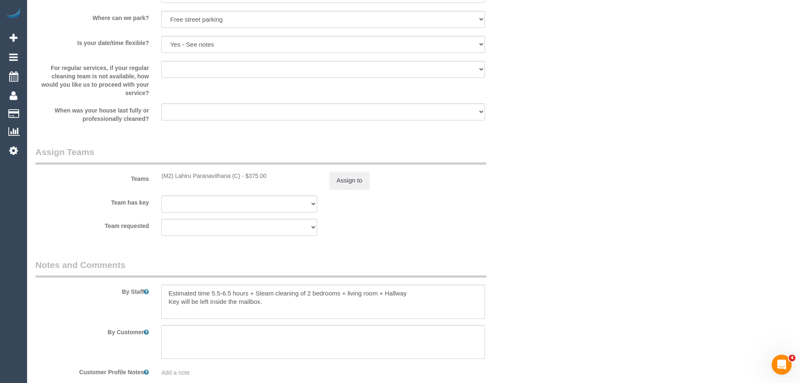
click at [532, 279] on div "× Assign Booking to: (M2) Lahiru Paranavithana (C) Assigned Teams (1) Invited T…" at bounding box center [400, 191] width 800 height 383
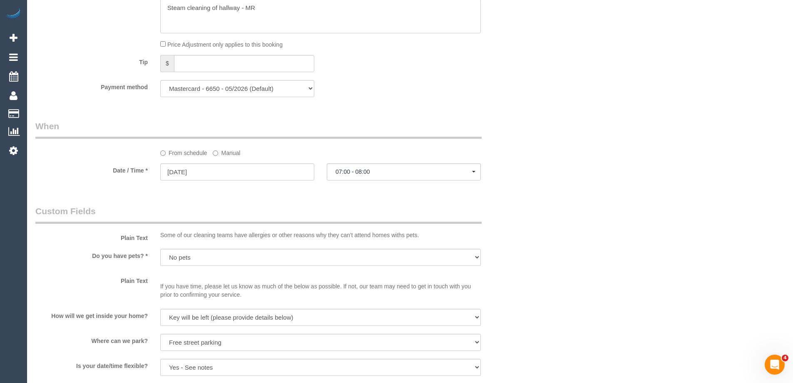
scroll to position [670, 0]
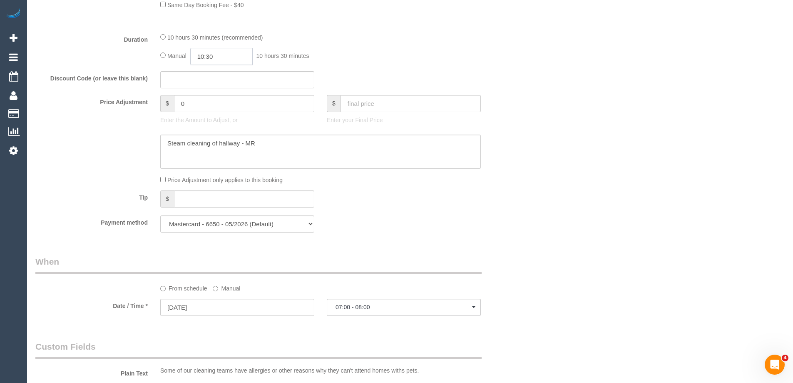
click at [230, 60] on input "10:30" at bounding box center [221, 56] width 62 height 17
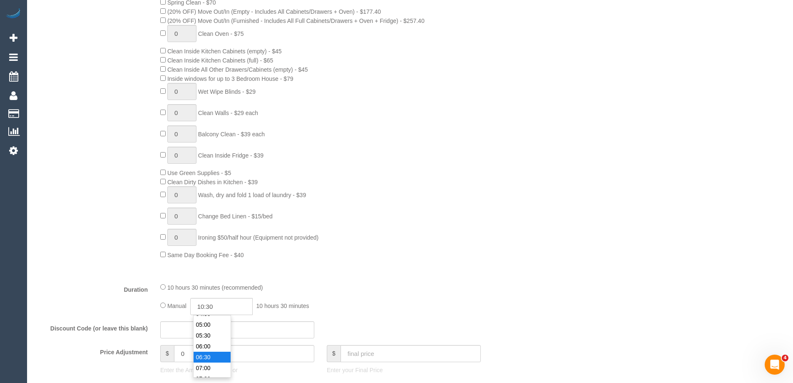
type input "06:30"
click at [211, 356] on li "06:30" at bounding box center [212, 357] width 37 height 11
click at [495, 225] on div "4 Steam Cleaning - $55 per Unit ($110 Minimum) Use Disinfectant Products - $20 …" at bounding box center [341, 113] width 375 height 292
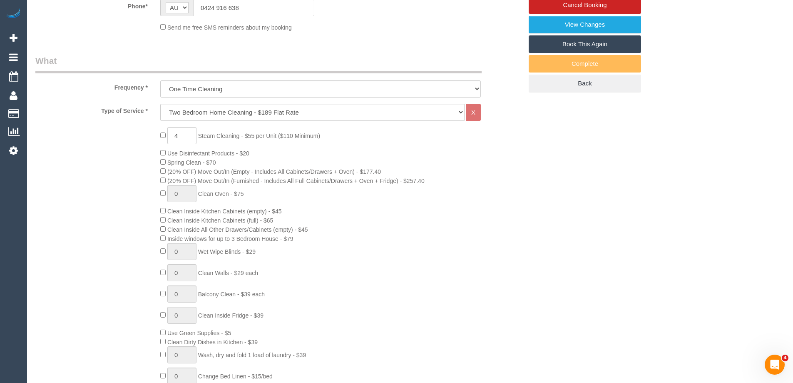
scroll to position [170, 0]
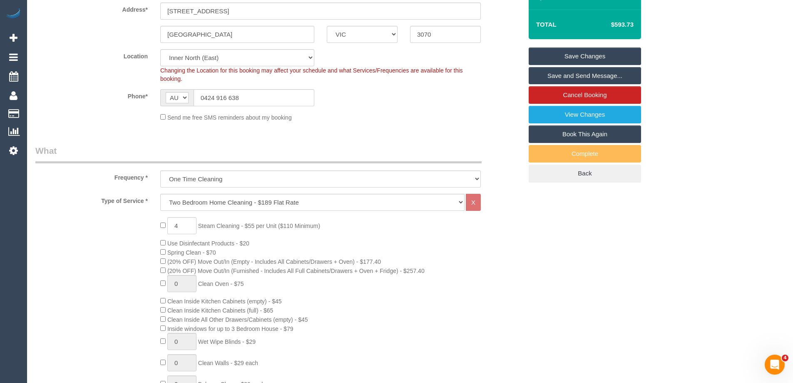
select select "spot43"
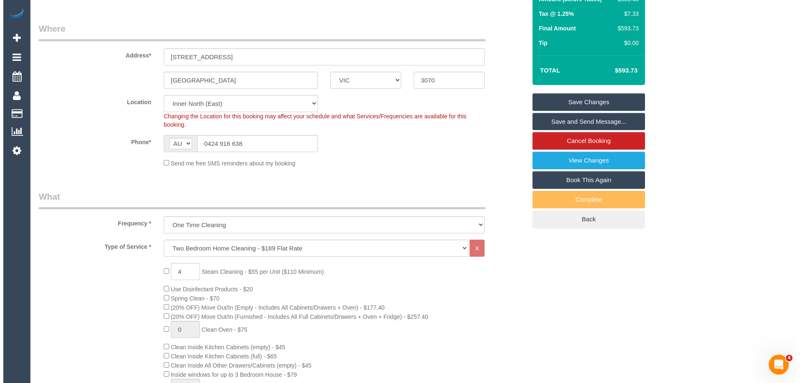
scroll to position [4, 0]
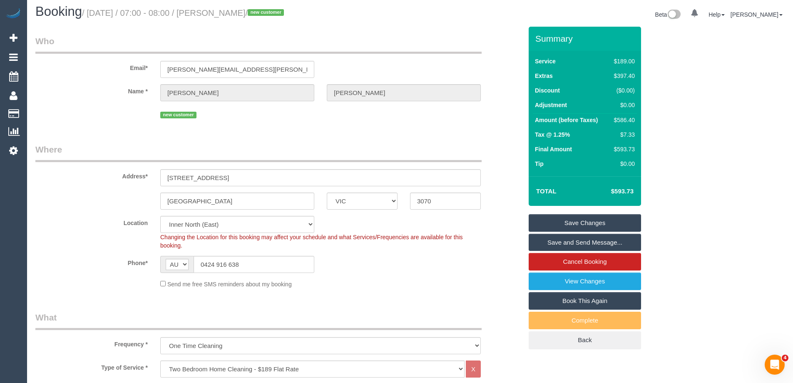
click at [594, 240] on link "Save and Send Message..." at bounding box center [585, 242] width 112 height 17
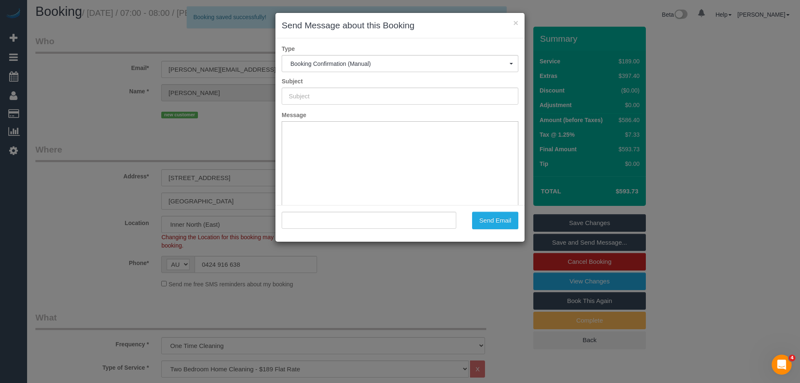
type input "Booking Confirmed"
type input ""[PERSON_NAME]" <[PERSON_NAME][EMAIL_ADDRESS][PERSON_NAME][DOMAIN_NAME]>"
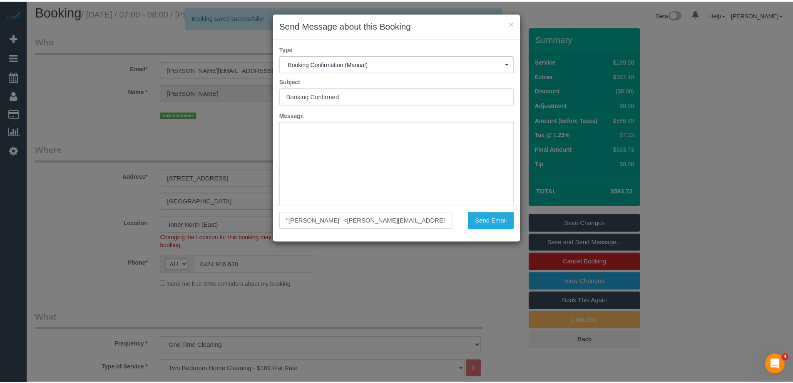
scroll to position [0, 0]
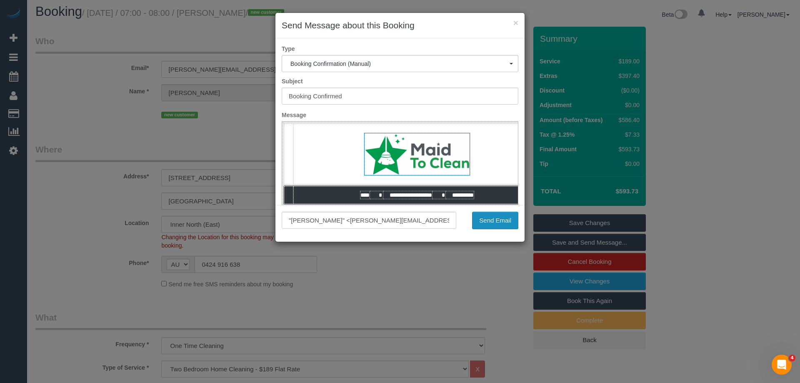
click at [502, 221] on button "Send Email" at bounding box center [495, 220] width 46 height 17
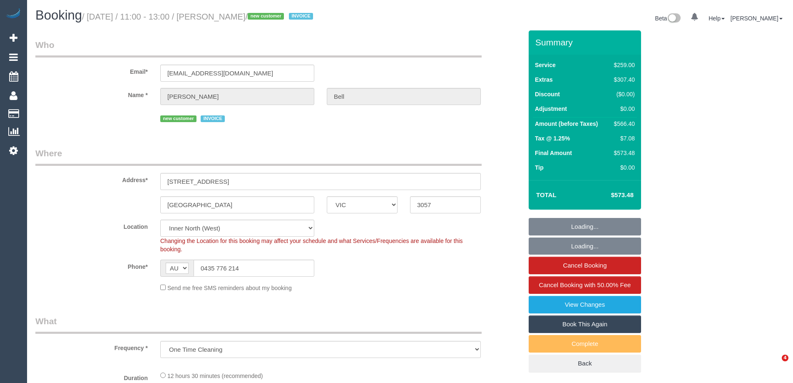
select select "VIC"
select select "number:28"
select select "number:14"
select select "number:19"
select select "number:36"
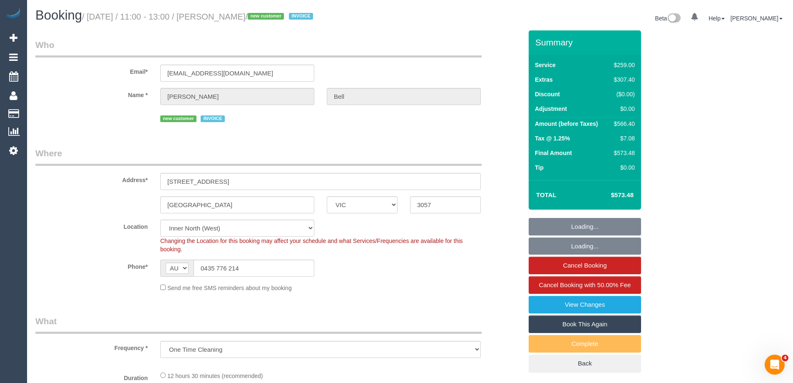
select select "object:757"
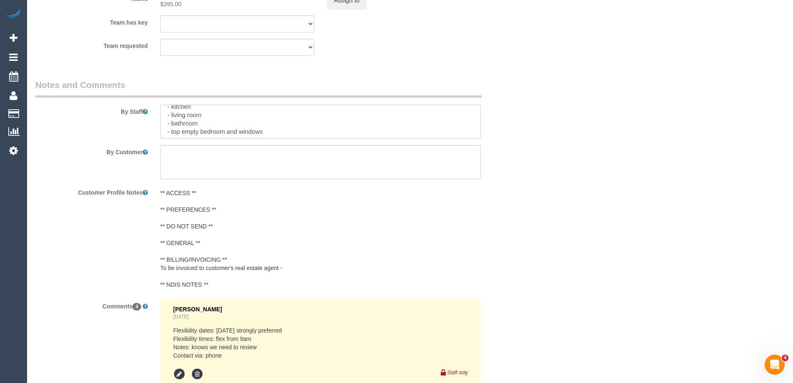
scroll to position [108, 0]
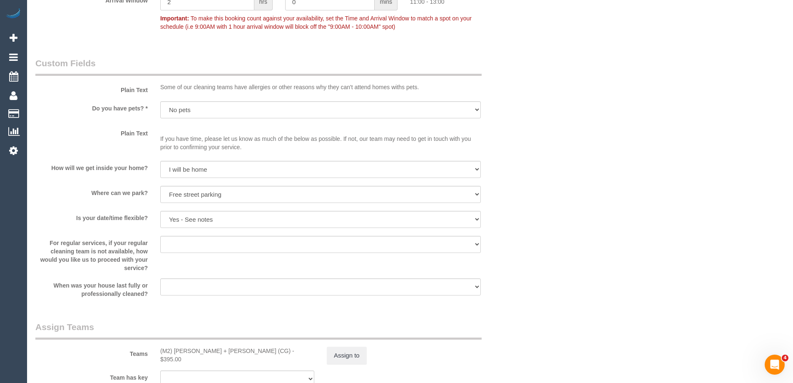
scroll to position [1000, 0]
click at [742, 182] on div "Who Email* [EMAIL_ADDRESS][DOMAIN_NAME] Name * [PERSON_NAME] new customer INVOI…" at bounding box center [410, 15] width 750 height 1969
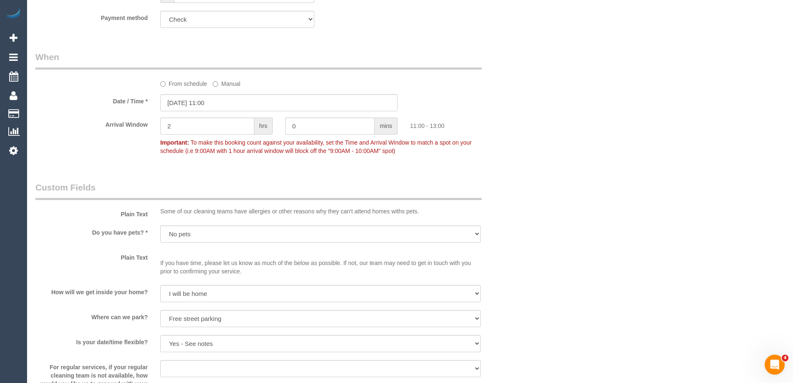
scroll to position [1208, 0]
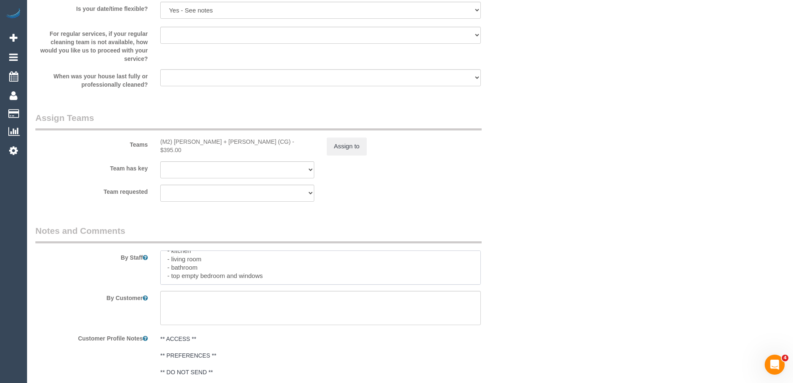
drag, startPoint x: 166, startPoint y: 276, endPoint x: 260, endPoint y: 283, distance: 94.4
click at [260, 283] on textarea at bounding box center [320, 267] width 321 height 34
click at [179, 275] on textarea at bounding box center [320, 267] width 321 height 34
drag, startPoint x: 166, startPoint y: 273, endPoint x: 214, endPoint y: 274, distance: 47.9
click at [214, 274] on textarea at bounding box center [320, 267] width 321 height 34
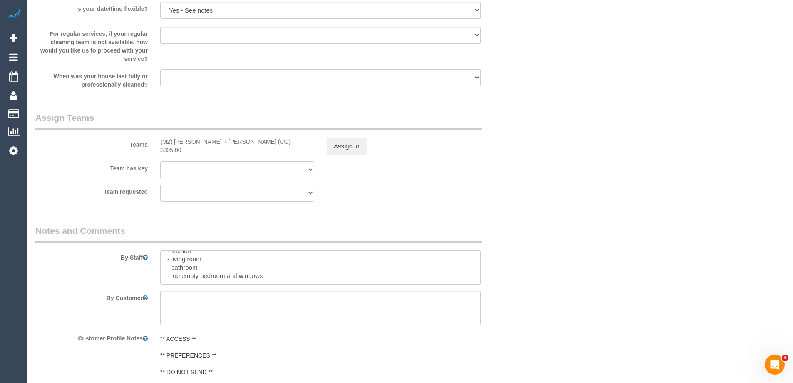
click at [276, 273] on textarea at bounding box center [320, 267] width 321 height 34
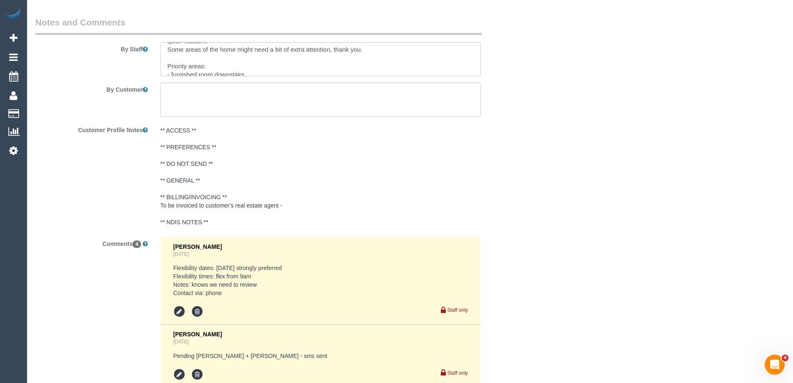
scroll to position [108, 0]
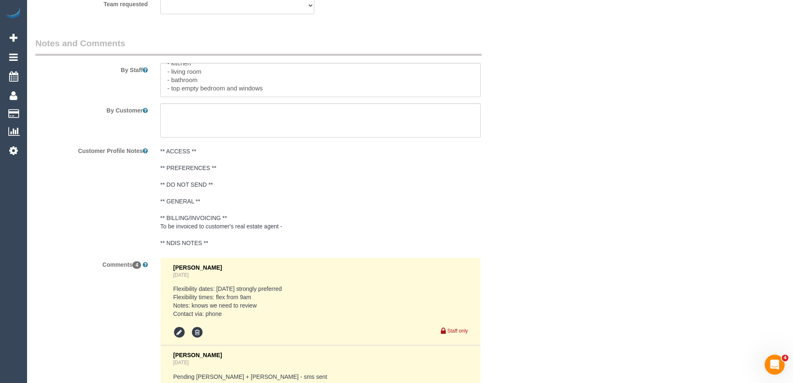
click at [514, 175] on div "Customer Profile Notes ** ACCESS ** ** PREFERENCES ** ** DO NOT SEND ** ** GENE…" at bounding box center [279, 197] width 500 height 107
